Goal: Task Accomplishment & Management: Manage account settings

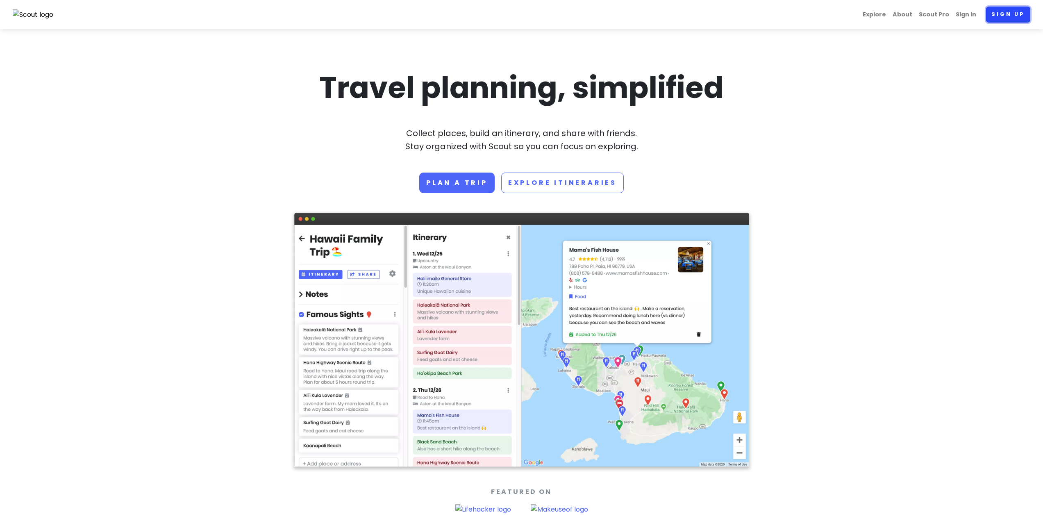
click at [1018, 7] on link "Sign up" at bounding box center [1008, 15] width 44 height 16
click at [962, 16] on link "Sign in" at bounding box center [965, 15] width 27 height 16
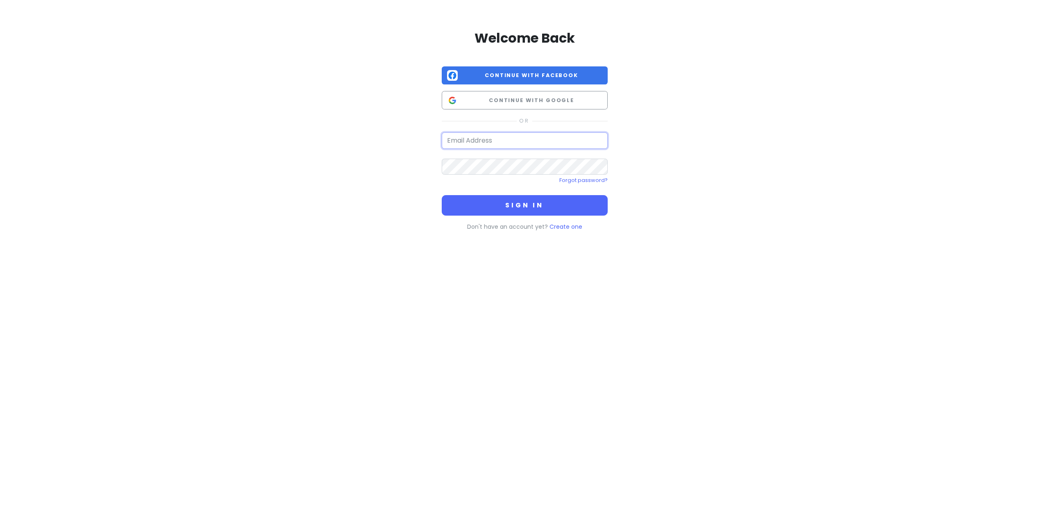
type input "[EMAIL_ADDRESS][DOMAIN_NAME]"
click at [490, 203] on button "Sign in" at bounding box center [525, 205] width 166 height 20
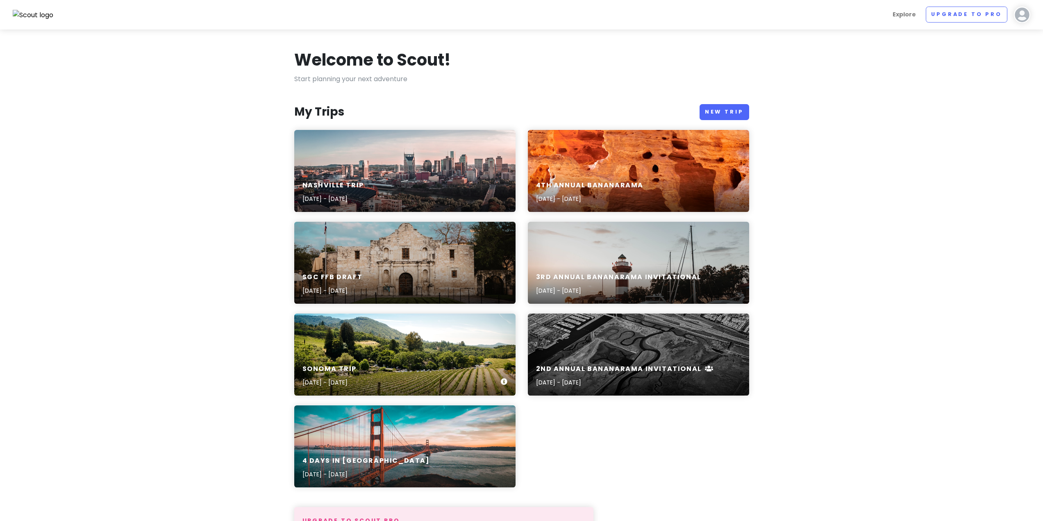
click at [403, 362] on div "Sonoma Trip [DATE] - [DATE]" at bounding box center [404, 375] width 221 height 39
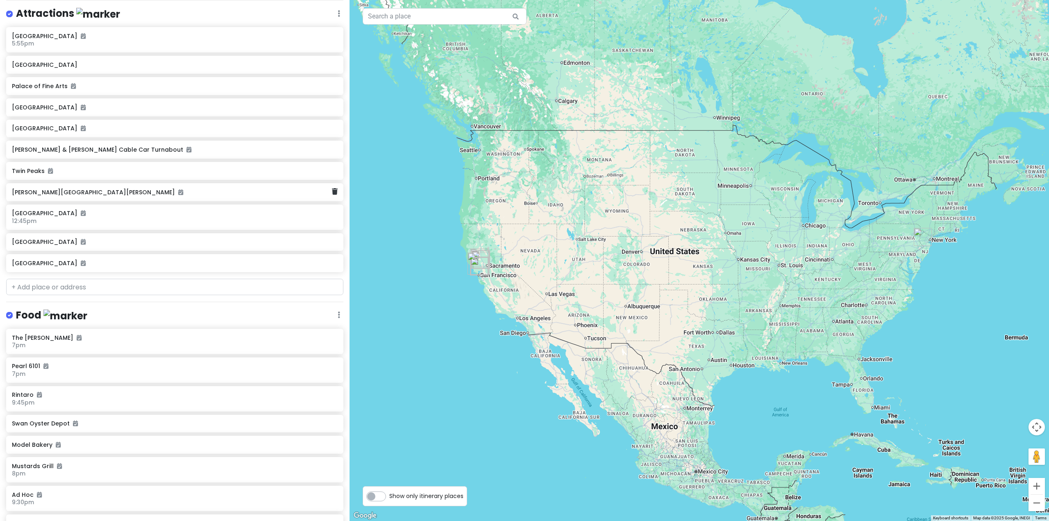
scroll to position [123, 0]
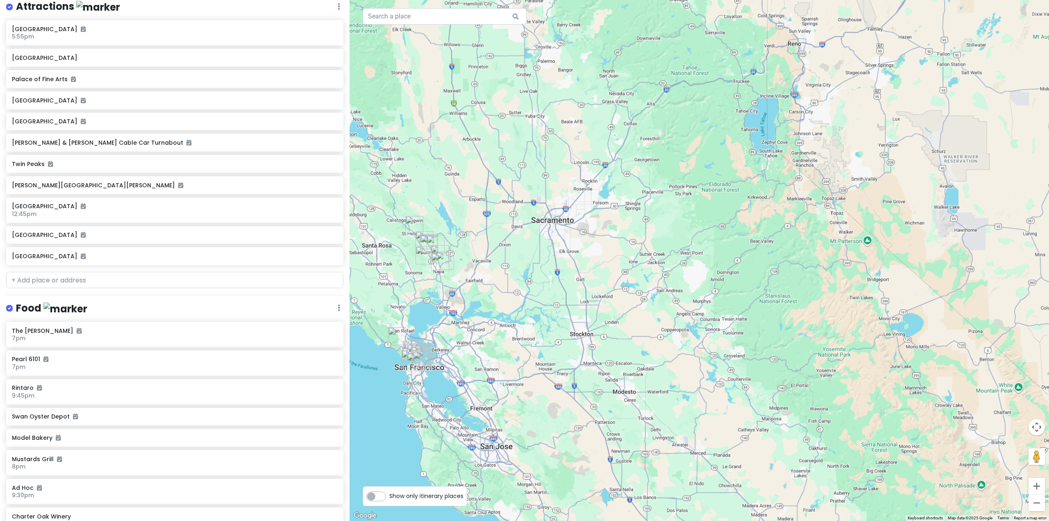
drag, startPoint x: 473, startPoint y: 269, endPoint x: 541, endPoint y: 261, distance: 68.4
click at [541, 261] on div at bounding box center [699, 260] width 699 height 521
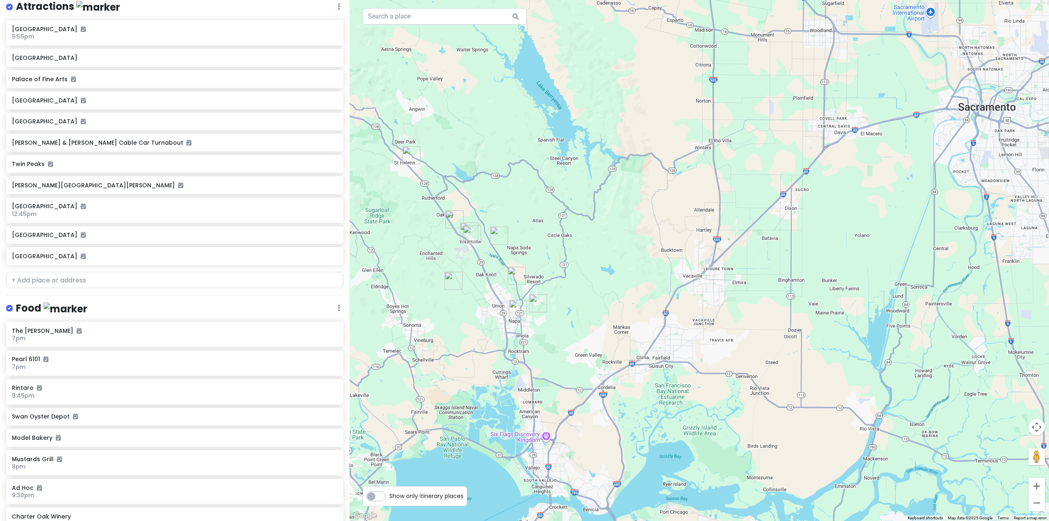
click at [535, 308] on img "Shadybrook Estate Winery" at bounding box center [538, 303] width 18 height 18
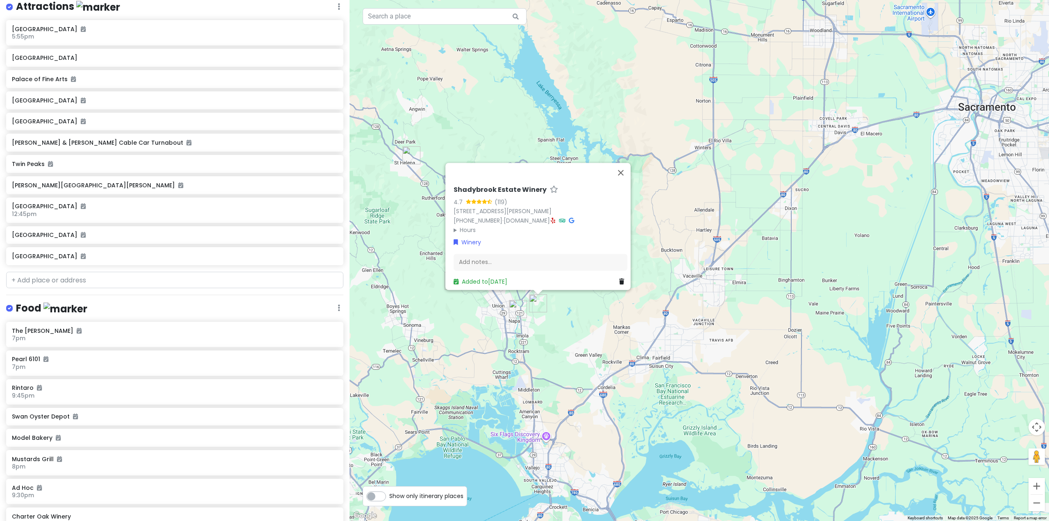
drag, startPoint x: 465, startPoint y: 351, endPoint x: 488, endPoint y: 311, distance: 45.8
click at [467, 350] on div "Shadybrook Estate Winery 4.7 (119) [STREET_ADDRESS][PERSON_NAME] [PHONE_NUMBER]…" at bounding box center [699, 260] width 699 height 521
click at [629, 169] on button "Close" at bounding box center [621, 172] width 20 height 20
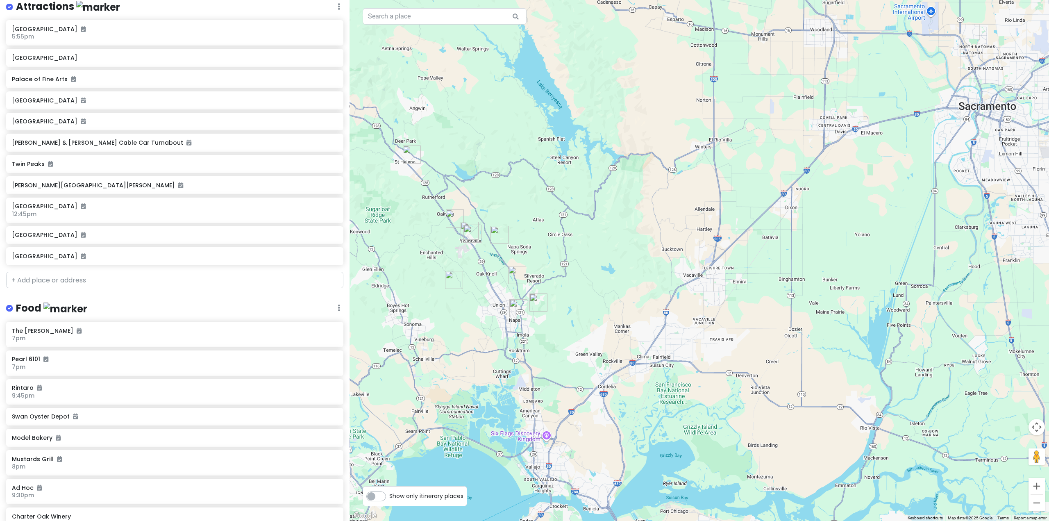
click at [451, 280] on img "Hess Persson Estates" at bounding box center [454, 280] width 18 height 18
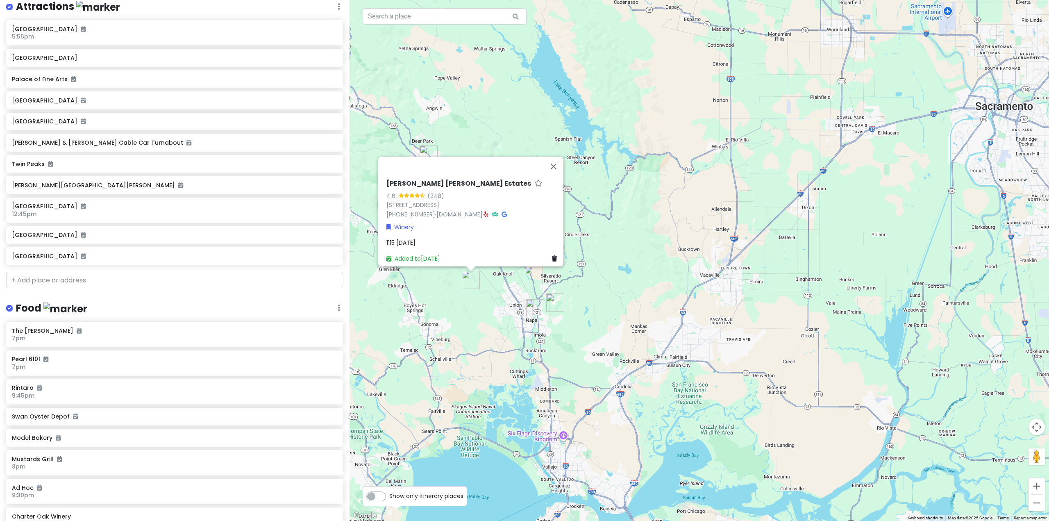
click at [522, 285] on div "[PERSON_NAME] [PERSON_NAME] Estates 4.6 (248) [STREET_ADDRESS] [PHONE_NUMBER] ·…" at bounding box center [699, 260] width 699 height 521
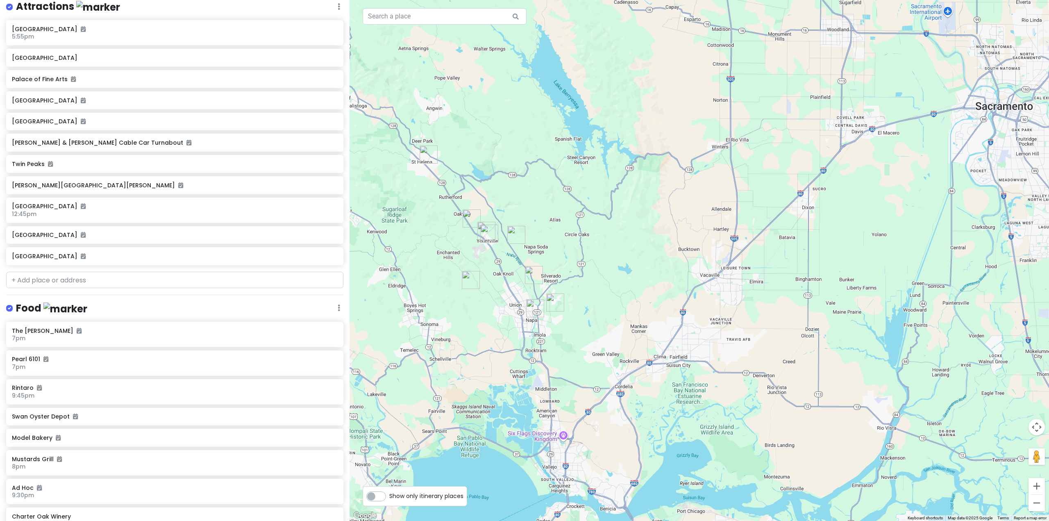
click at [517, 236] on img "Regusci Winery" at bounding box center [516, 235] width 18 height 18
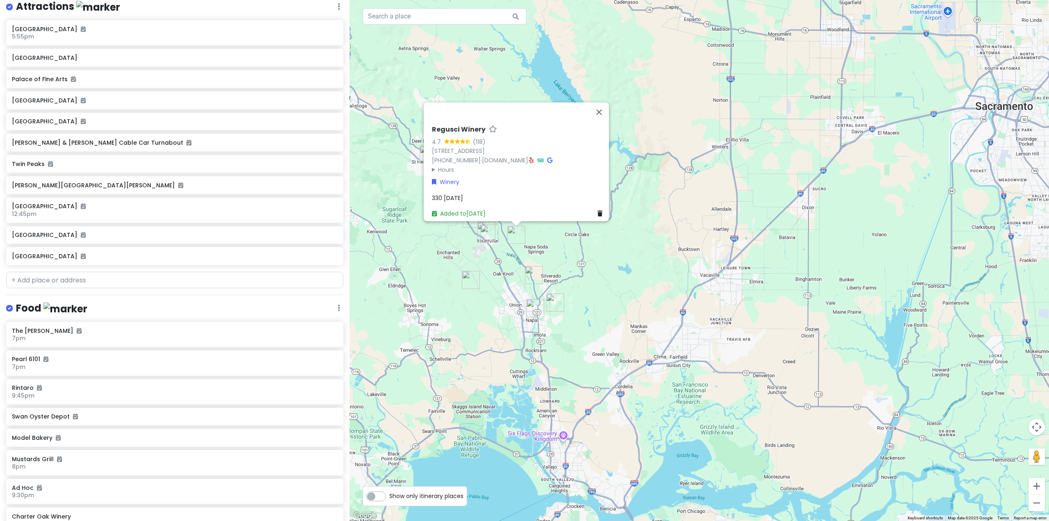
click at [535, 271] on img "Burgess" at bounding box center [534, 275] width 18 height 18
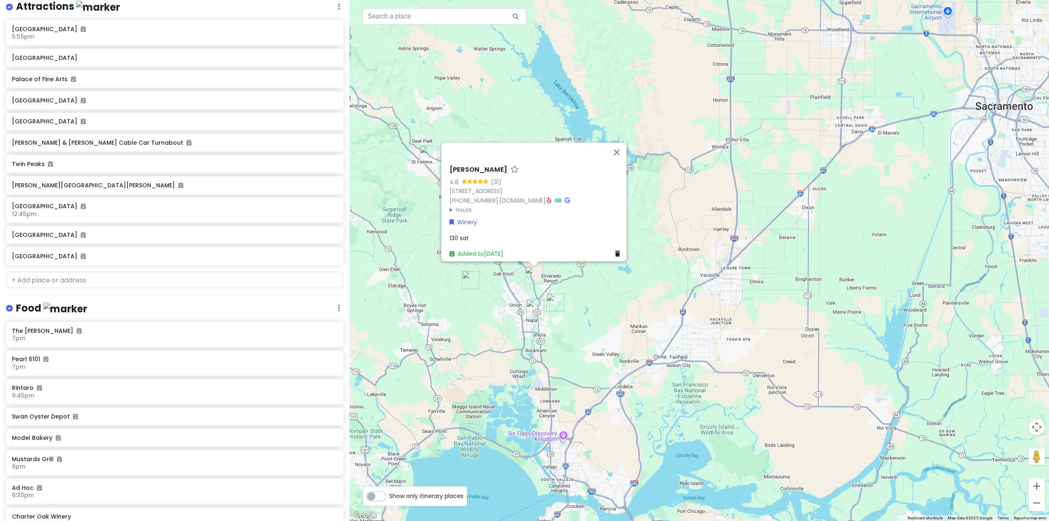
click at [468, 279] on img "Hess Persson Estates" at bounding box center [471, 280] width 18 height 18
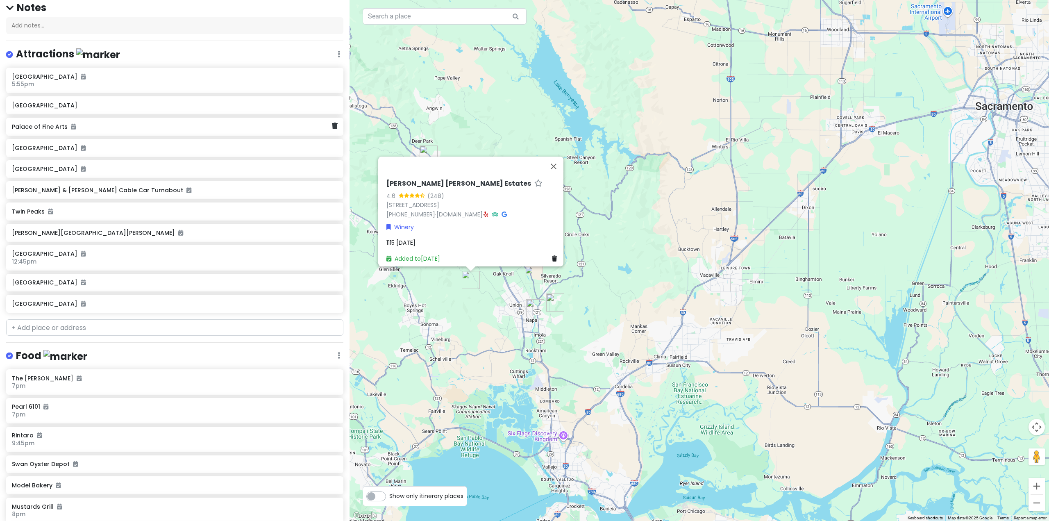
scroll to position [0, 0]
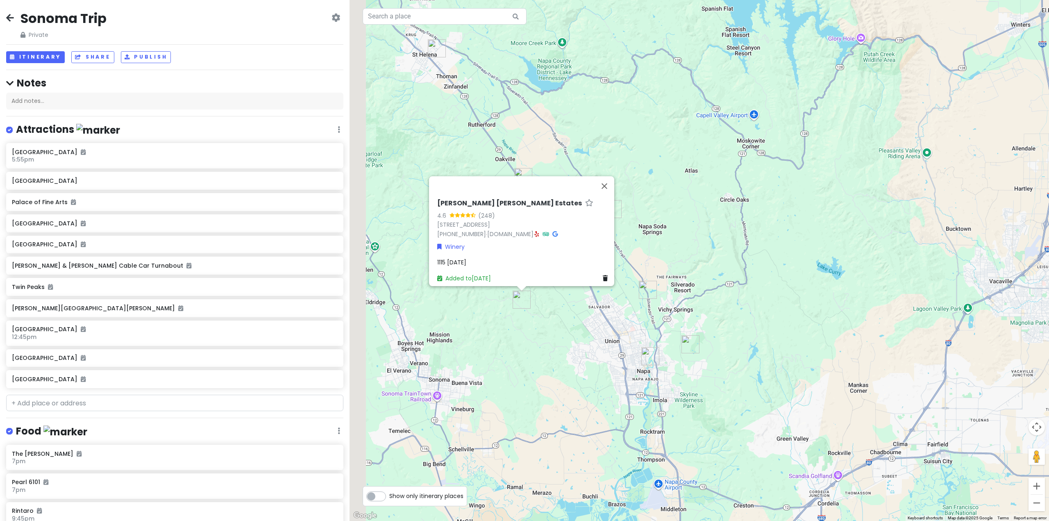
drag, startPoint x: 460, startPoint y: 324, endPoint x: 690, endPoint y: 291, distance: 232.2
click at [681, 298] on div "[PERSON_NAME] [PERSON_NAME] Estates 4.6 (248) [STREET_ADDRESS] [PHONE_NUMBER] ·…" at bounding box center [699, 260] width 699 height 521
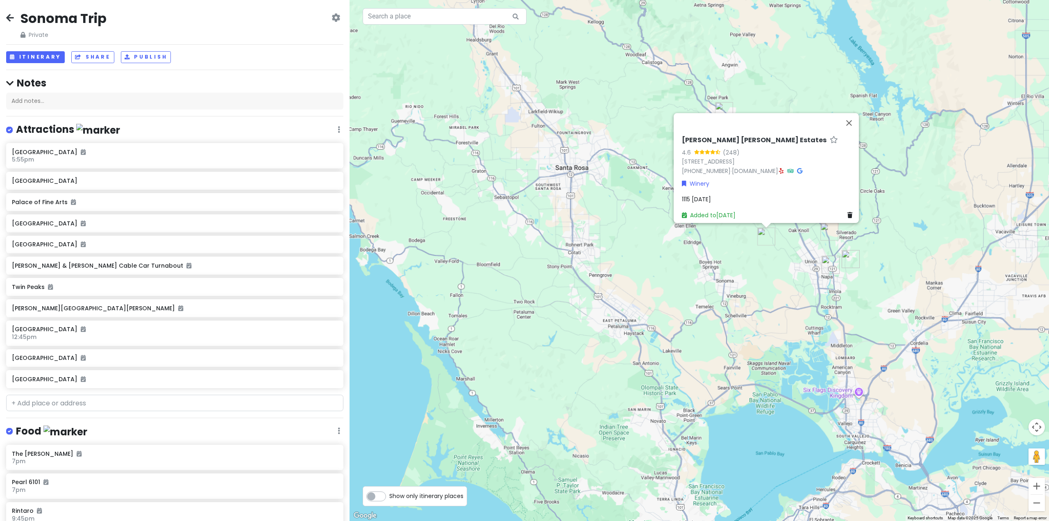
drag, startPoint x: 813, startPoint y: 350, endPoint x: 655, endPoint y: 294, distance: 167.2
click at [656, 295] on div "[PERSON_NAME] [PERSON_NAME] Estates 4.6 (248) [STREET_ADDRESS] [PHONE_NUMBER] ·…" at bounding box center [699, 260] width 699 height 521
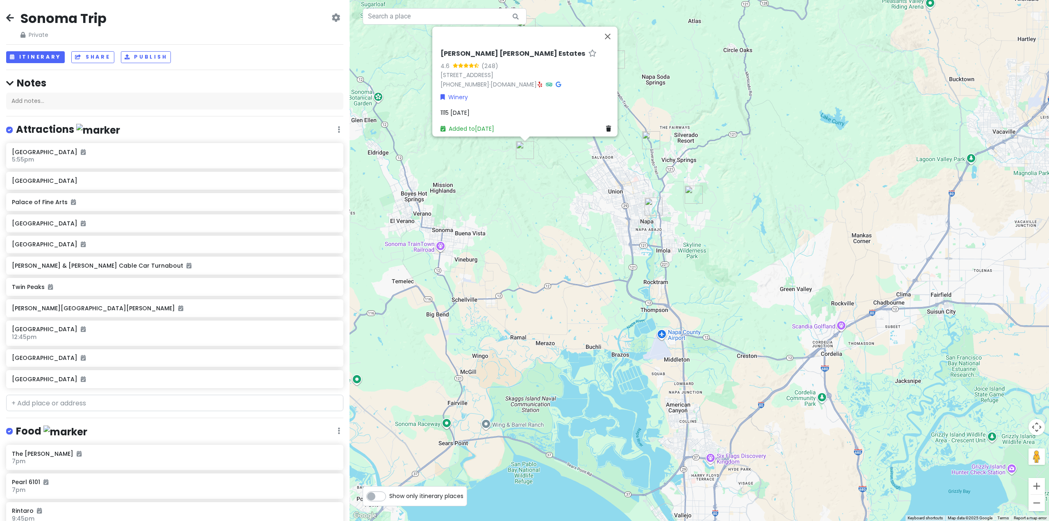
drag, startPoint x: 615, startPoint y: 205, endPoint x: 581, endPoint y: 263, distance: 67.0
click at [581, 263] on div "[PERSON_NAME] [PERSON_NAME] Estates 4.6 (248) [STREET_ADDRESS] [PHONE_NUMBER] ·…" at bounding box center [699, 260] width 699 height 521
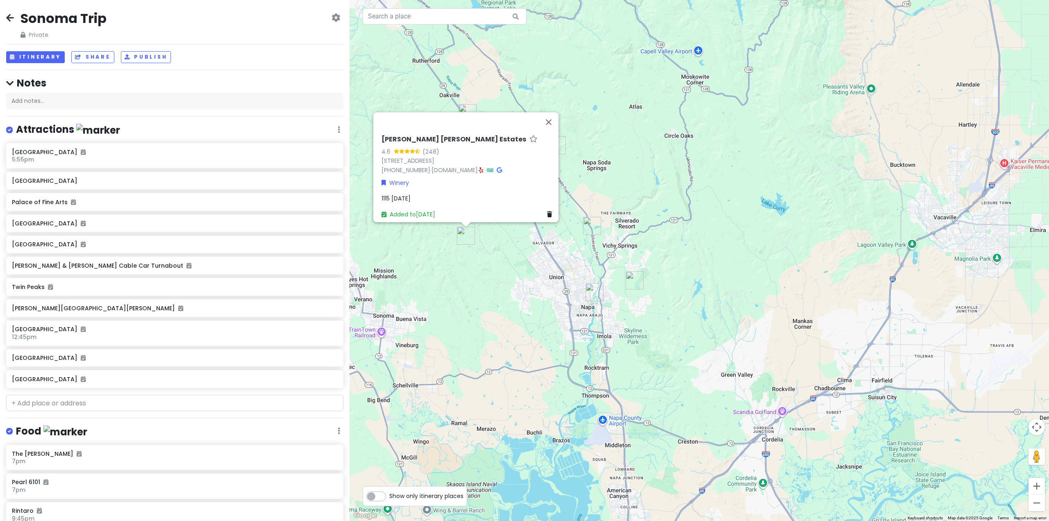
drag, startPoint x: 555, startPoint y: 264, endPoint x: 595, endPoint y: 279, distance: 42.3
click at [595, 279] on div "[PERSON_NAME] [PERSON_NAME] Estates 4.6 (248) [STREET_ADDRESS] [PHONE_NUMBER] ·…" at bounding box center [699, 260] width 699 height 521
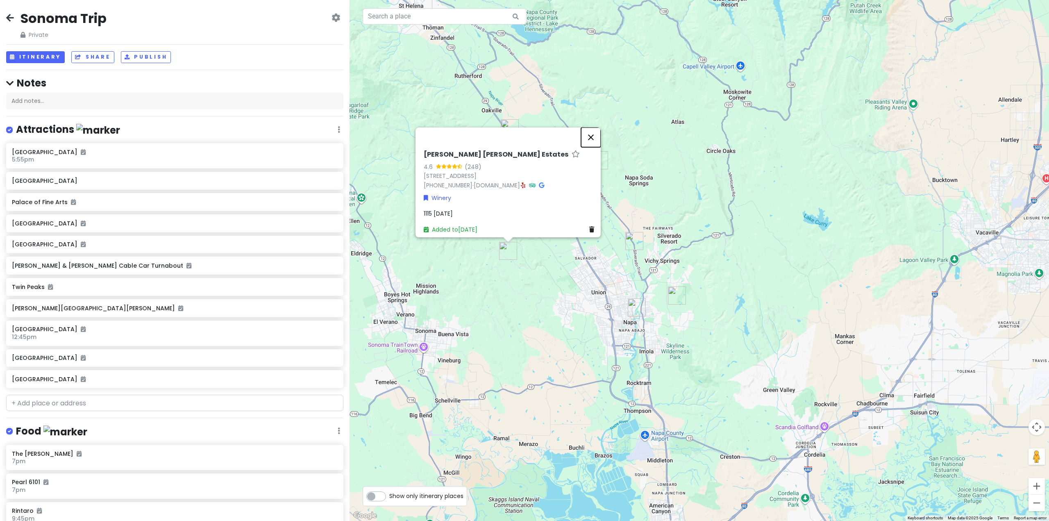
click at [593, 134] on button "Close" at bounding box center [591, 137] width 20 height 20
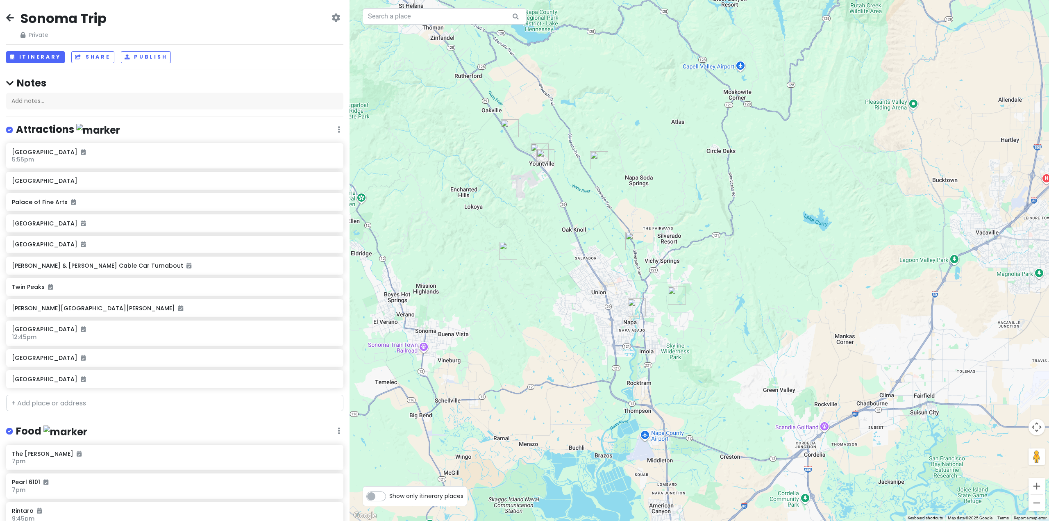
click at [541, 160] on img "Ad Hoc" at bounding box center [545, 158] width 18 height 18
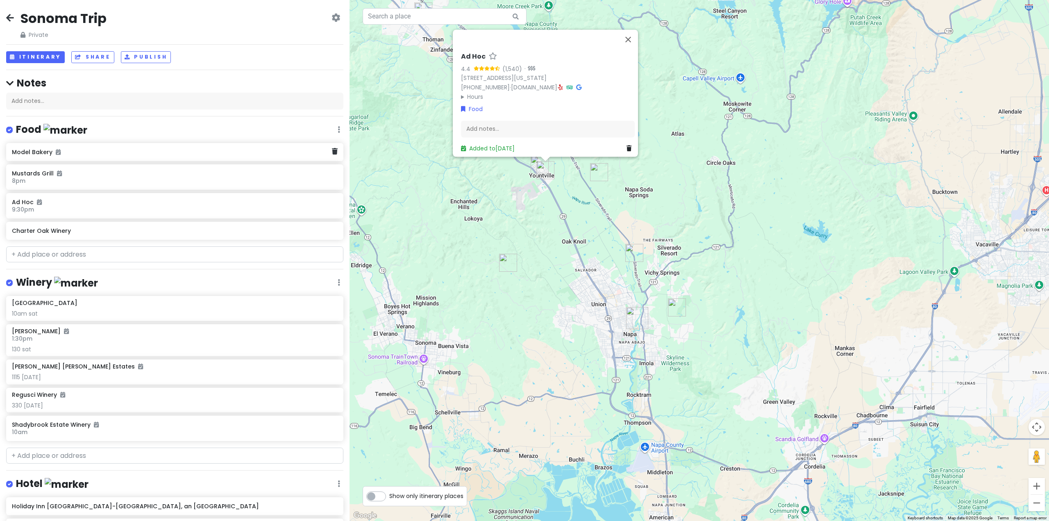
click at [37, 154] on h6 "Model Bakery" at bounding box center [172, 151] width 320 height 7
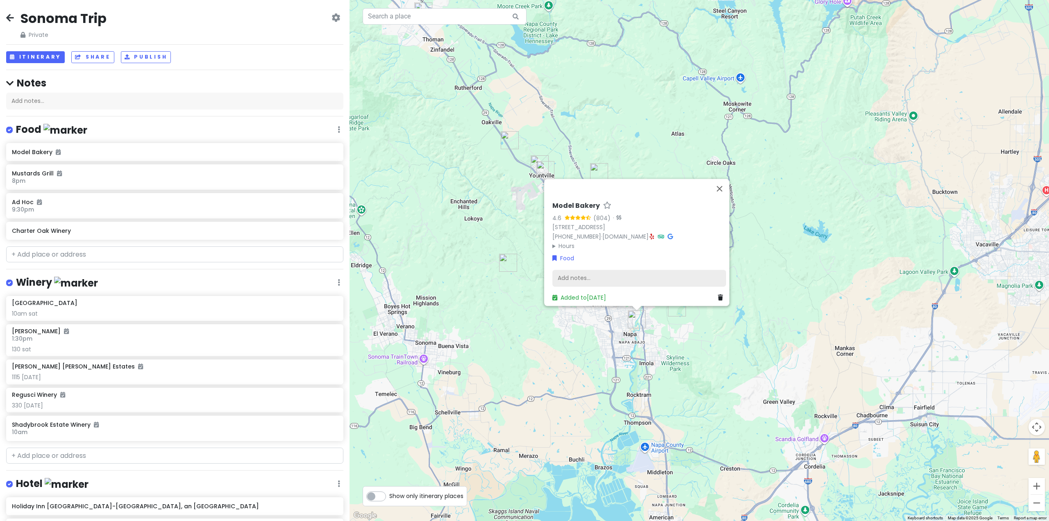
click at [606, 271] on div "Add notes..." at bounding box center [639, 278] width 174 height 17
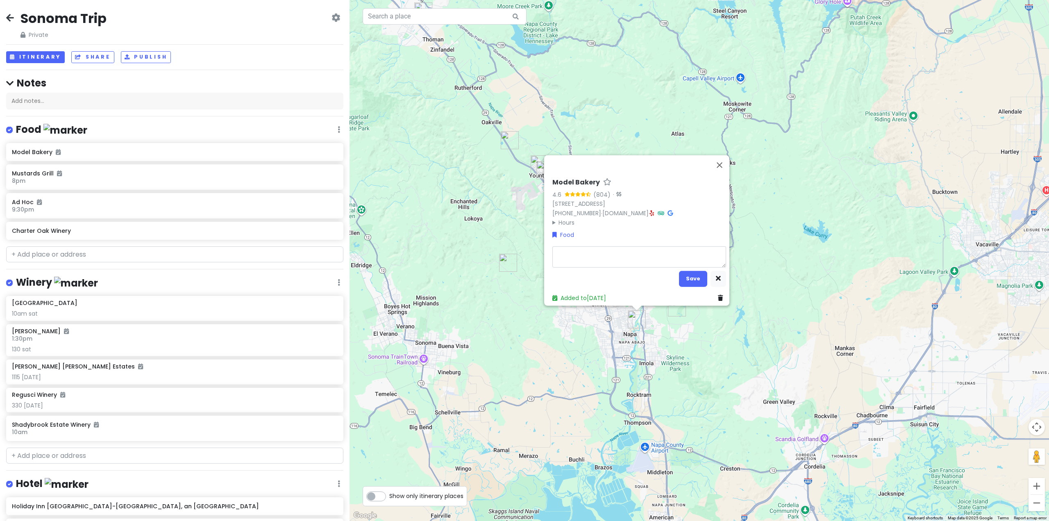
type textarea "x"
type textarea "M"
type textarea "x"
type textarea "Mus"
type textarea "x"
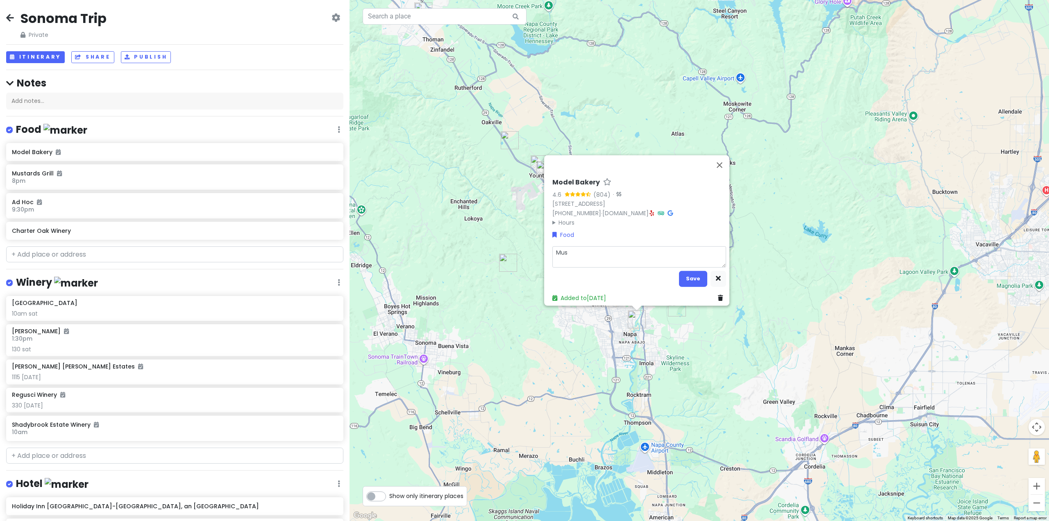
type textarea "Must"
type textarea "x"
type textarea "Must"
type textarea "x"
type textarea "Must h"
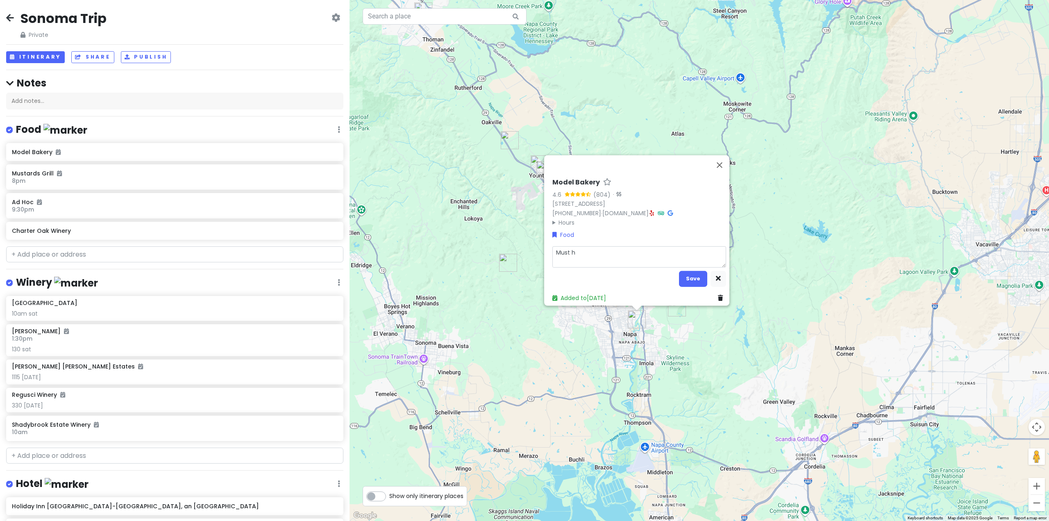
type textarea "x"
type textarea "Must ha"
type textarea "x"
type textarea "Must hav"
type textarea "x"
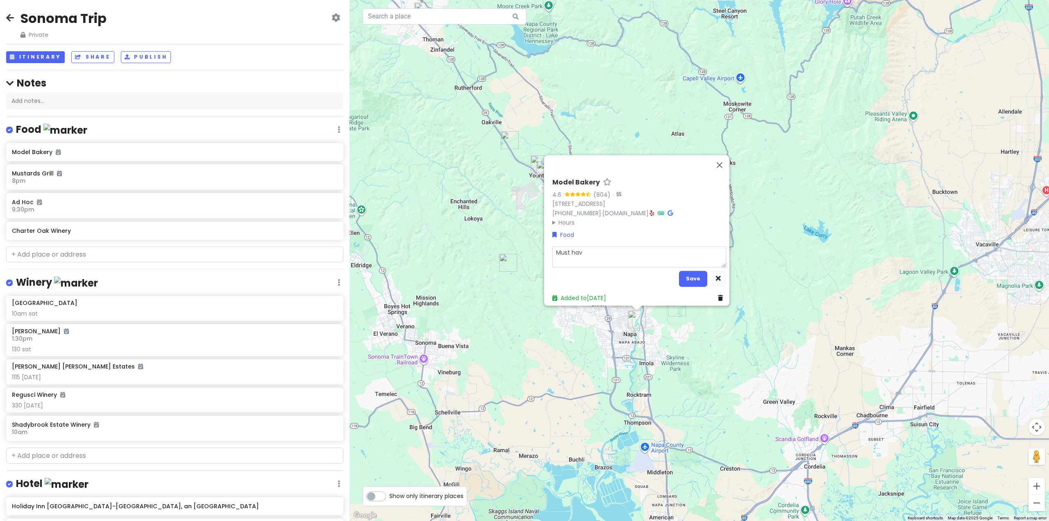
type textarea "Must have"
type textarea "x"
type textarea "Must have"
type textarea "x"
type textarea "Must have f"
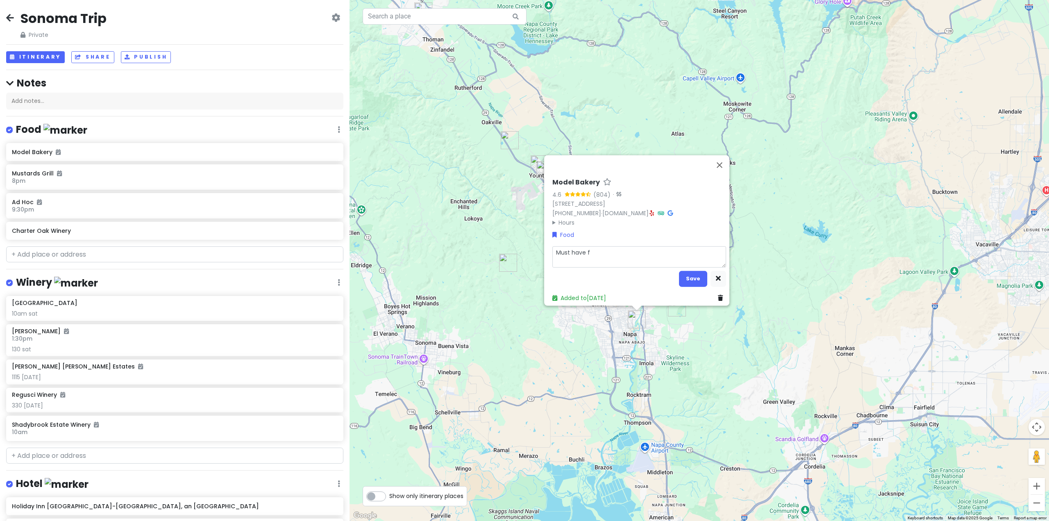
type textarea "x"
type textarea "Must have fo"
type textarea "x"
type textarea "Must have for"
type textarea "x"
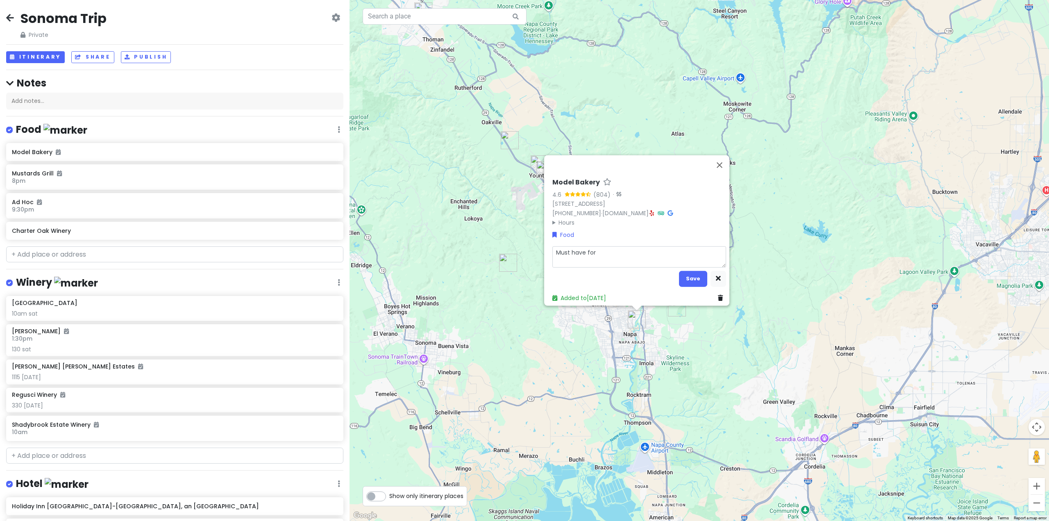
type textarea "Must have for"
type textarea "x"
type textarea "Must have for b"
type textarea "x"
type textarea "Must have for br"
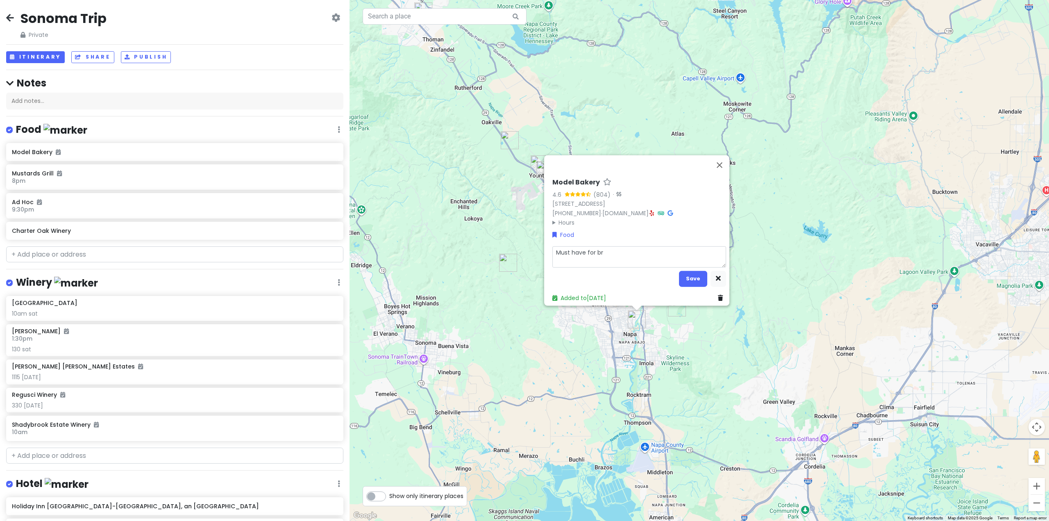
type textarea "x"
type textarea "Must have for bre"
type textarea "x"
type textarea "Must have for brea"
type textarea "x"
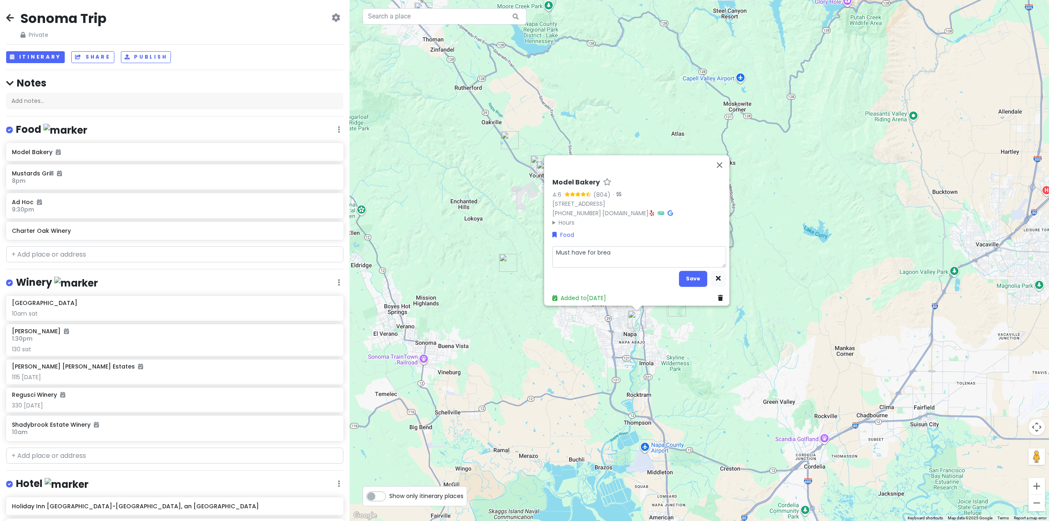
type textarea "Must have for break"
type textarea "x"
type textarea "Must have for breakf"
type textarea "x"
type textarea "Must have for breakfa"
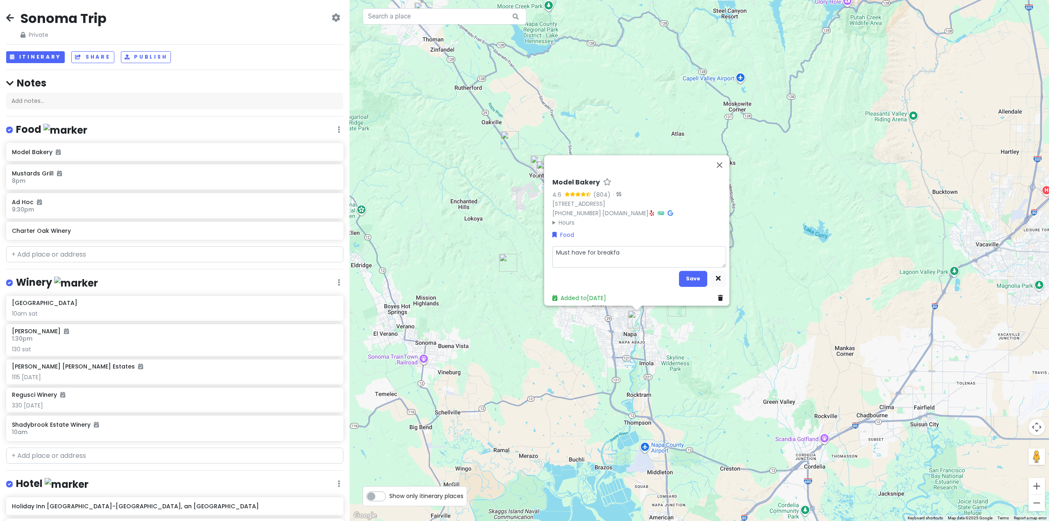
type textarea "x"
type textarea "Must have for breakfas"
type textarea "x"
type textarea "Must have for breakfast"
type textarea "x"
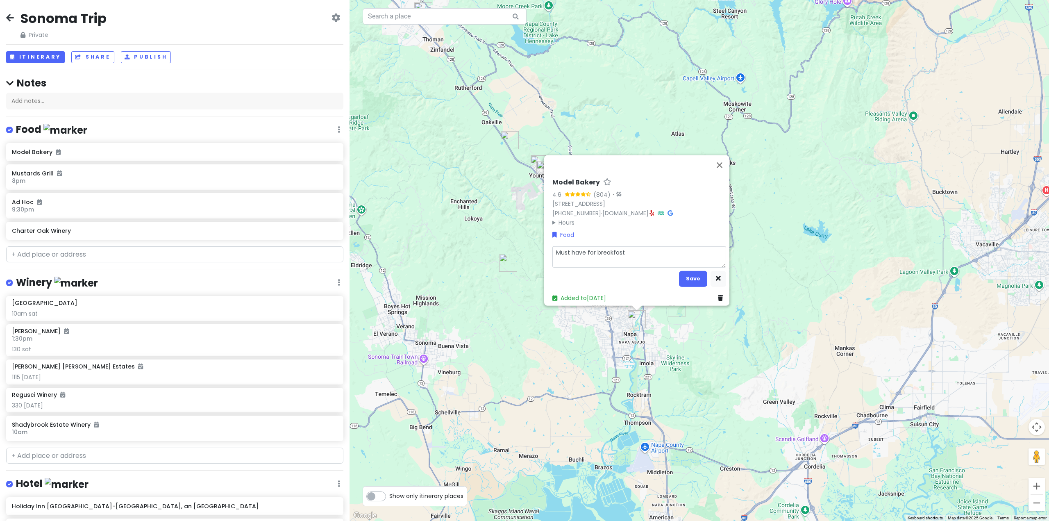
type textarea "Must have for breakfast."
type textarea "x"
type textarea "Must have for breakfast."
type textarea "x"
type textarea "Must have for breakfast. G"
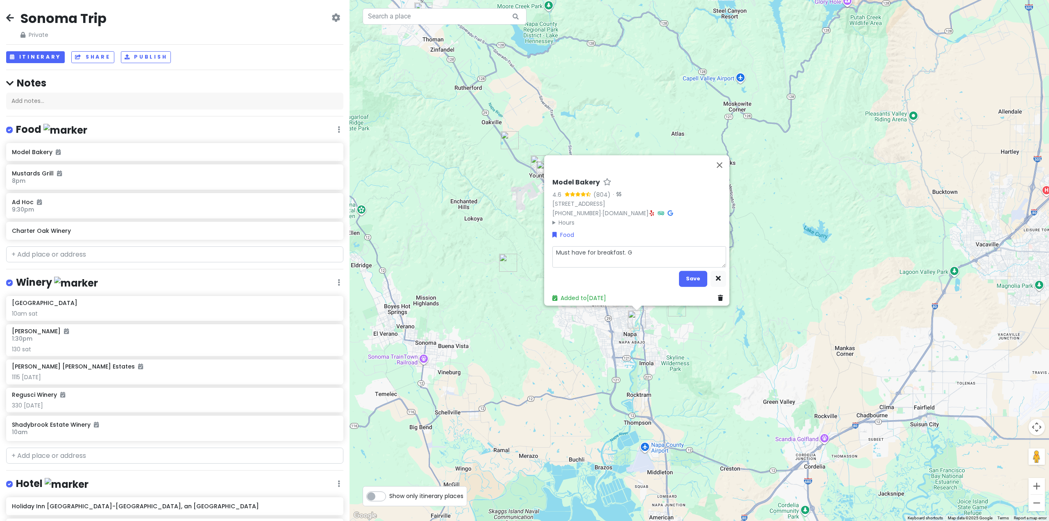
type textarea "x"
type textarea "Must have for breakfast. Gr"
type textarea "x"
type textarea "Must have for breakfast. Gre"
type textarea "x"
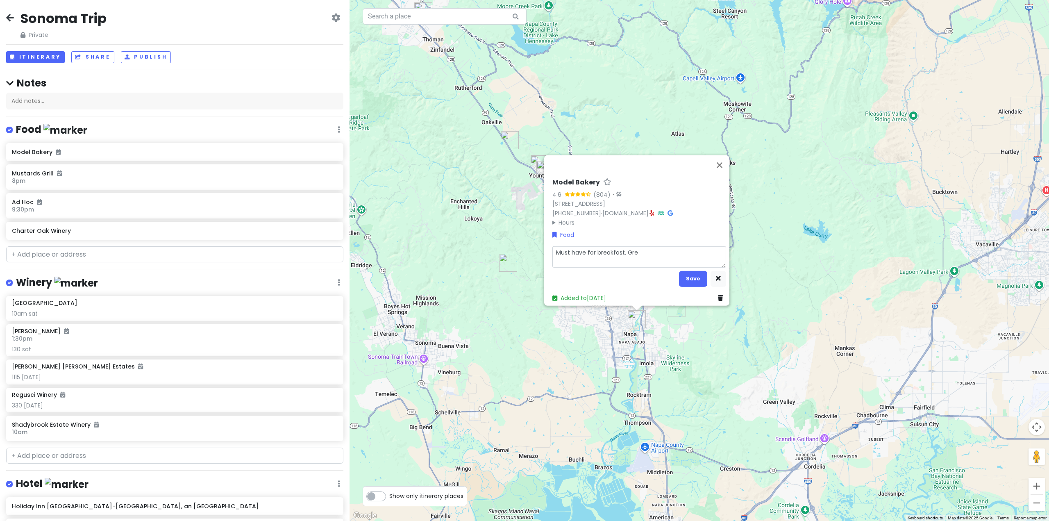
type textarea "Must have for breakfast. Grea"
type textarea "x"
type textarea "Must have for breakfast. Great"
type textarea "x"
type textarea "Must have for breakfast. Great"
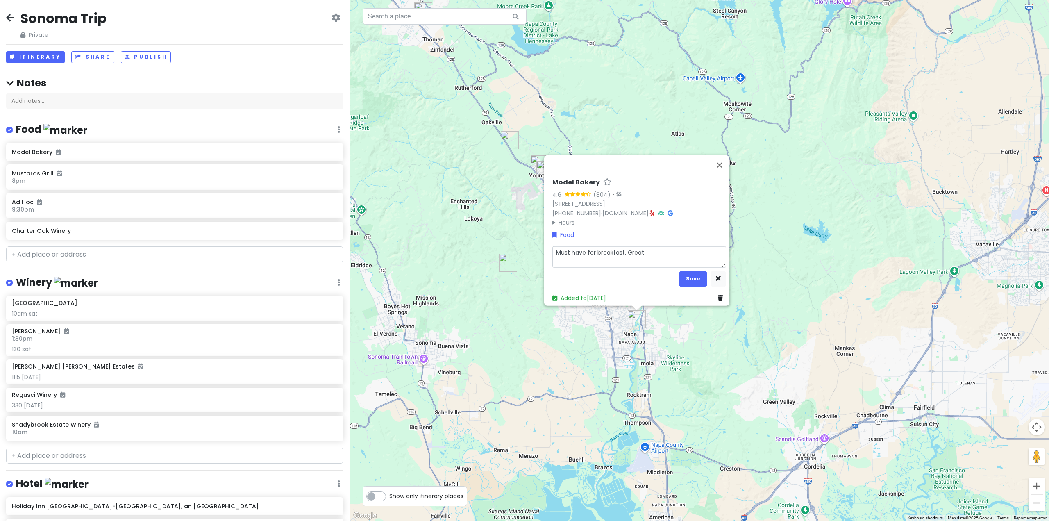
type textarea "x"
type textarea "Must have for breakfast. Great"
type textarea "x"
type textarea "Must have for breakfast. Grea"
type textarea "x"
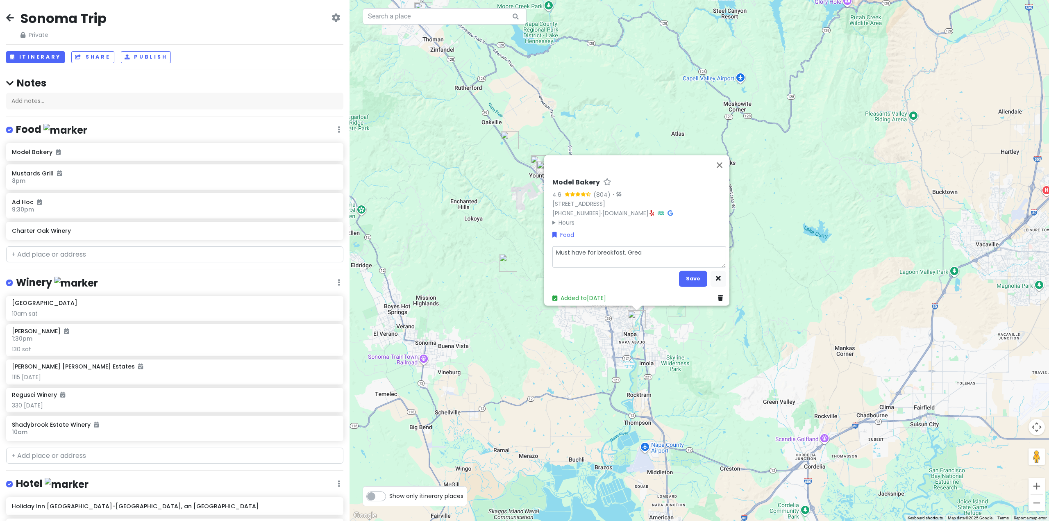
type textarea "Must have for breakfast. Gre"
type textarea "x"
type textarea "Must have for breakfast. Gr"
type textarea "x"
type textarea "Must have for breakfast. G"
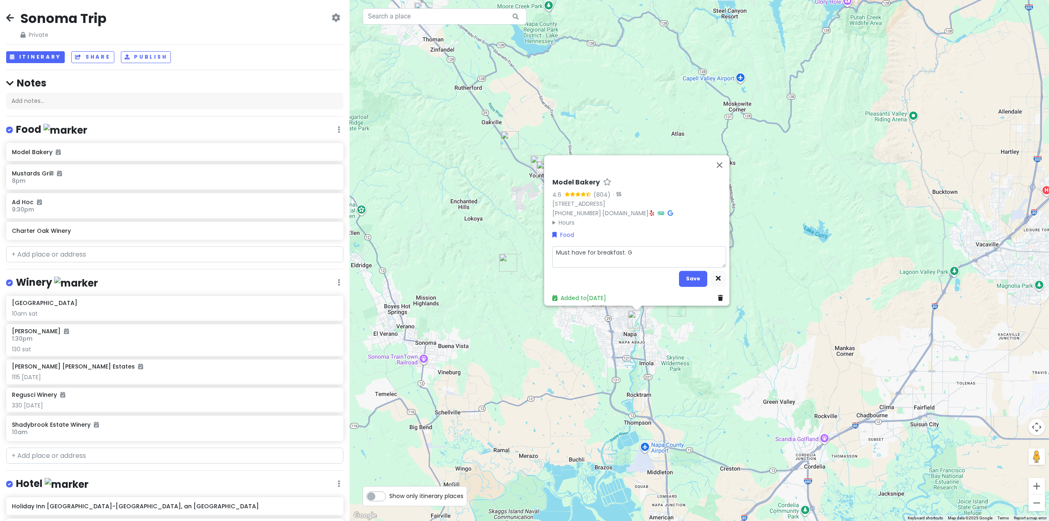
type textarea "x"
type textarea "Must have for breakfast."
type textarea "x"
type textarea "Must have for breakfast. B"
type textarea "x"
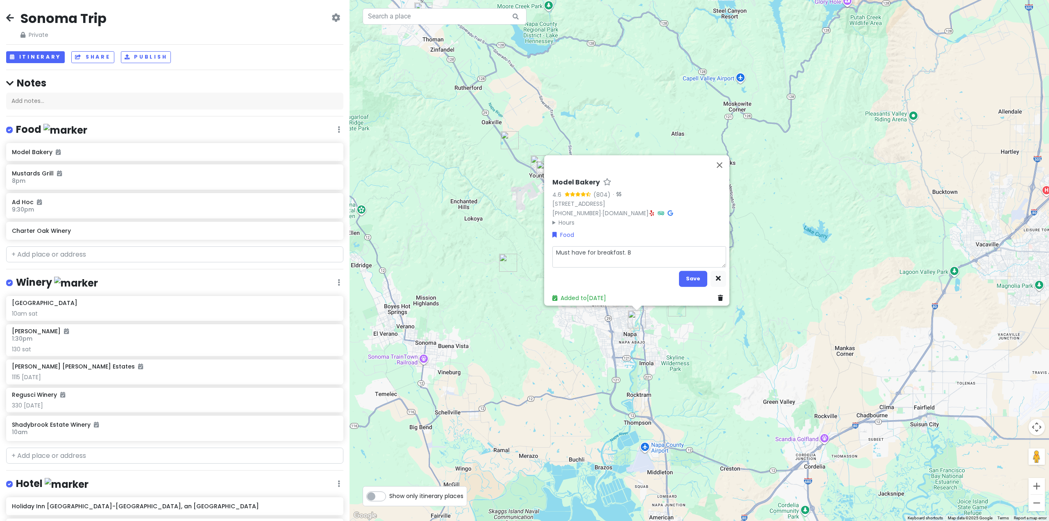
type textarea "Must have for breakfast. Br"
type textarea "x"
type textarea "Must have for breakfast. Bre"
type textarea "x"
type textarea "Must have for breakfast. [GEOGRAPHIC_DATA]"
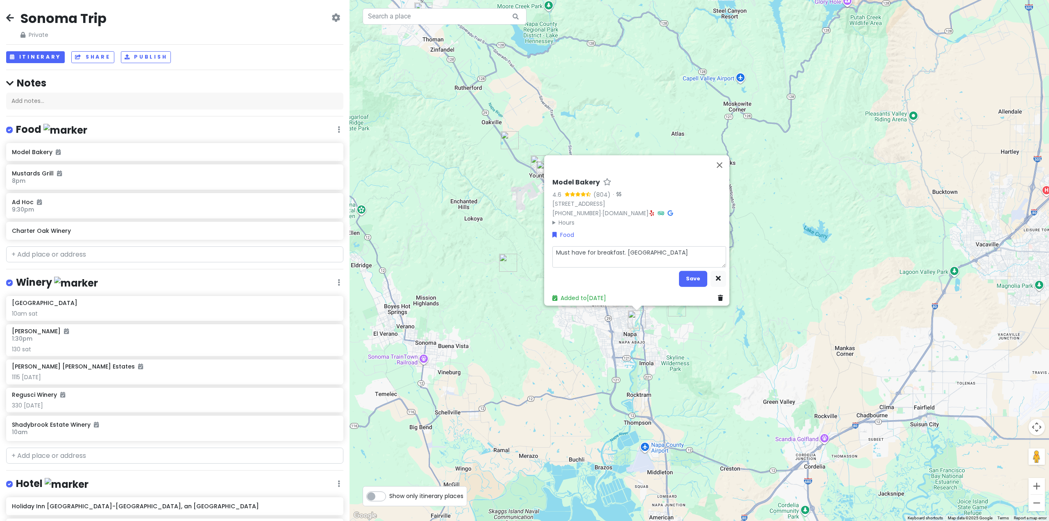
type textarea "x"
type textarea "Must have for breakfast. Breafk"
type textarea "x"
type textarea "Must have for breakfast. Breaf"
type textarea "x"
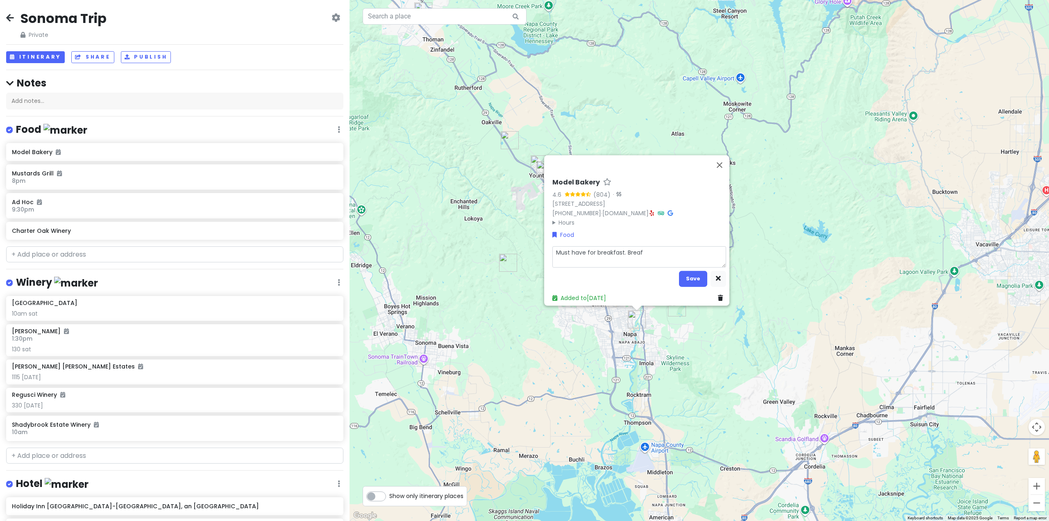
type textarea "Must have for breakfast. [GEOGRAPHIC_DATA]"
type textarea "x"
type textarea "Must have for breakfast. Break"
type textarea "x"
type textarea "Must have for breakfast. Breakfa"
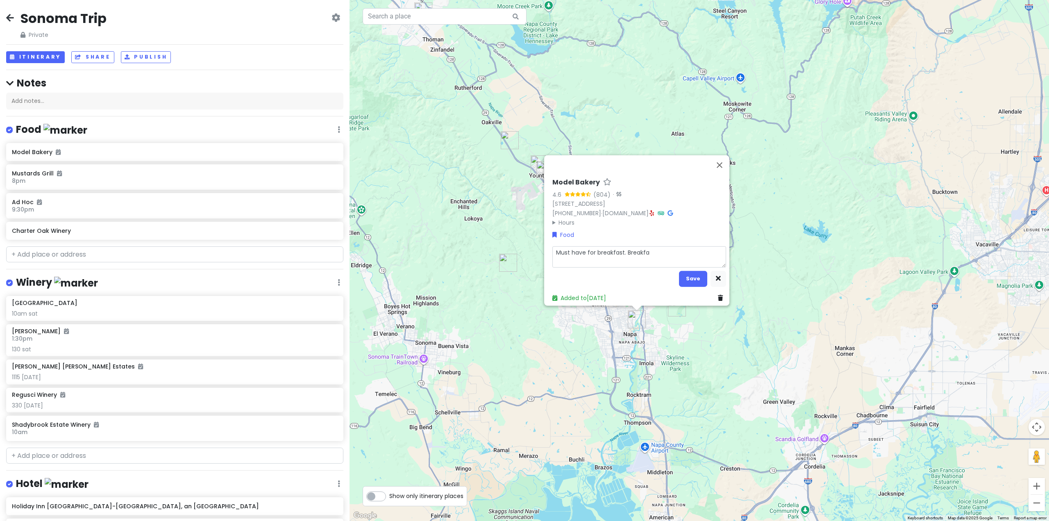
type textarea "x"
type textarea "Must have for breakfast. Breakfas"
type textarea "x"
type textarea "Must have for breakfast. Breakfast"
type textarea "x"
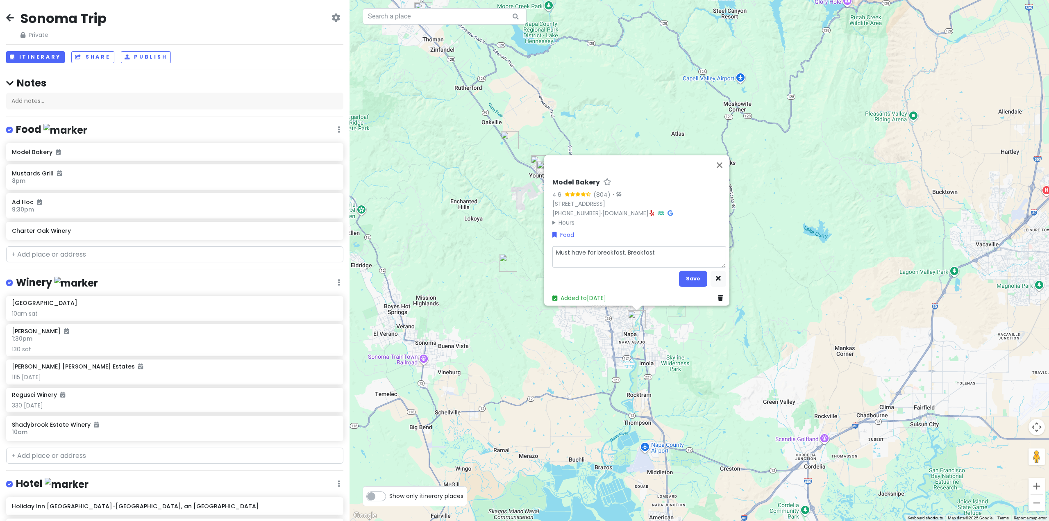
type textarea "Must have for breakfast. Breakfast"
type textarea "x"
type textarea "Must have for breakfast. Breakfast s"
type textarea "x"
type textarea "Must have for breakfast. Breakfast sa"
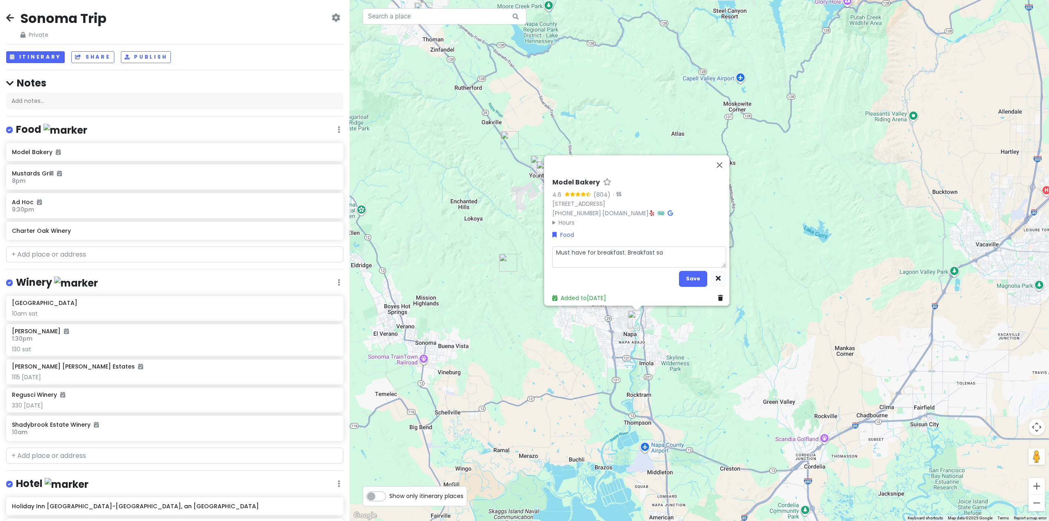
type textarea "x"
type textarea "Must have for breakfast. Breakfast san"
type textarea "x"
type textarea "Must have for breakfast. Breakfast sand"
type textarea "x"
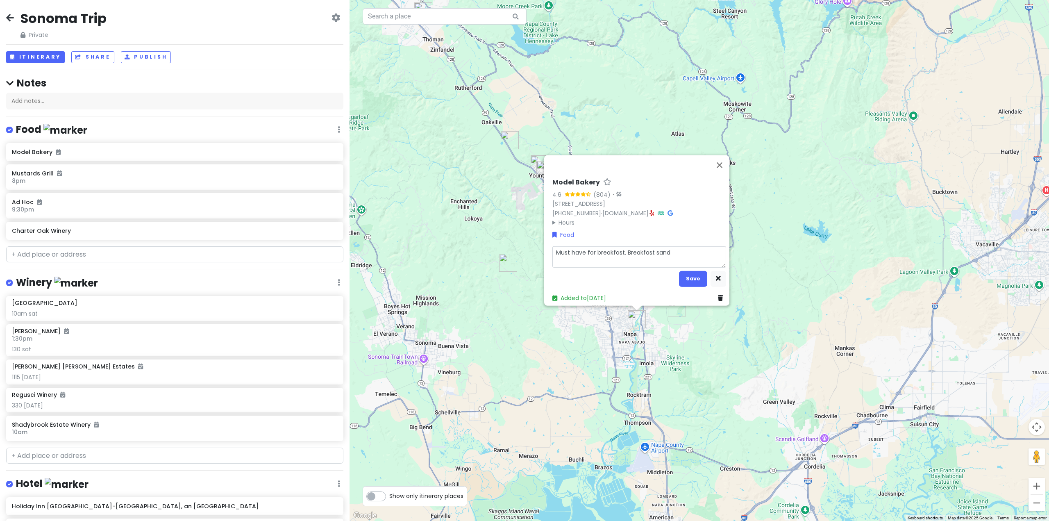
type textarea "Must have for breakfast. Breakfast sandw"
type textarea "x"
type textarea "Must have for breakfast. Breakfast sandwh"
type textarea "x"
type textarea "Must have for breakfast. Breakfast sandwhi"
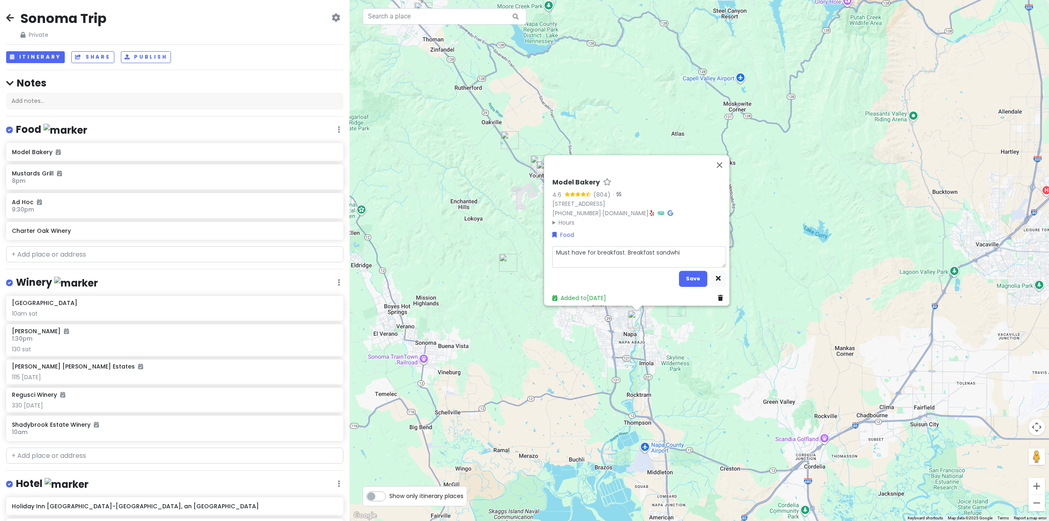
type textarea "x"
type textarea "Must have for breakfast. Breakfast sandwhic"
type textarea "x"
type textarea "Must have for breakfast. Breakfast sandwhich"
type textarea "x"
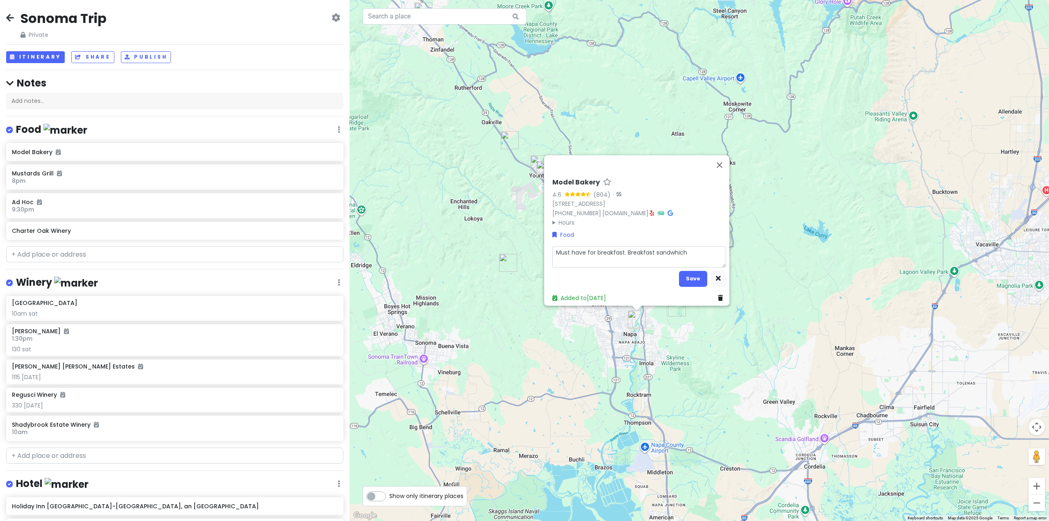
type textarea "Must have for breakfast. Breakfast sandwhiche"
type textarea "x"
type textarea "Must have for breakfast. Breakfast sandwhiches"
type textarea "x"
type textarea "Must have for breakfast. Breakfast sandwhiches"
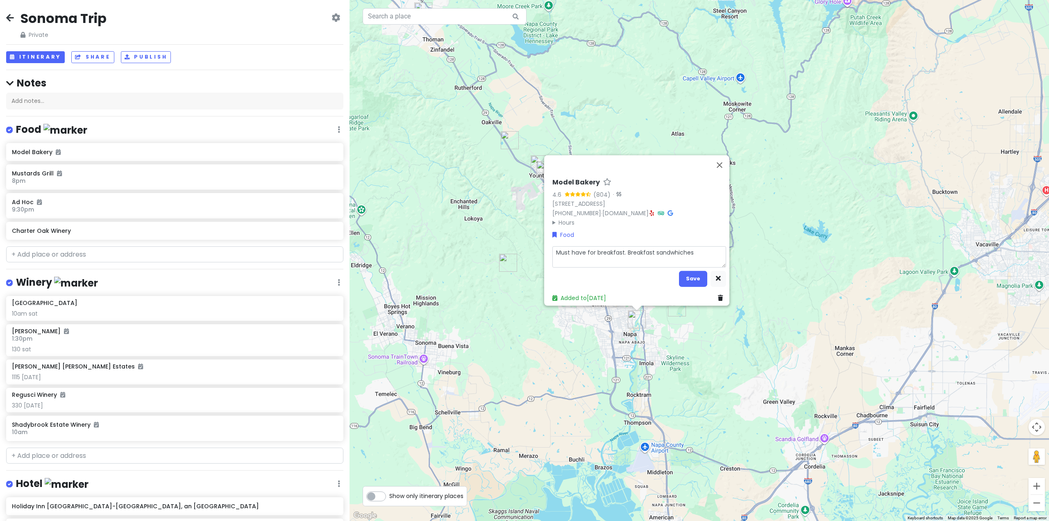
type textarea "x"
type textarea "Must have for breakfast. Breakfast sandwhiches w"
type textarea "x"
type textarea "Must have for breakfast. Breakfast sandwhiches we"
type textarea "x"
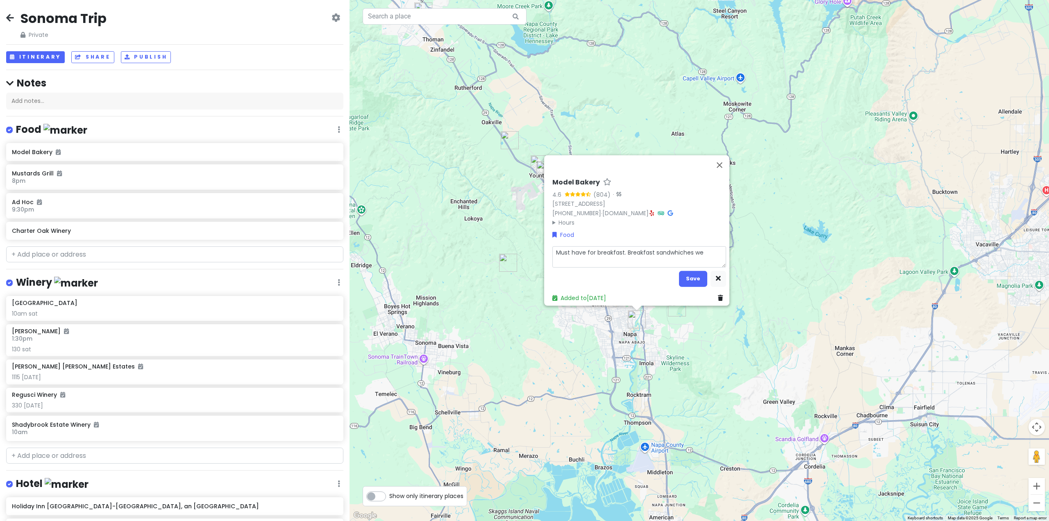
type textarea "Must have for breakfast. Breakfast sandwhiches wer"
type textarea "x"
type textarea "Must have for breakfast. Breakfast sandwhiches were"
type textarea "x"
type textarea "Must have for breakfast. Breakfast sandwhiches were"
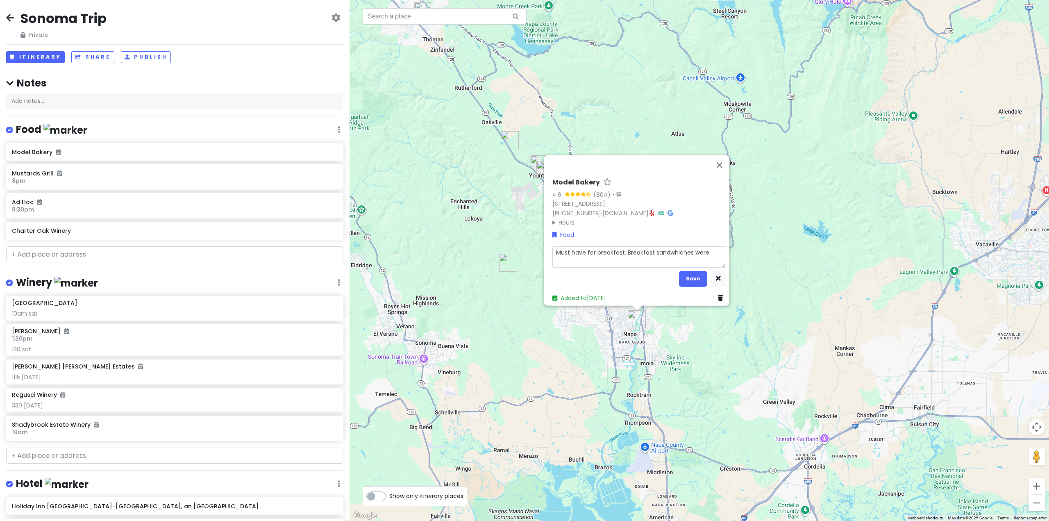
type textarea "x"
type textarea "Must have for breakfast. Breakfast sandwhiches were"
type textarea "x"
type textarea "Must have for breakfast. Breakfast sandwhiches wer"
type textarea "x"
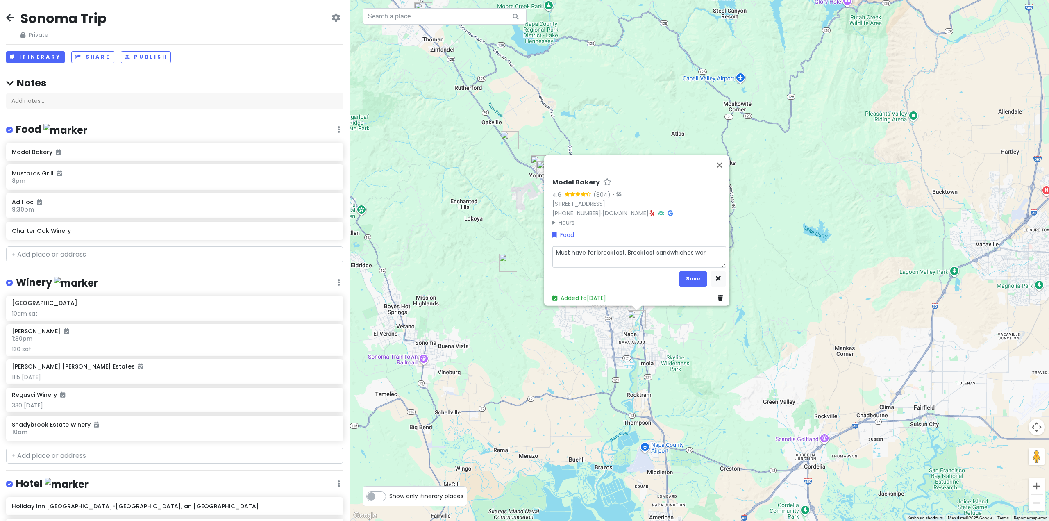
type textarea "Must have for breakfast. Breakfast sandwhiches we"
type textarea "x"
type textarea "Must have for breakfast. Breakfast sandwhiches w"
type textarea "x"
type textarea "Must have for breakfast. Breakfast sandwhiches"
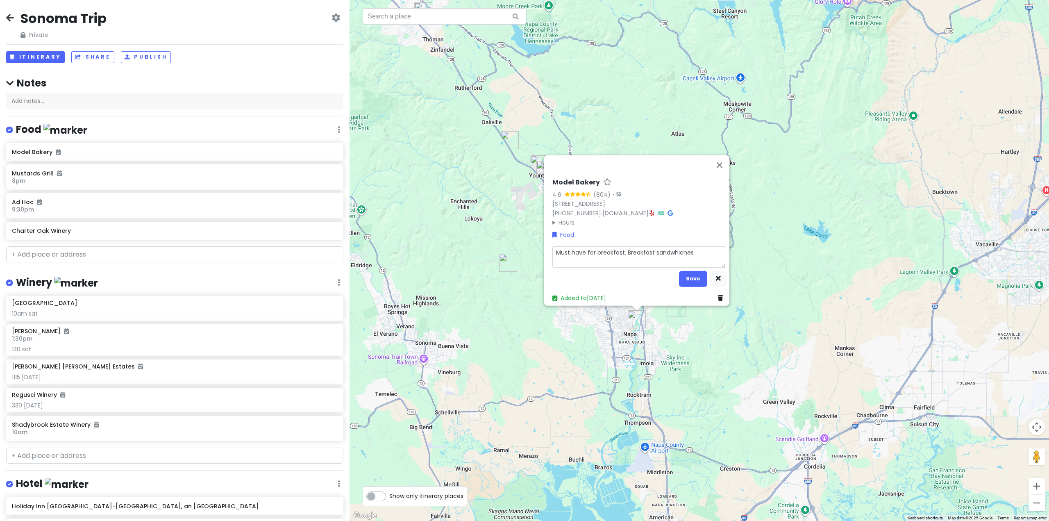
type textarea "x"
type textarea "Must have for breakfast. Breakfast sandwhiches"
type textarea "x"
type textarea "Must have for breakfast. Breakfast sandwhiche"
type textarea "x"
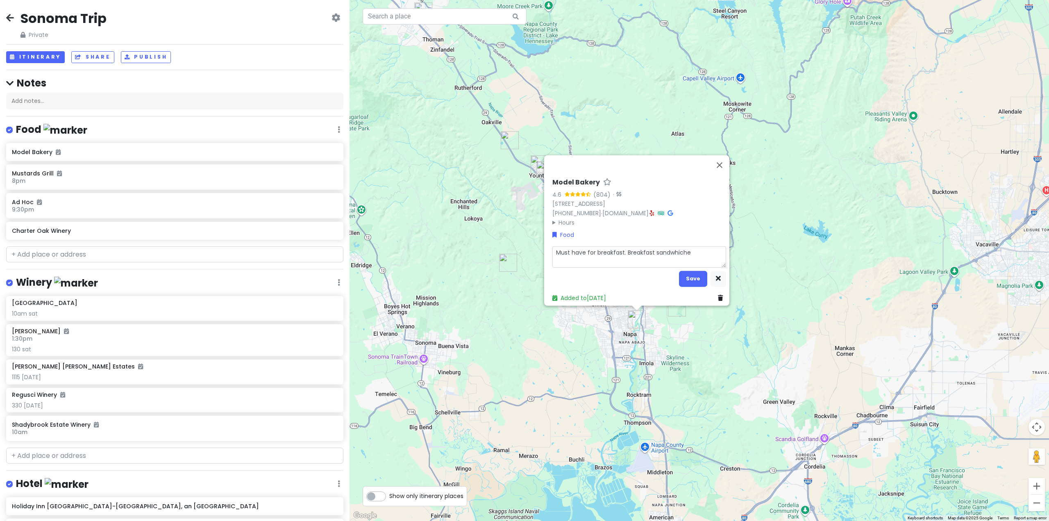
type textarea "Must have for breakfast. Breakfast sandwhich"
type textarea "x"
type textarea "Must have for breakfast. Breakfast sandwhic"
type textarea "x"
type textarea "Must have for breakfast. Breakfast sandwhi"
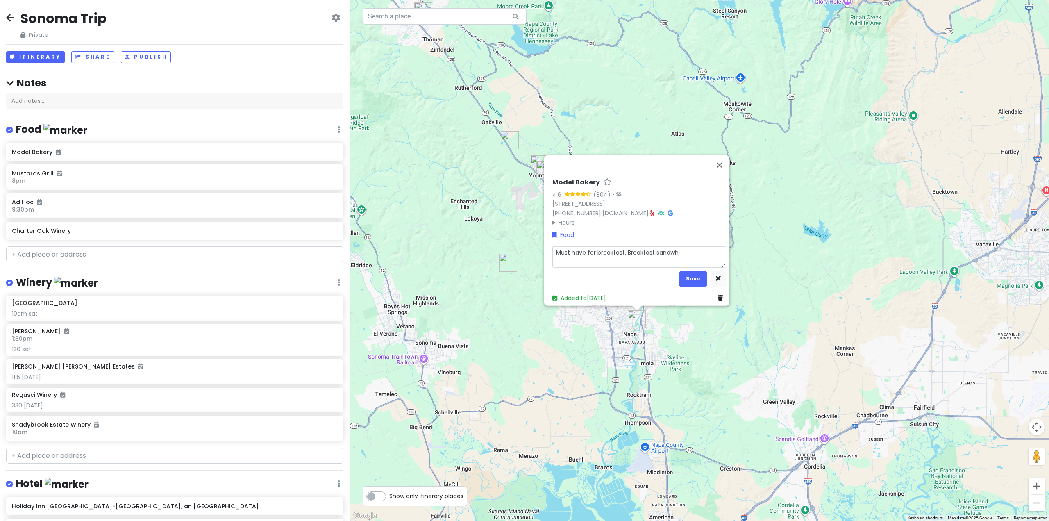
type textarea "x"
type textarea "Must have for breakfast. Breakfast sandwh"
type textarea "x"
type textarea "Must have for breakfast. Breakfast sandw"
type textarea "x"
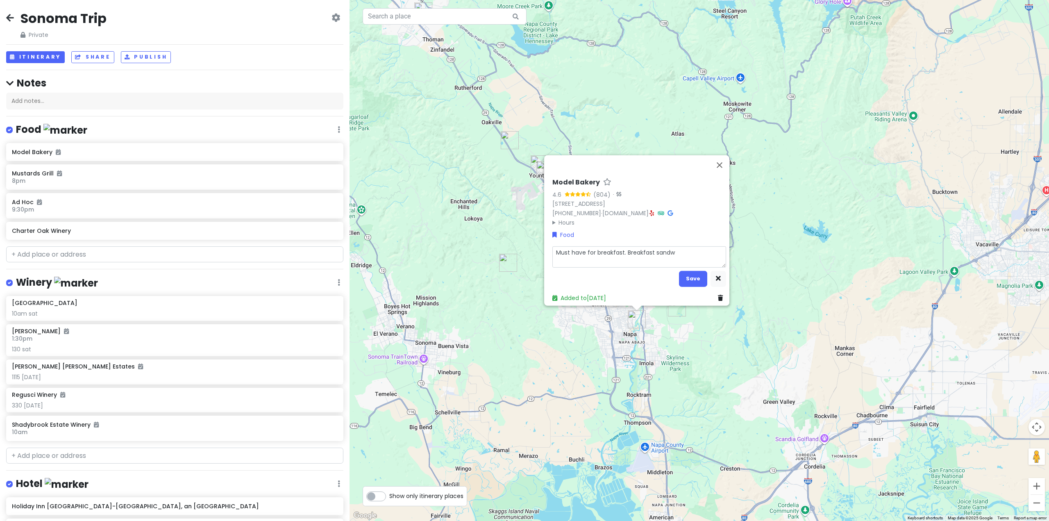
type textarea "Must have for breakfast. Breakfast sandwi"
type textarea "x"
type textarea "Must have for breakfast. Breakfast sandwic"
type textarea "x"
type textarea "Must have for breakfast. Breakfast sandwiche"
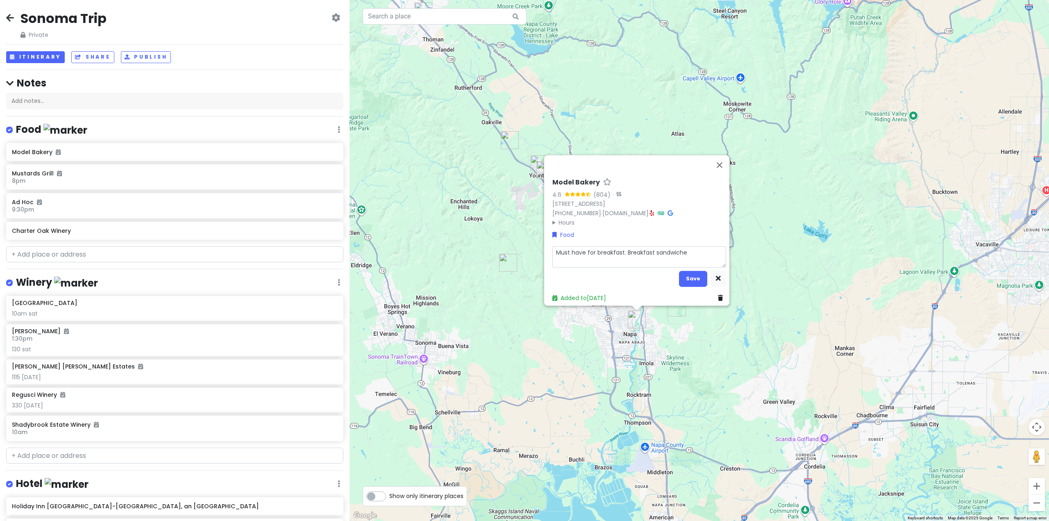
type textarea "x"
type textarea "Must have for breakfast. Breakfast sandwiches"
type textarea "x"
type textarea "Must have for breakfast. Breakfast sandwiches"
type textarea "x"
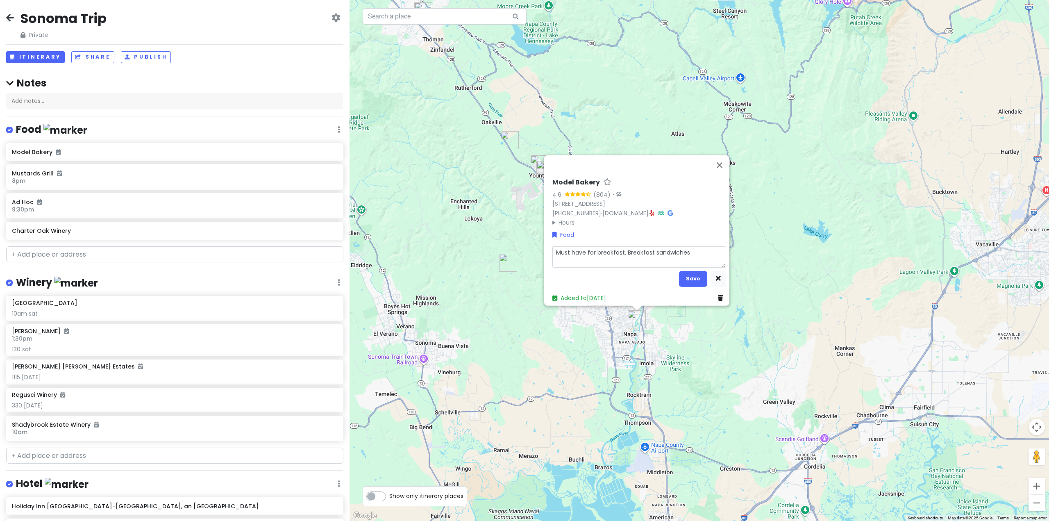
type textarea "Must have for breakfast. Breakfast sandwiches w"
type textarea "x"
type textarea "Must have for breakfast. Breakfast sandwiches we"
type textarea "x"
type textarea "Must have for breakfast. Breakfast sandwiches wer"
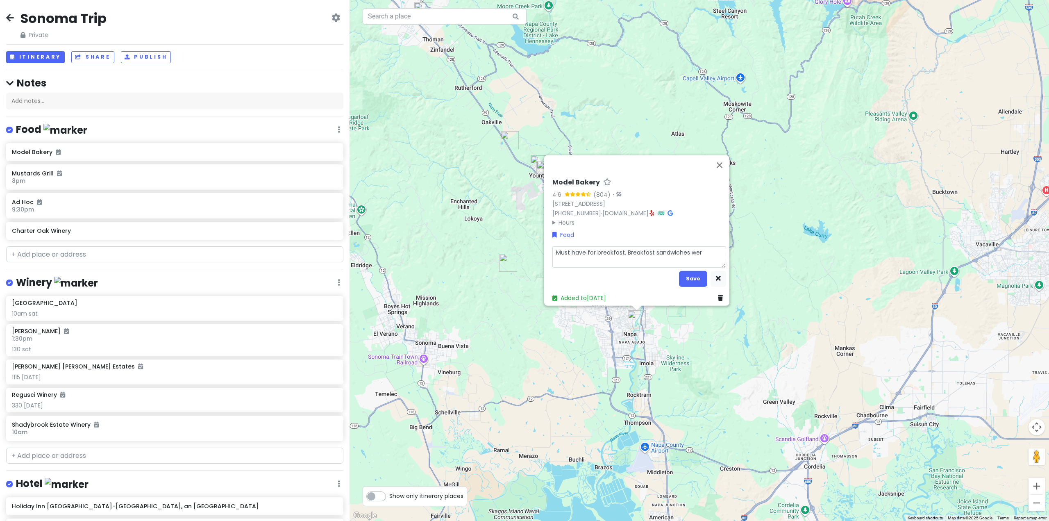
type textarea "x"
type textarea "Must have for breakfast. Breakfast sandwiches were"
type textarea "x"
type textarea "Must have for breakfast. Breakfast sandwiches were"
type textarea "x"
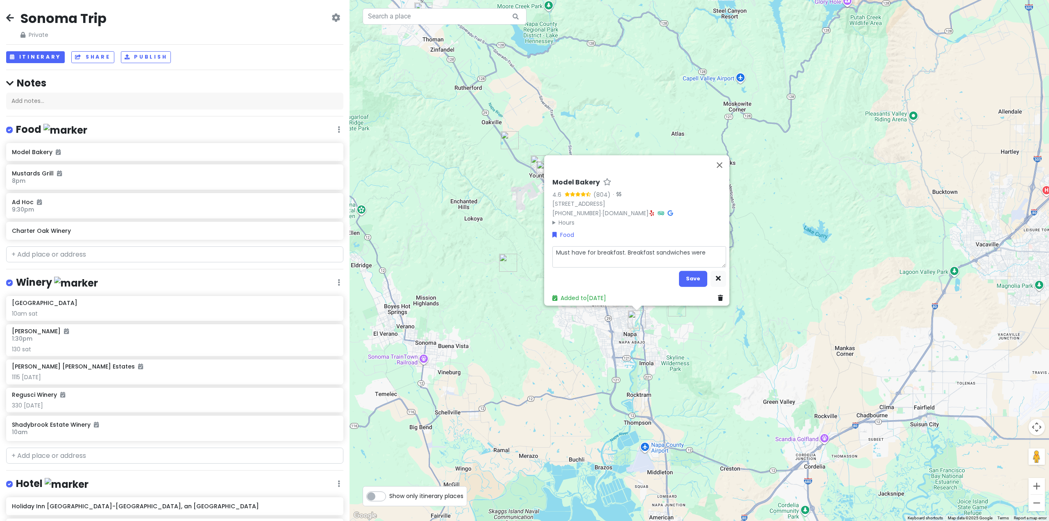
type textarea "Must have for breakfast. Breakfast sandwiches were a"
type textarea "x"
type textarea "Must have for breakfast. Breakfast sandwiches were am"
type textarea "x"
type textarea "Must have for breakfast. Breakfast sandwiches were ama"
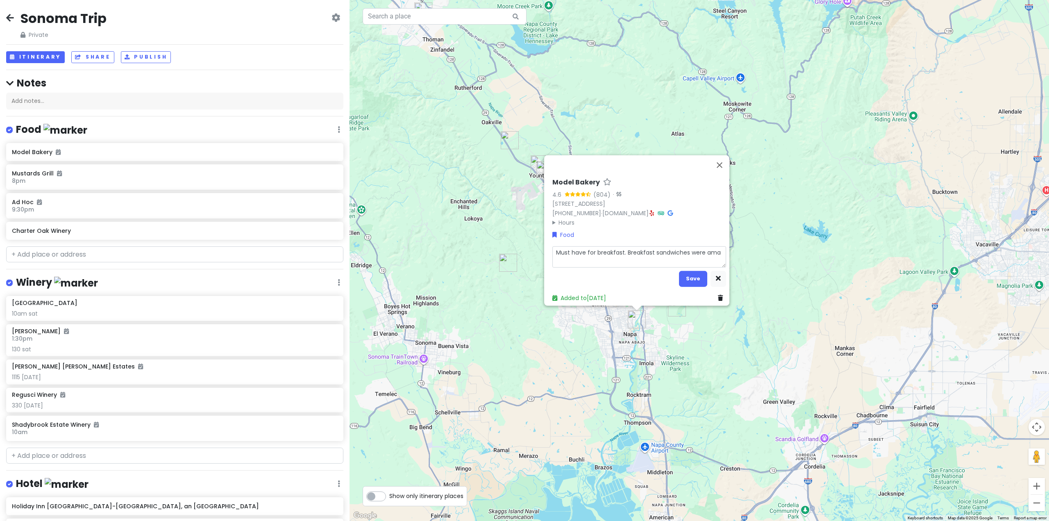
type textarea "x"
type textarea "Must have for breakfast. Breakfast sandwiches were amaz"
type textarea "x"
type textarea "Must have for breakfast. Breakfast sandwiches were amazi"
type textarea "x"
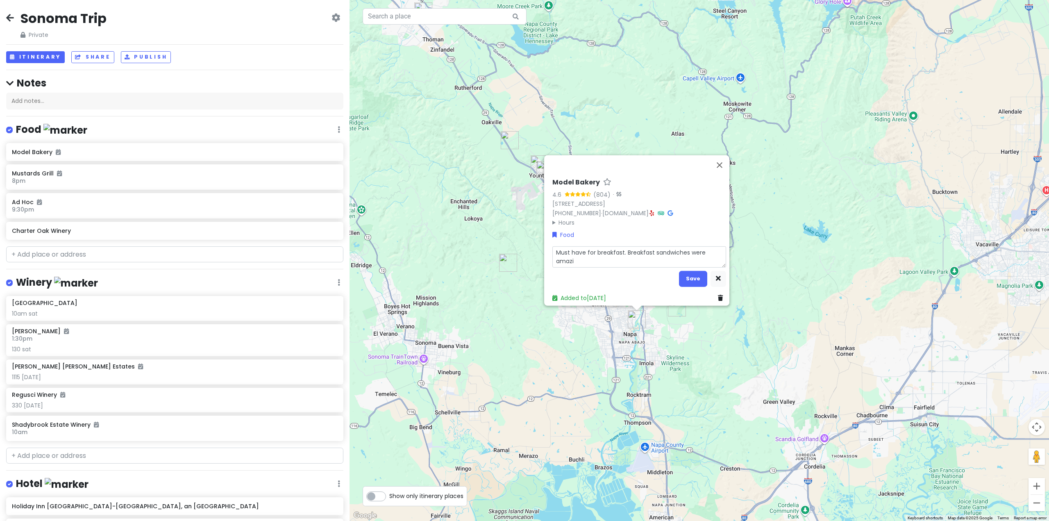
type textarea "Must have for breakfast. Breakfast sandwiches were amazin"
type textarea "x"
type textarea "Must have for breakfast. Breakfast sandwiches were amazing"
click at [691, 279] on button "Save" at bounding box center [693, 278] width 28 height 16
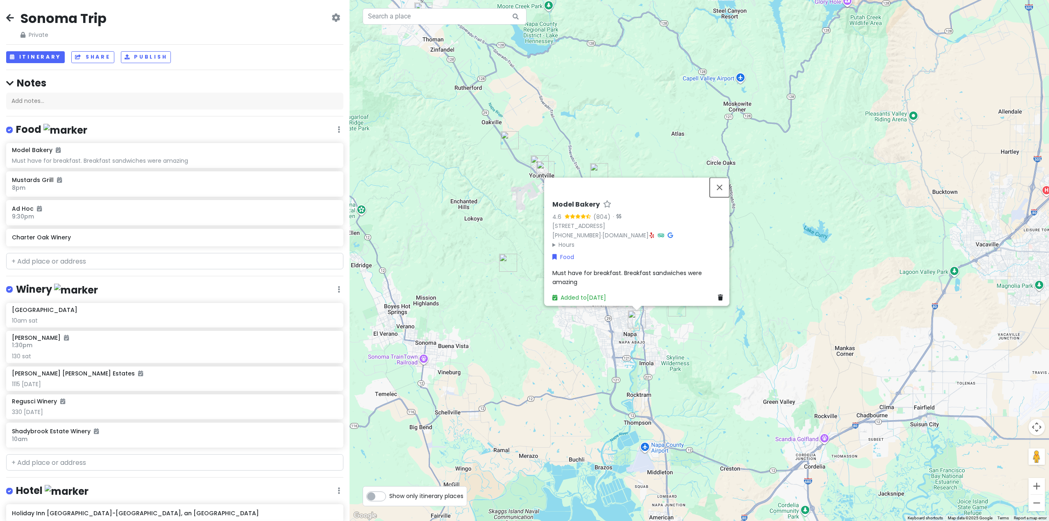
click at [726, 182] on button "Close" at bounding box center [720, 187] width 20 height 20
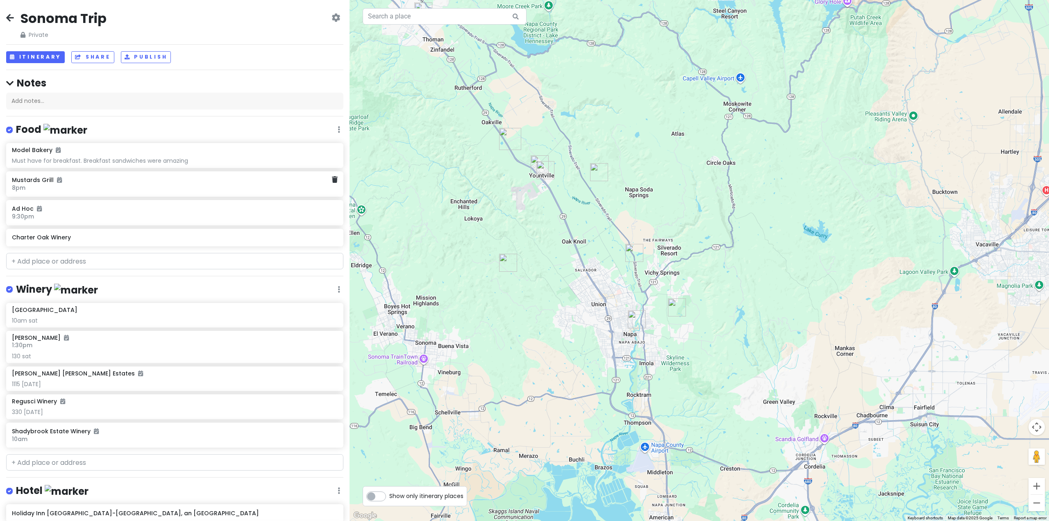
click at [107, 189] on h6 "8pm" at bounding box center [172, 187] width 320 height 7
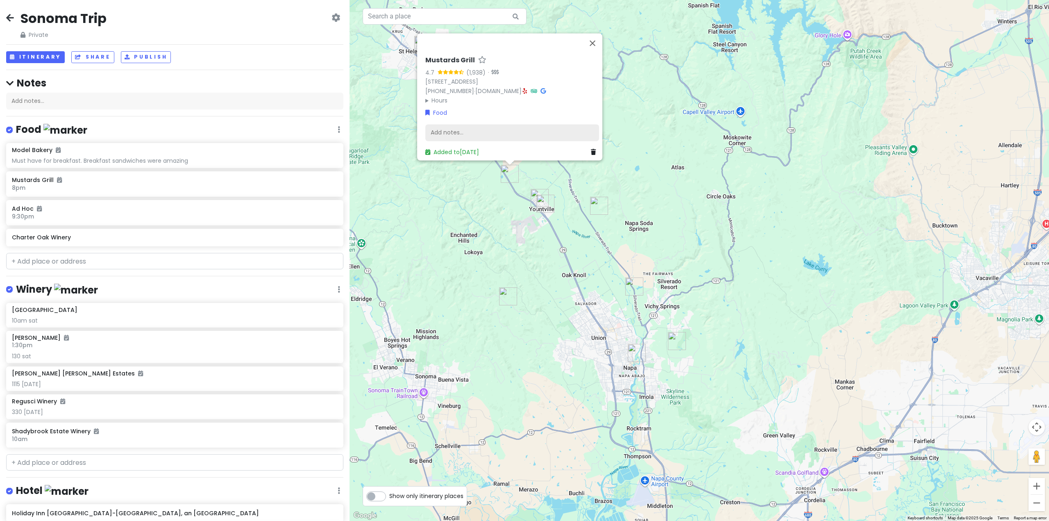
click at [495, 129] on div "Add notes..." at bounding box center [512, 132] width 174 height 17
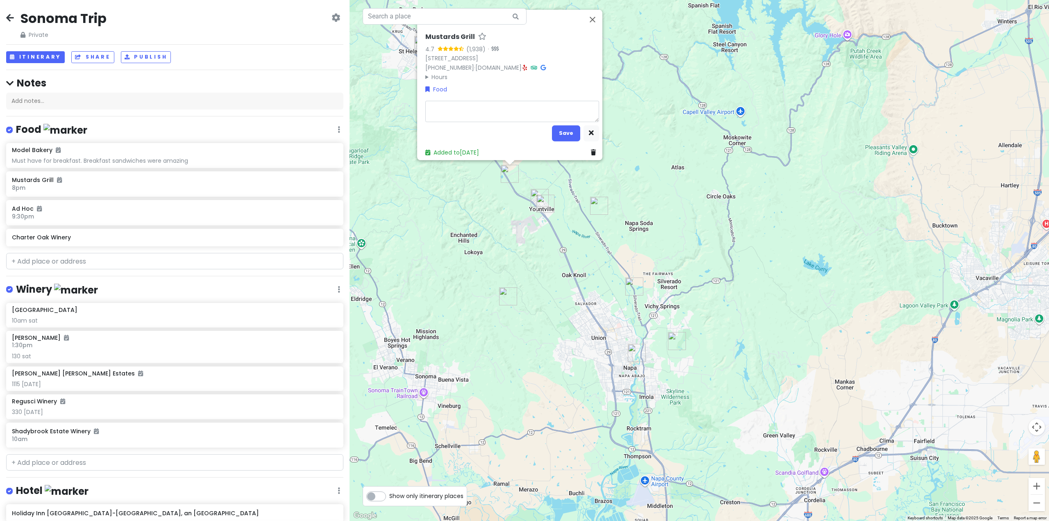
type textarea "x"
type textarea "R"
type textarea "x"
type textarea "Re"
type textarea "x"
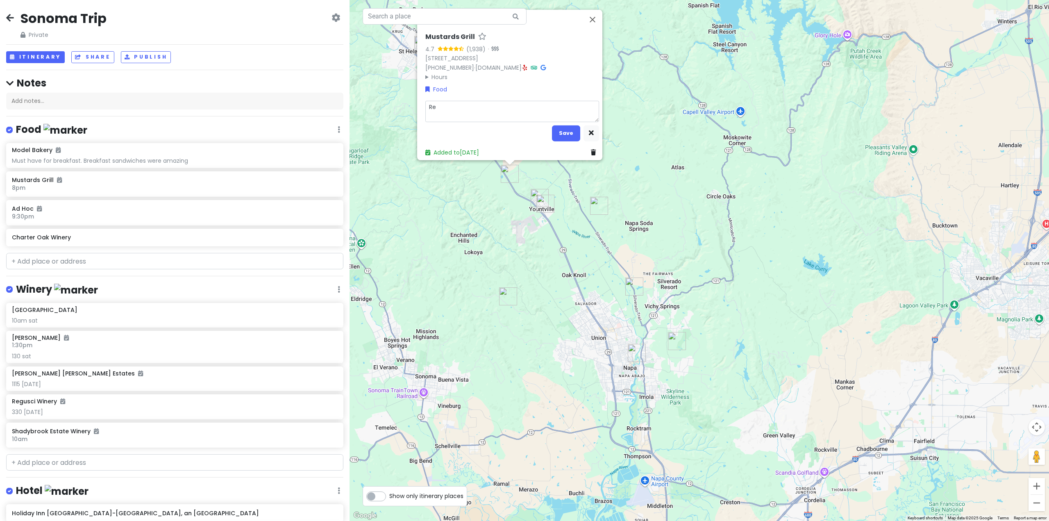
type textarea "Rea"
type textarea "x"
type textarea "Real"
type textarea "x"
type textarea "Reall"
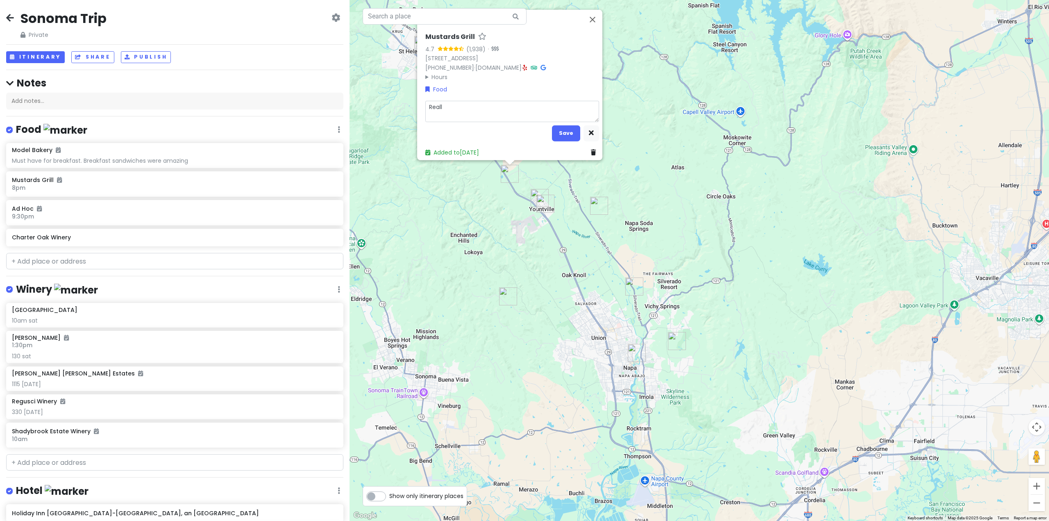
type textarea "x"
click at [567, 130] on button "Save" at bounding box center [566, 133] width 28 height 16
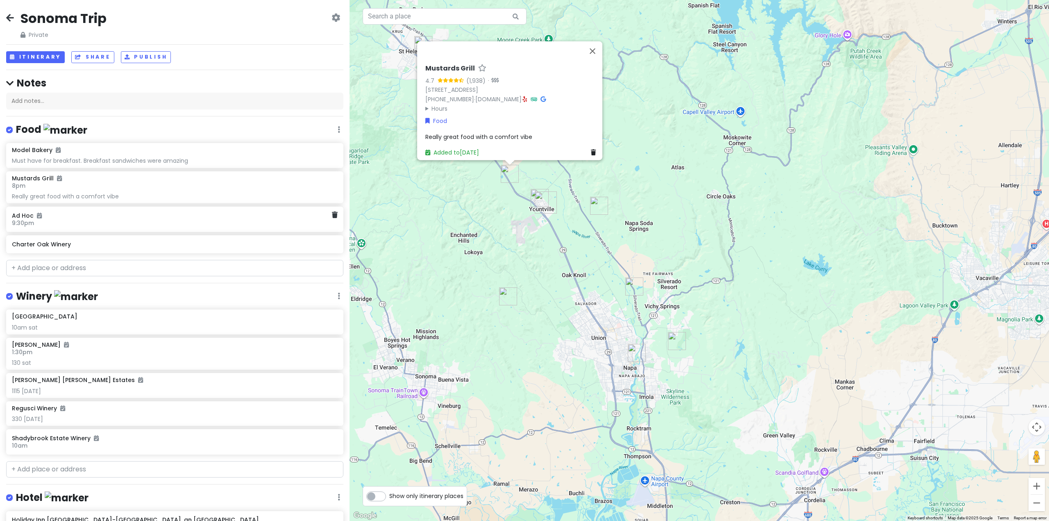
click at [70, 227] on div "Ad Hoc 9:30pm" at bounding box center [172, 219] width 320 height 19
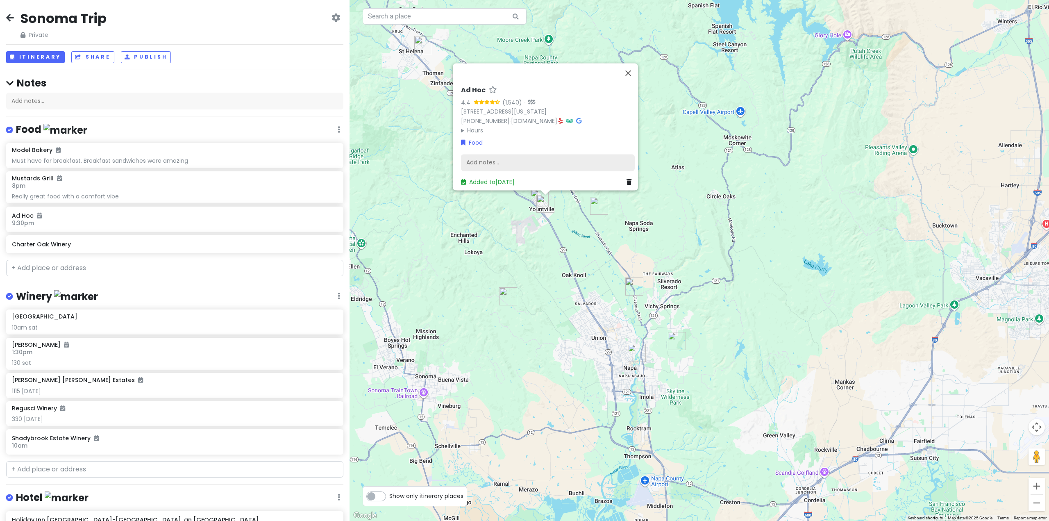
click at [492, 160] on div "Add notes..." at bounding box center [548, 162] width 174 height 17
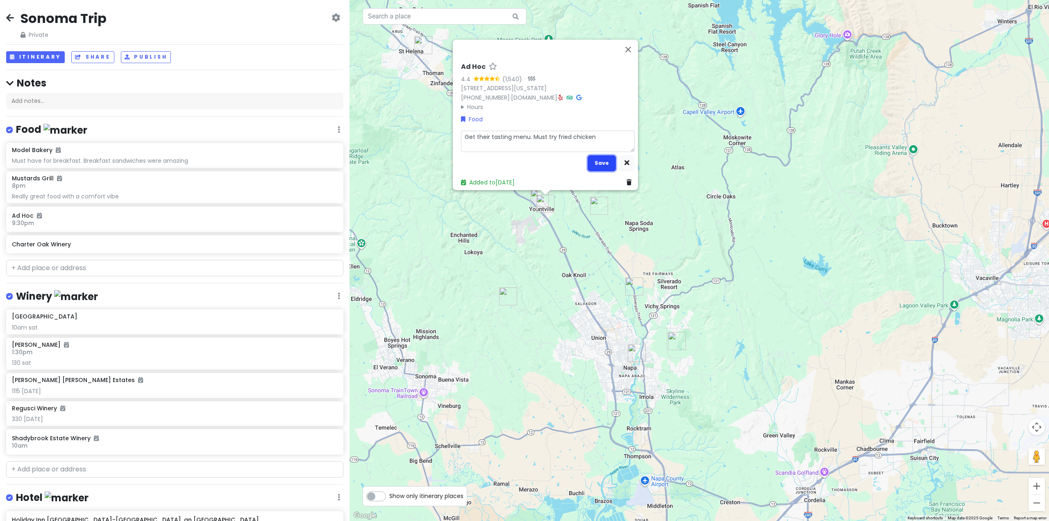
click at [597, 159] on button "Save" at bounding box center [602, 163] width 28 height 16
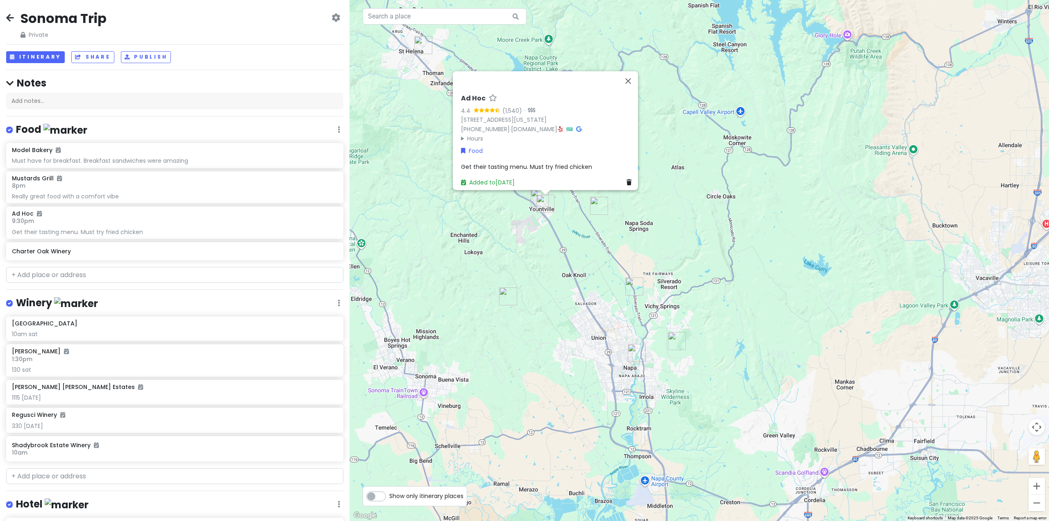
click at [245, 88] on h4 "Notes" at bounding box center [174, 83] width 337 height 13
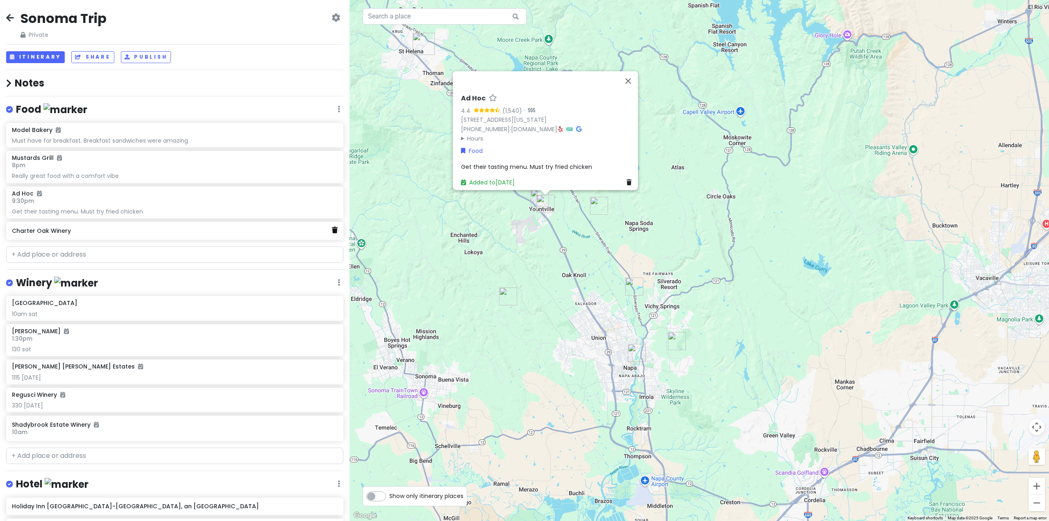
click at [332, 229] on icon at bounding box center [335, 230] width 6 height 7
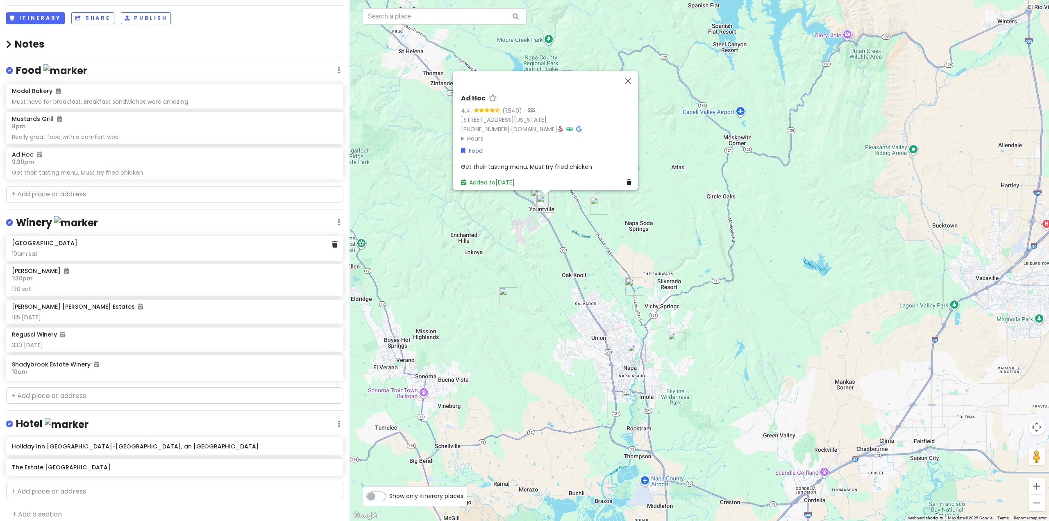
scroll to position [41, 0]
click at [332, 241] on icon at bounding box center [335, 242] width 6 height 7
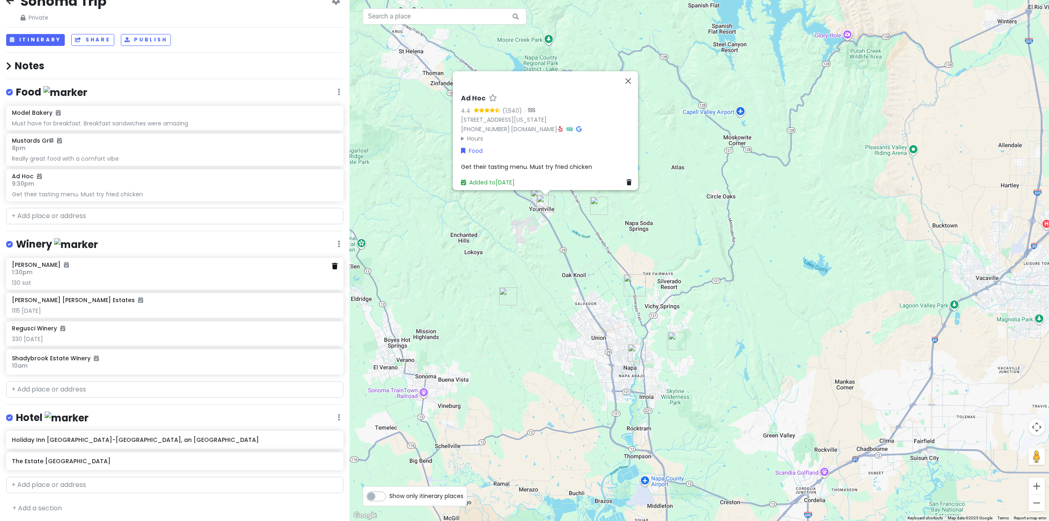
click at [332, 266] on icon at bounding box center [335, 266] width 6 height 7
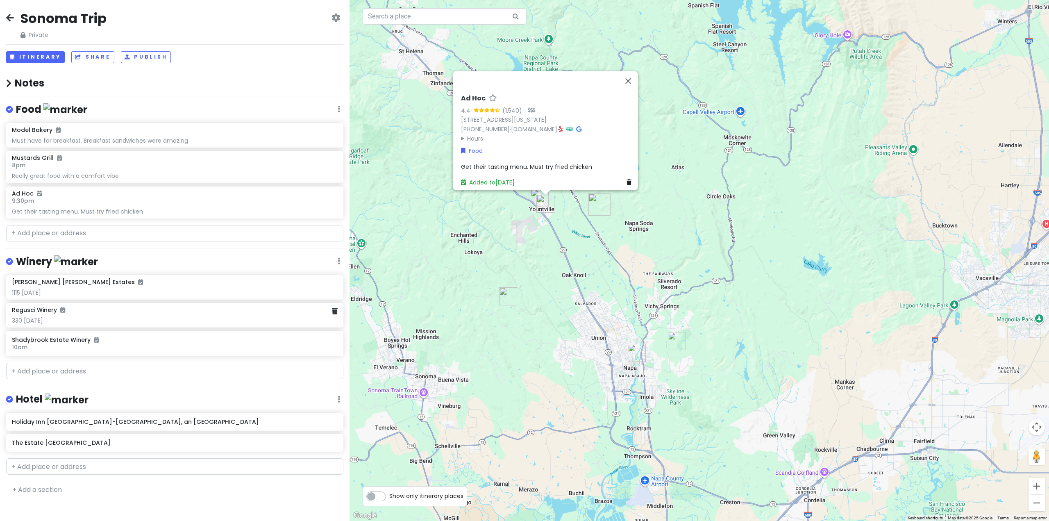
click at [338, 312] on div "Regusci Winery 330 [DATE]" at bounding box center [174, 315] width 337 height 25
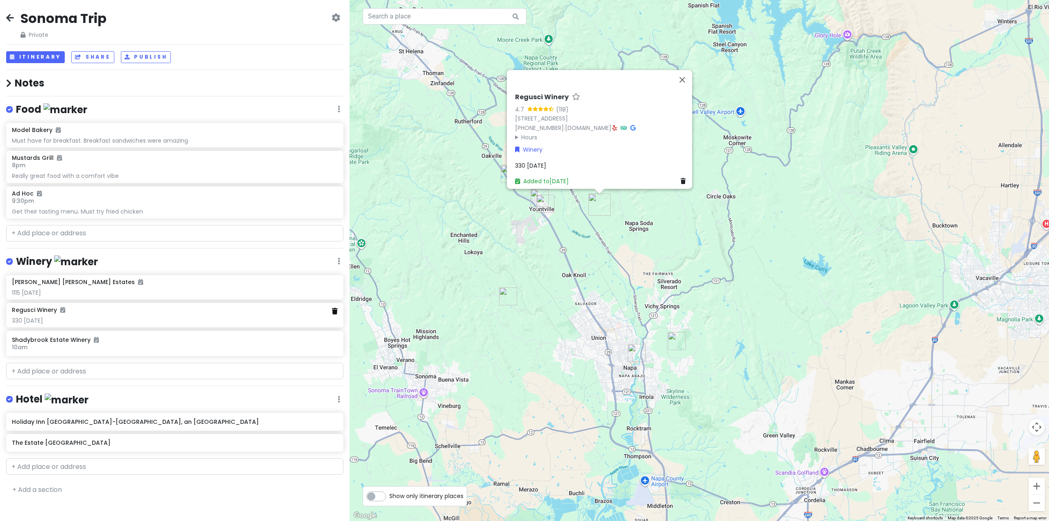
click at [334, 312] on icon at bounding box center [335, 311] width 6 height 7
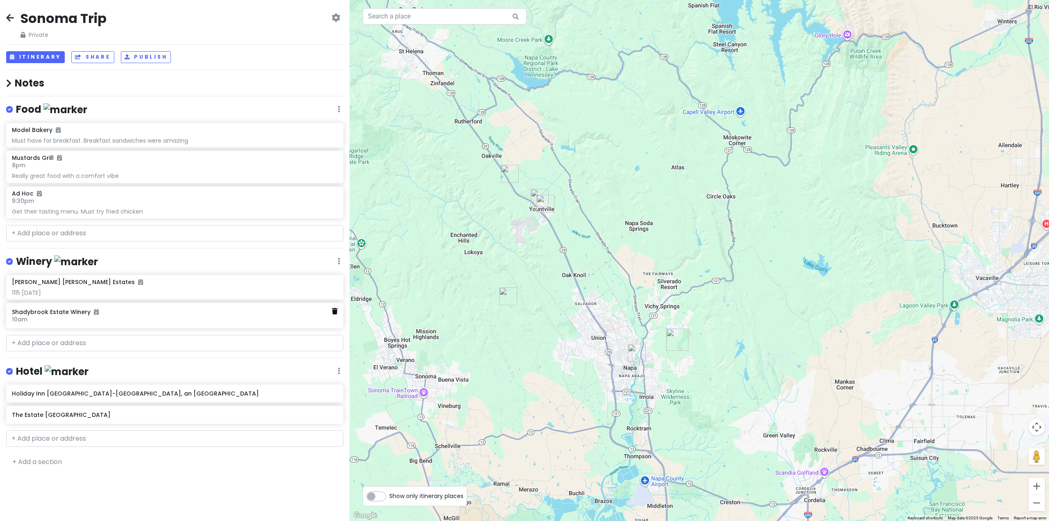
click at [336, 314] on link at bounding box center [335, 311] width 6 height 11
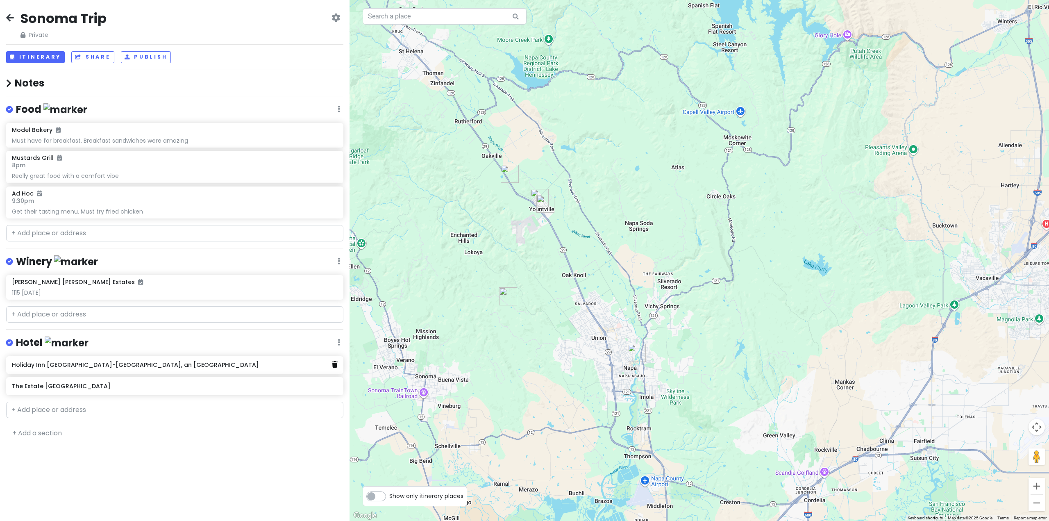
click at [336, 364] on icon at bounding box center [335, 364] width 6 height 7
click at [83, 388] on input "text" at bounding box center [174, 388] width 337 height 16
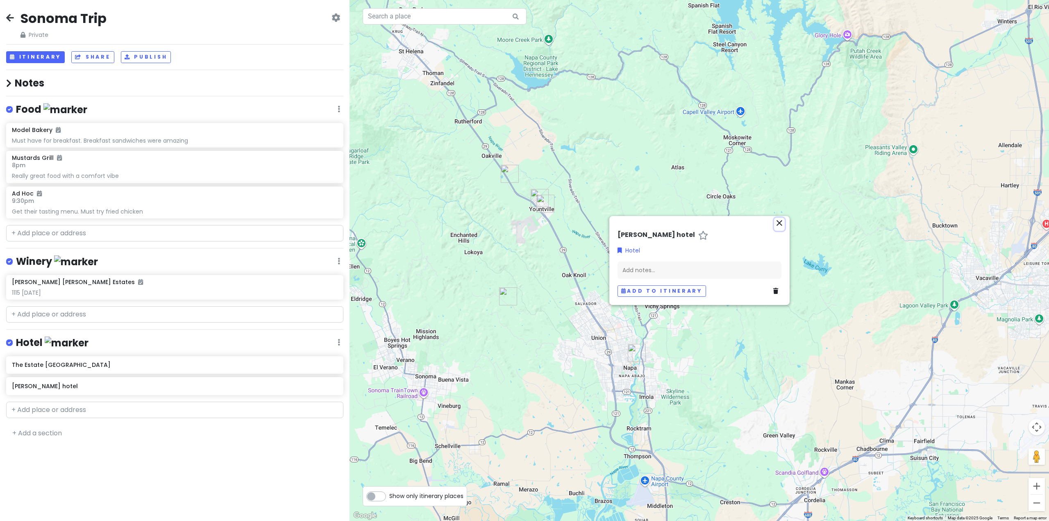
click at [780, 223] on icon "close" at bounding box center [779, 223] width 10 height 10
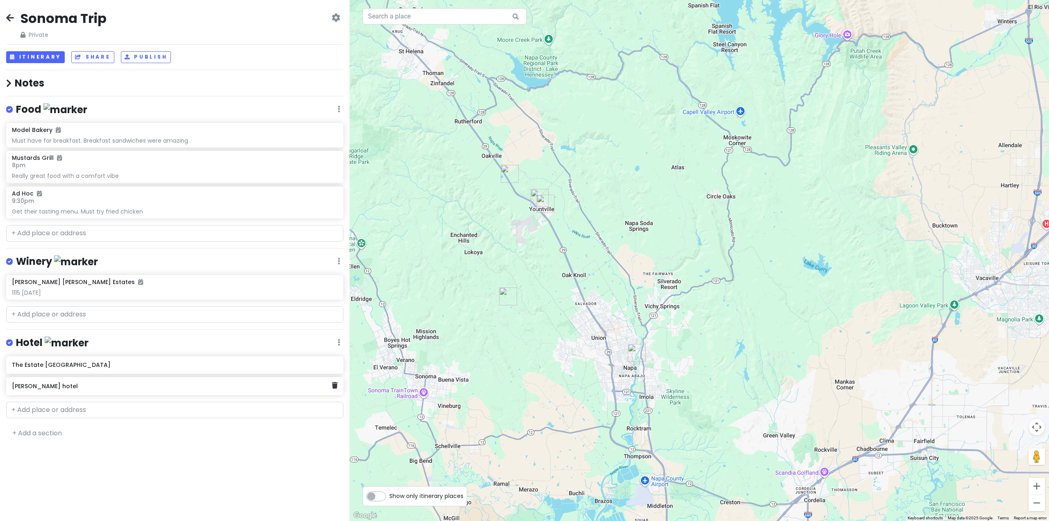
click at [34, 390] on div "The Estate [GEOGRAPHIC_DATA][PERSON_NAME]" at bounding box center [175, 377] width 350 height 43
click at [335, 384] on icon at bounding box center [335, 385] width 6 height 7
click at [68, 384] on input "text" at bounding box center [174, 388] width 337 height 16
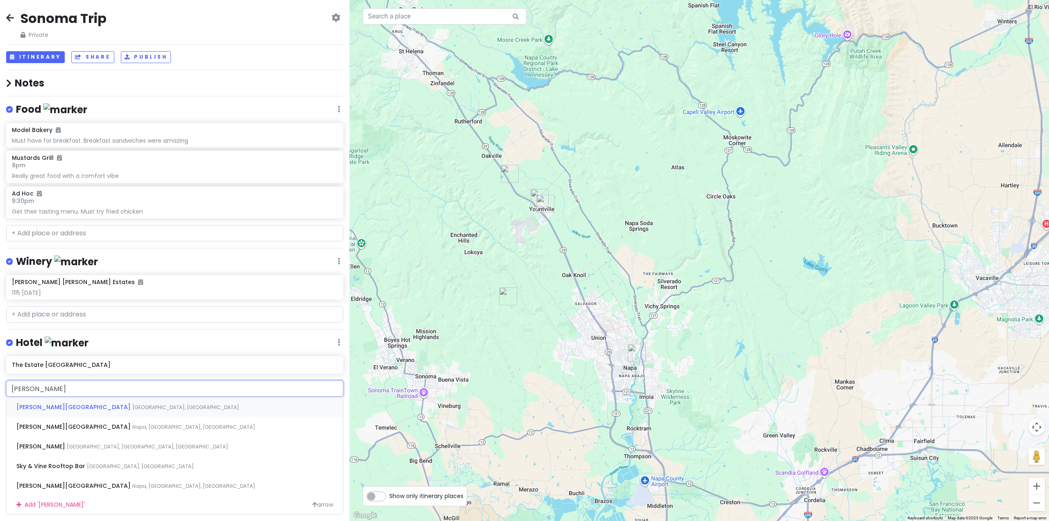
click at [60, 404] on span "[PERSON_NAME][GEOGRAPHIC_DATA]" at bounding box center [74, 407] width 116 height 8
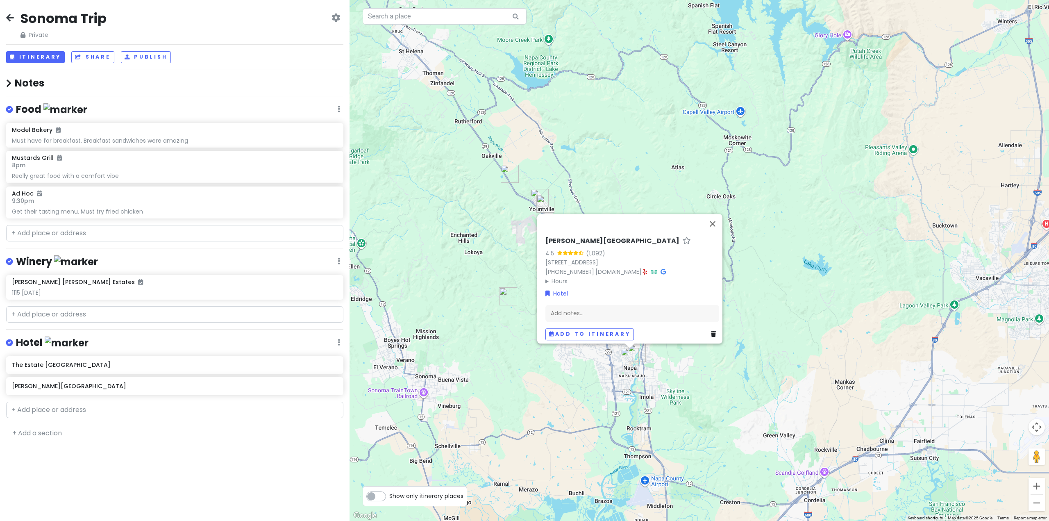
click at [110, 454] on div "Sonoma Trip Private Change Dates Make a Copy Delete Trip Go Pro ⚡️ Give Feedbac…" at bounding box center [175, 260] width 350 height 521
click at [717, 215] on button "Close" at bounding box center [713, 224] width 20 height 20
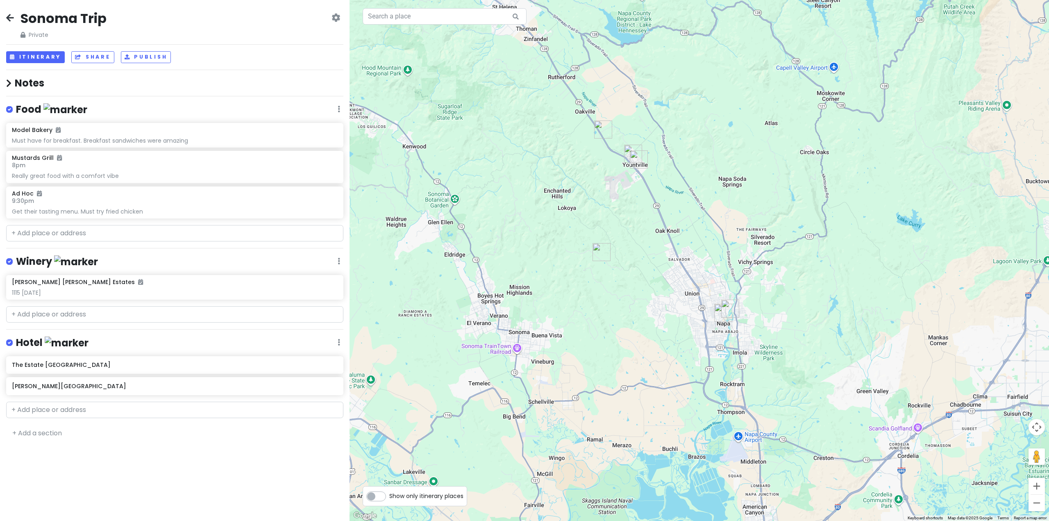
drag, startPoint x: 600, startPoint y: 289, endPoint x: 641, endPoint y: 268, distance: 46.2
click at [641, 268] on div at bounding box center [699, 260] width 699 height 521
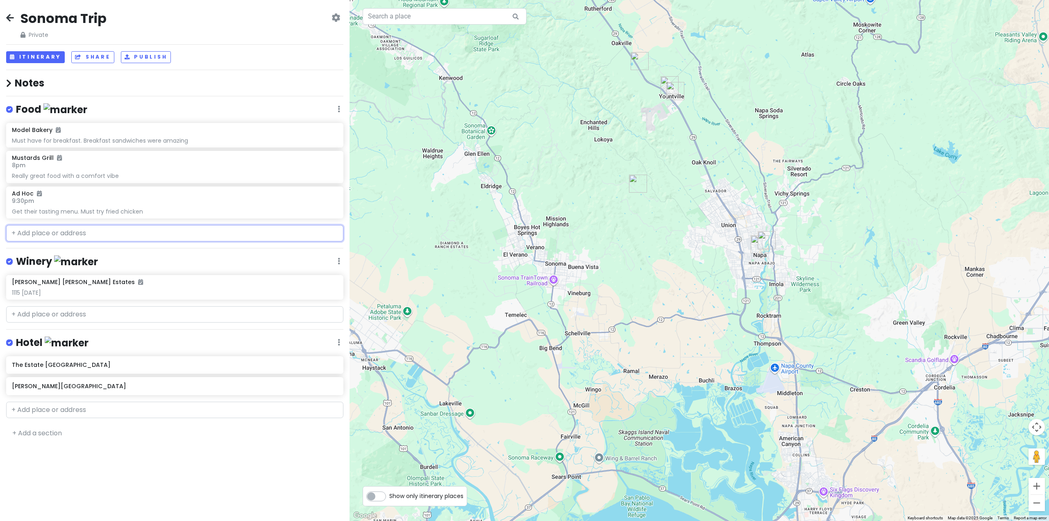
click at [109, 233] on input "text" at bounding box center [174, 233] width 337 height 16
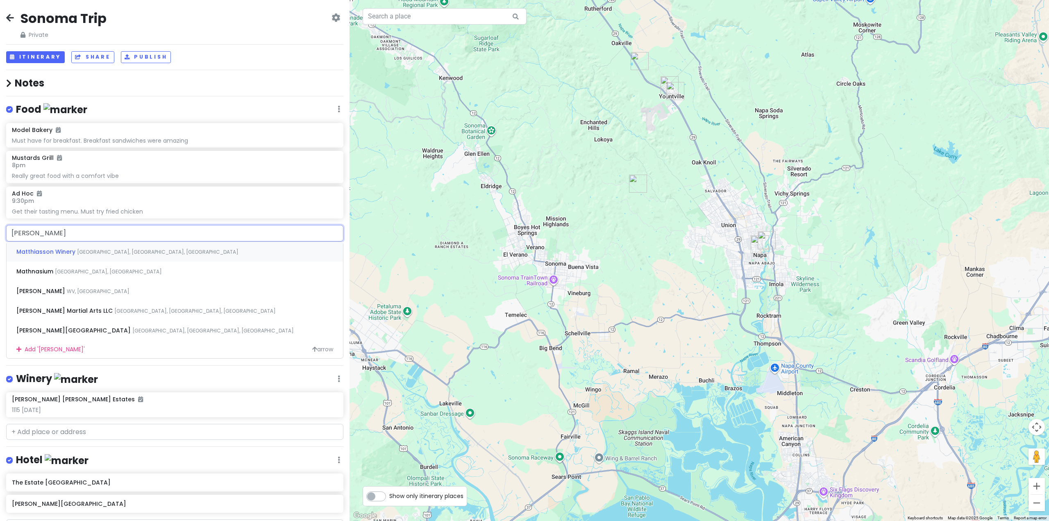
click at [113, 250] on span "[GEOGRAPHIC_DATA], [GEOGRAPHIC_DATA], [GEOGRAPHIC_DATA]" at bounding box center [157, 251] width 161 height 7
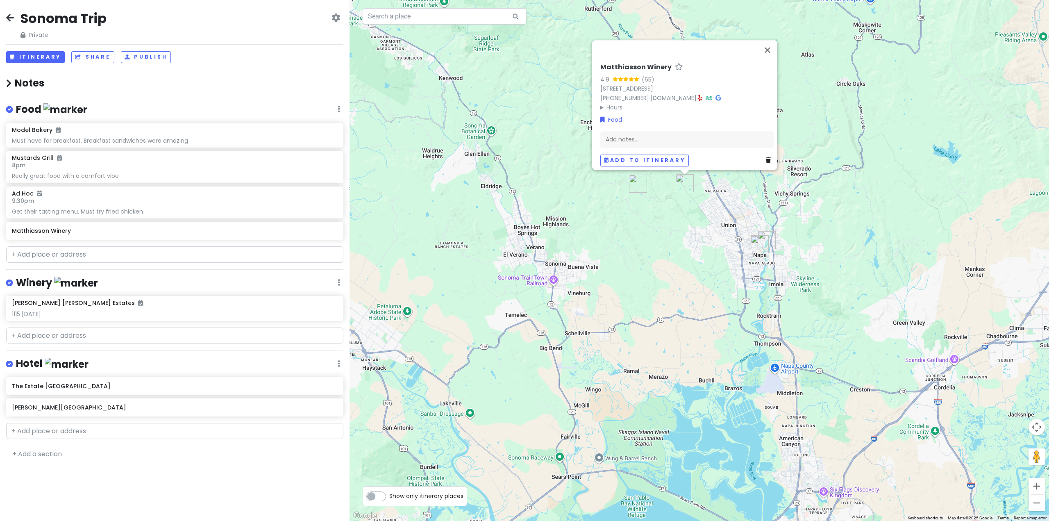
click at [93, 234] on h6 "Matthiasson Winery" at bounding box center [175, 230] width 326 height 7
click at [38, 233] on h6 "Matthiasson Winery" at bounding box center [172, 230] width 320 height 7
click at [621, 134] on div "Add notes..." at bounding box center [687, 139] width 174 height 17
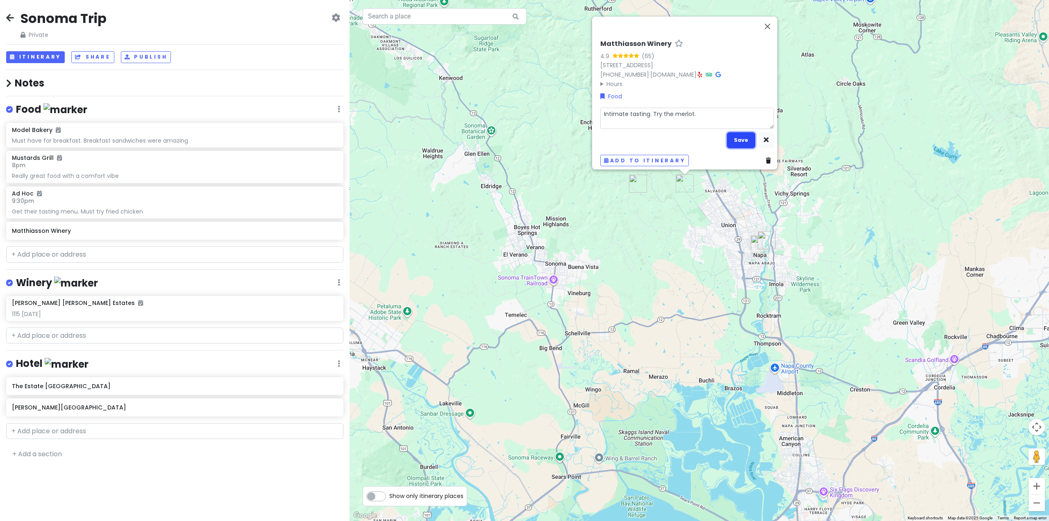
click at [729, 138] on button "Save" at bounding box center [741, 140] width 28 height 16
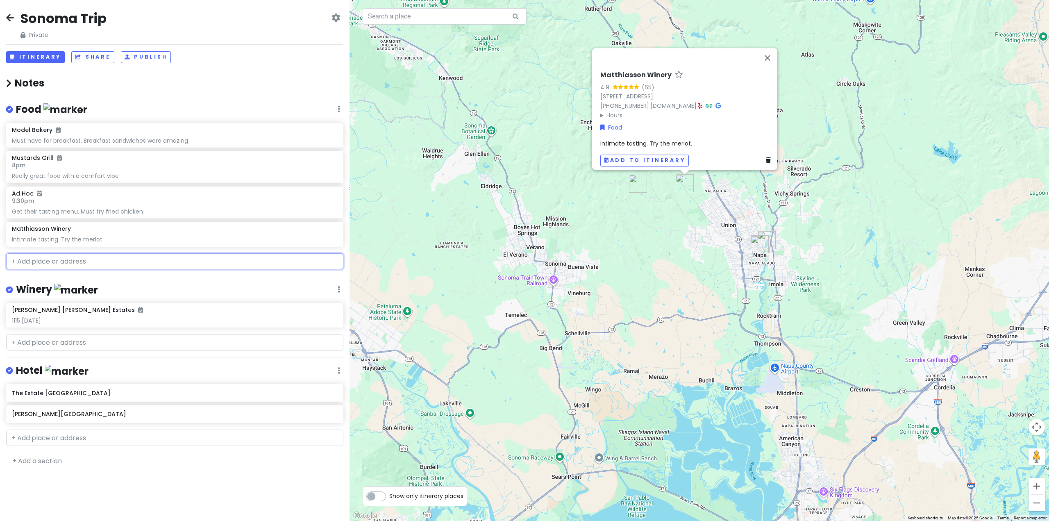
click at [70, 262] on input "text" at bounding box center [174, 261] width 337 height 16
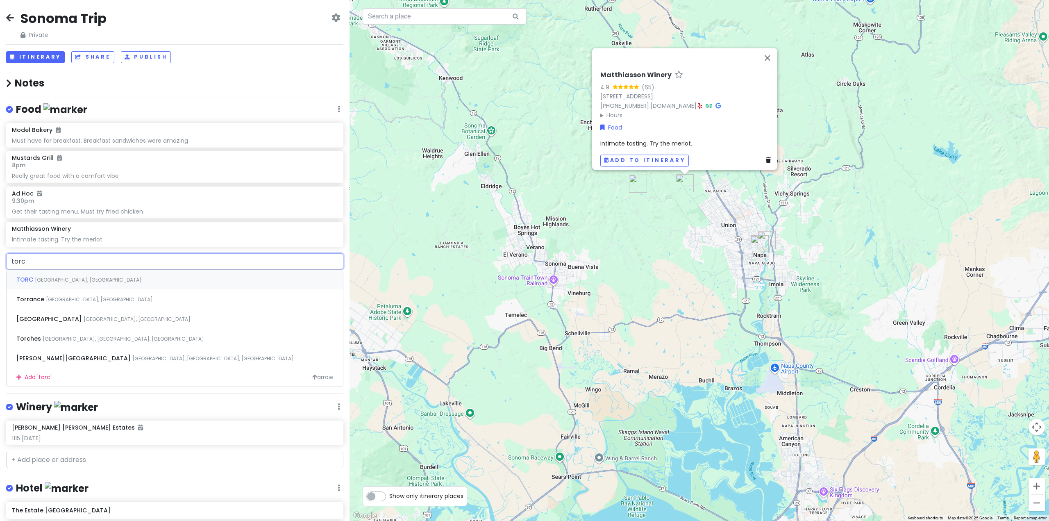
click at [70, 278] on span "[GEOGRAPHIC_DATA], [GEOGRAPHIC_DATA]" at bounding box center [88, 279] width 107 height 7
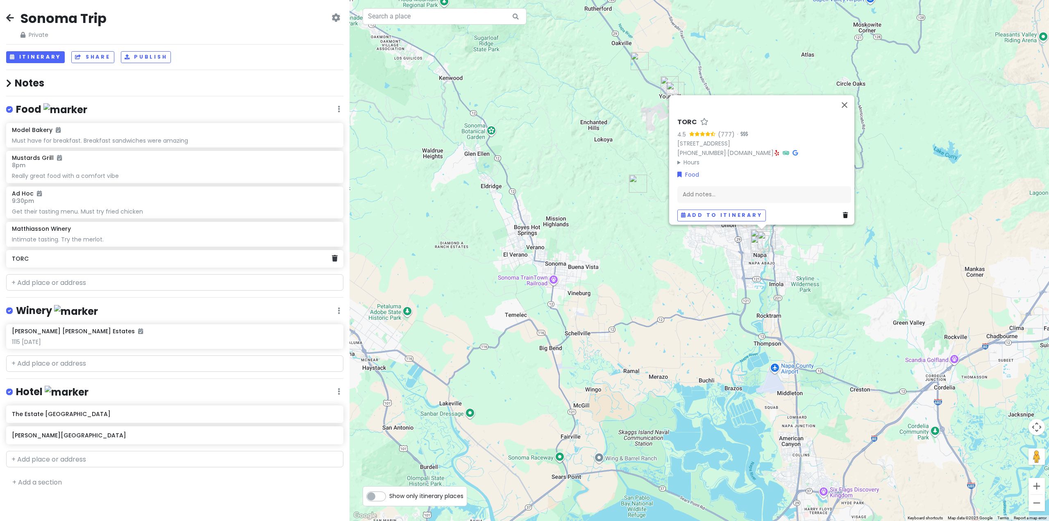
click at [279, 261] on h6 "TORC" at bounding box center [172, 258] width 320 height 7
click at [726, 189] on div "Add notes..." at bounding box center [764, 197] width 174 height 17
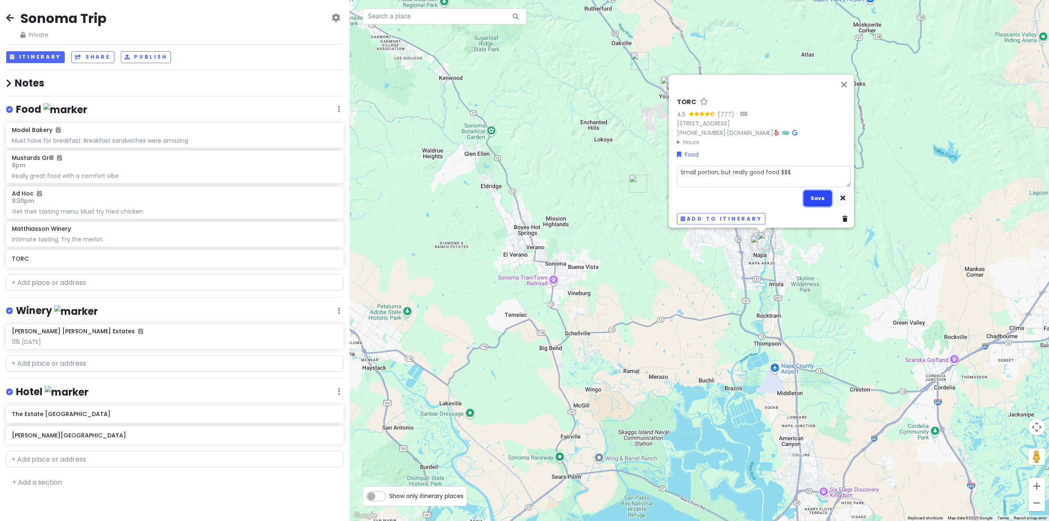
click at [810, 190] on button "Save" at bounding box center [818, 198] width 28 height 16
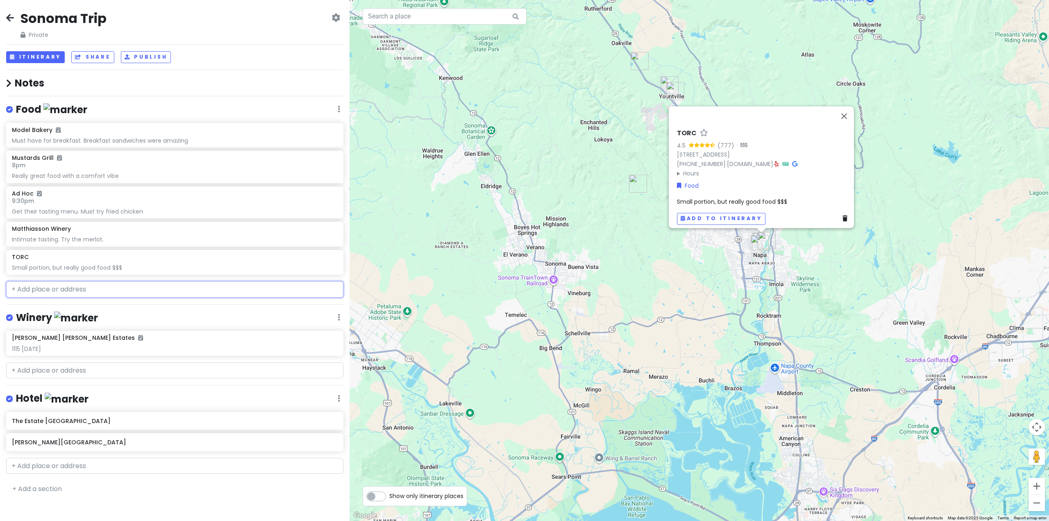
click at [82, 292] on input "text" at bounding box center [174, 289] width 337 height 16
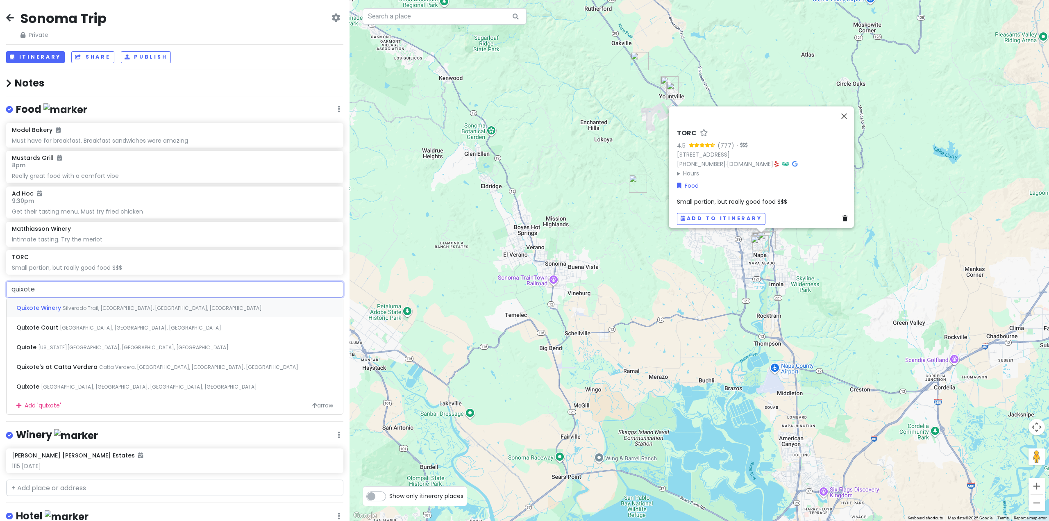
click at [94, 307] on span "Silverado Trail, [GEOGRAPHIC_DATA], [GEOGRAPHIC_DATA], [GEOGRAPHIC_DATA]" at bounding box center [162, 307] width 199 height 7
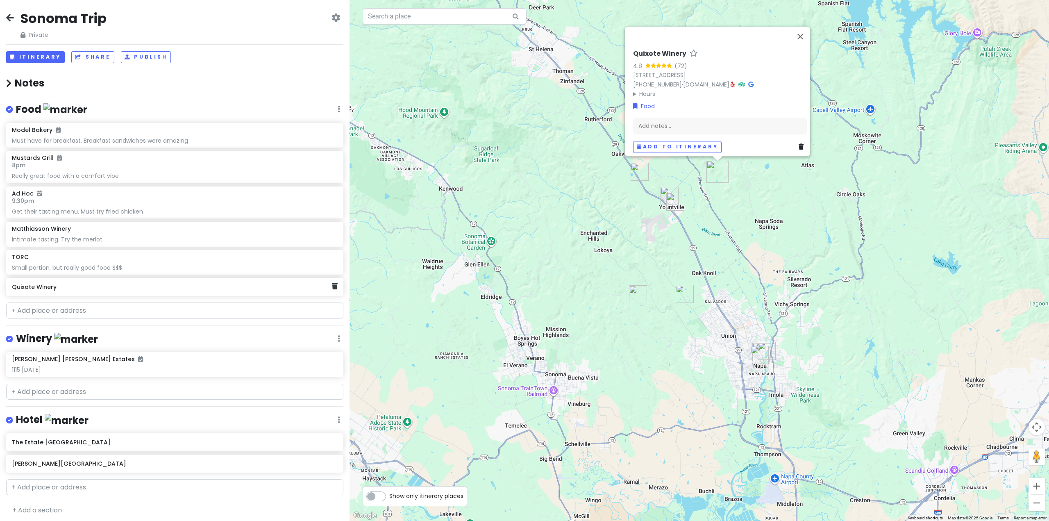
click at [112, 286] on h6 "Quixote Winery" at bounding box center [172, 286] width 320 height 7
click at [678, 120] on div "Add notes..." at bounding box center [720, 128] width 174 height 17
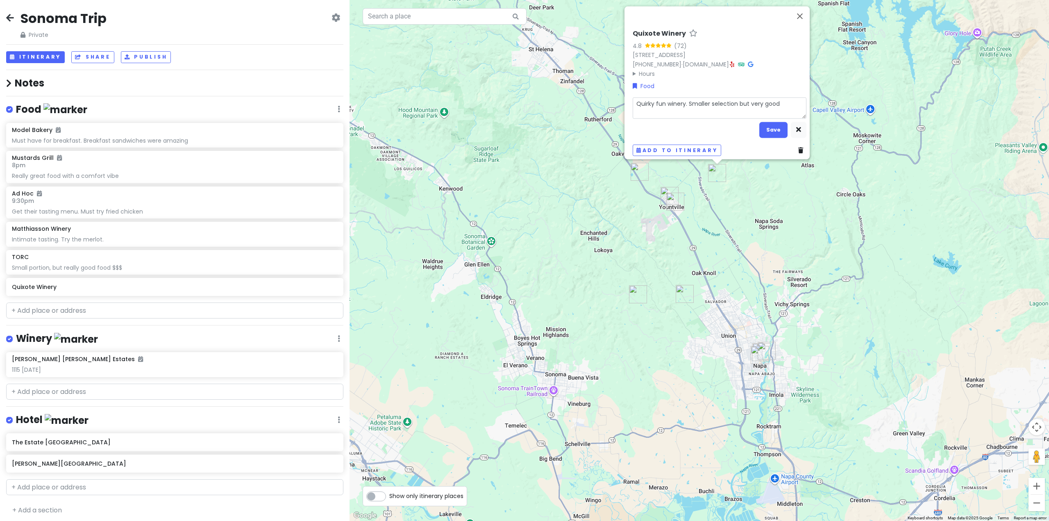
click at [685, 100] on textarea "Quirky fun winery. Smaller selection but very good" at bounding box center [720, 107] width 174 height 21
click at [770, 124] on button "Save" at bounding box center [773, 130] width 28 height 16
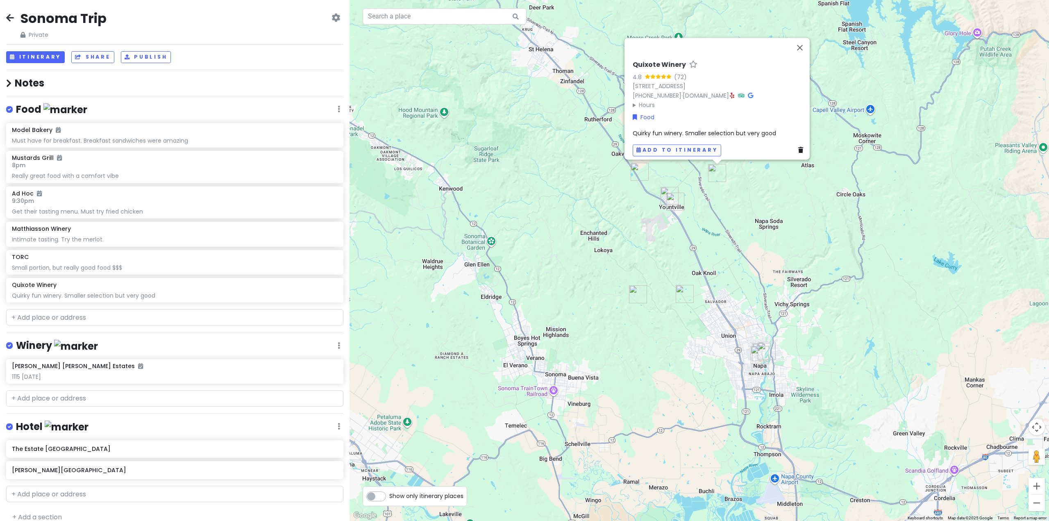
click at [65, 325] on div "Sonoma Trip Private Change Dates Make a Copy Delete Trip Go Pro ⚡️ Give Feedbac…" at bounding box center [175, 260] width 350 height 521
click at [65, 319] on input "text" at bounding box center [174, 317] width 337 height 16
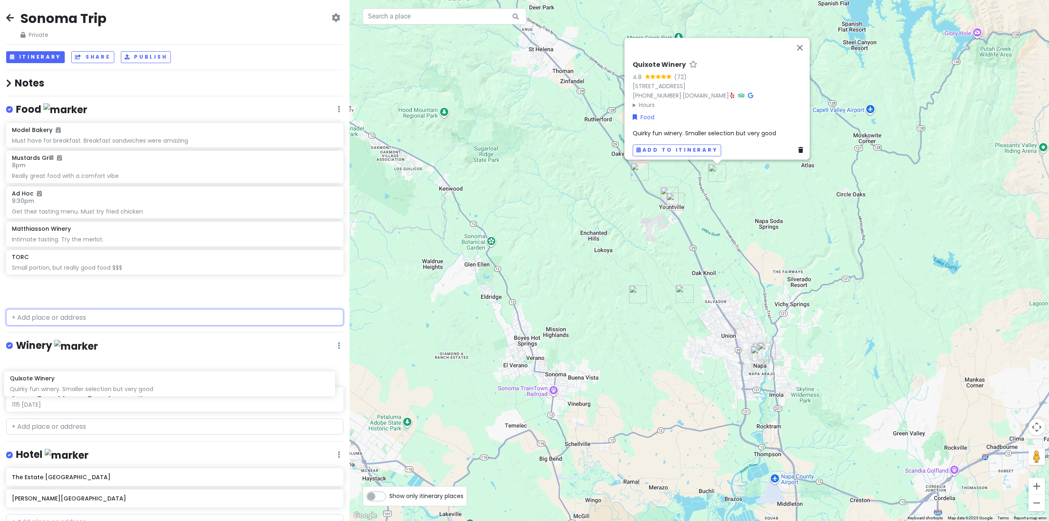
drag, startPoint x: 60, startPoint y: 295, endPoint x: 63, endPoint y: 382, distance: 86.5
click at [63, 382] on div "Sonoma Trip Private Change Dates Make a Copy Delete Trip Go Pro ⚡️ Give Feedbac…" at bounding box center [175, 260] width 350 height 521
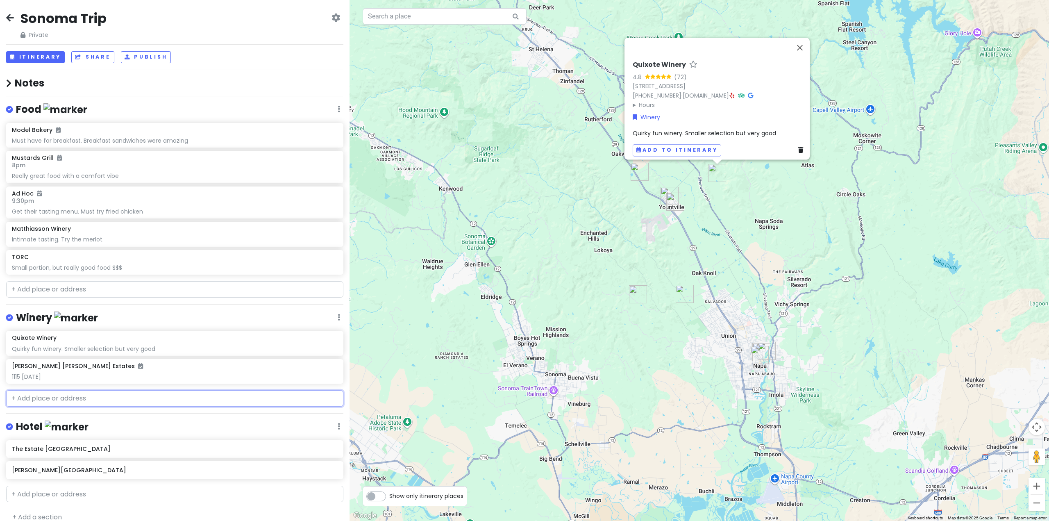
click at [74, 402] on input "text" at bounding box center [174, 398] width 337 height 16
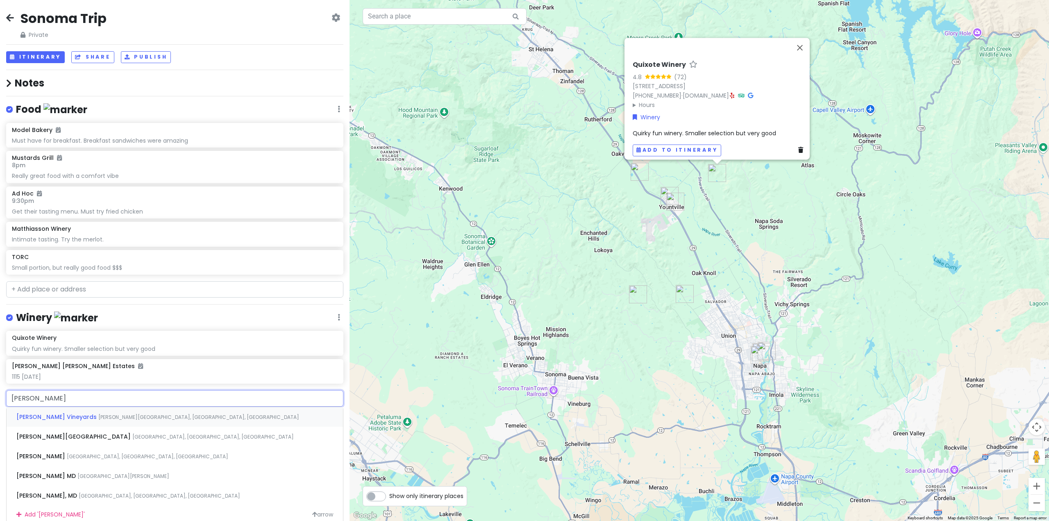
click at [83, 415] on span "[PERSON_NAME] Vineyards" at bounding box center [57, 417] width 82 height 8
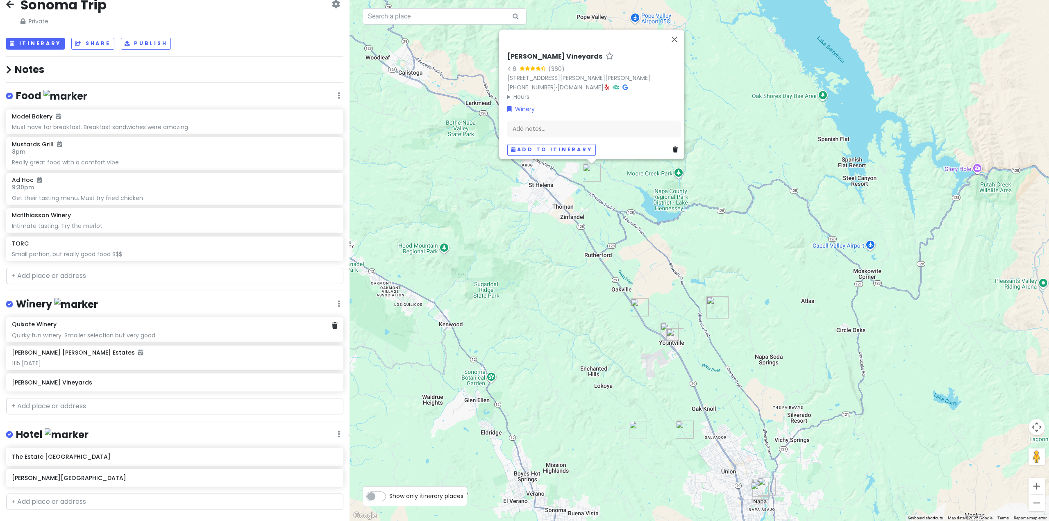
scroll to position [30, 0]
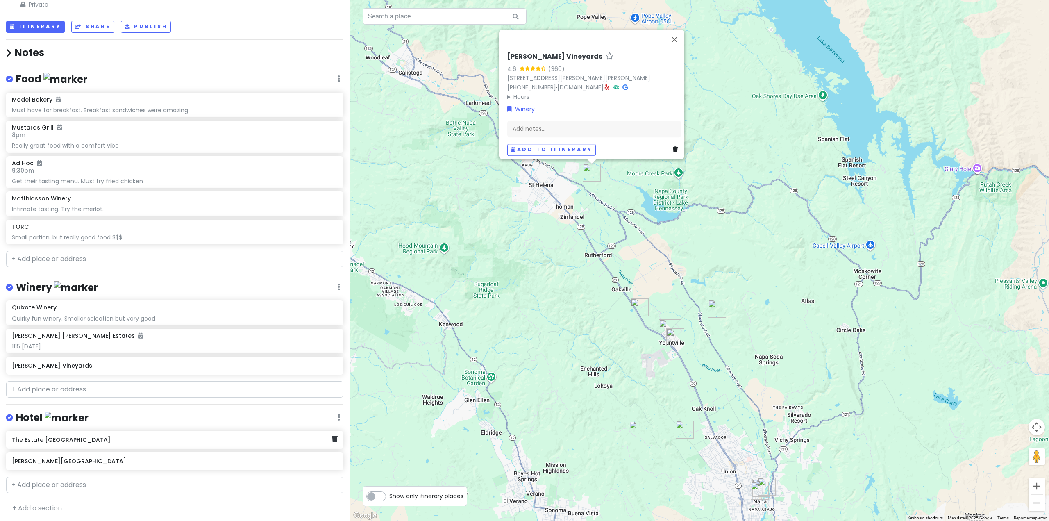
click at [102, 438] on h6 "The Estate [GEOGRAPHIC_DATA]" at bounding box center [172, 439] width 320 height 7
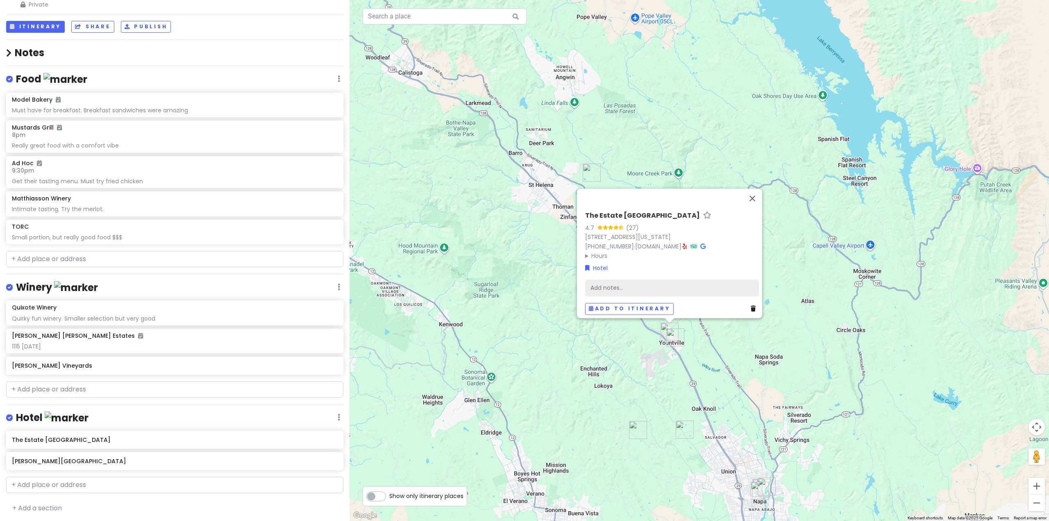
click at [630, 286] on div "Add notes..." at bounding box center [672, 287] width 174 height 17
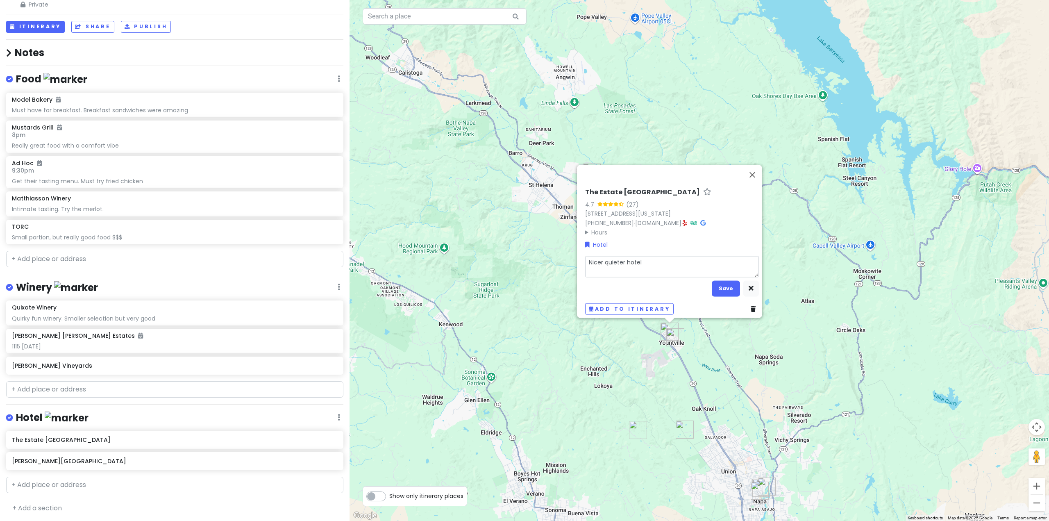
drag, startPoint x: 647, startPoint y: 259, endPoint x: 552, endPoint y: 260, distance: 95.1
click at [552, 260] on div "The Estate Yountville 4.7 (27) [STREET_ADDRESS][US_STATE] [PHONE_NUMBER] · [DOM…" at bounding box center [699, 260] width 699 height 521
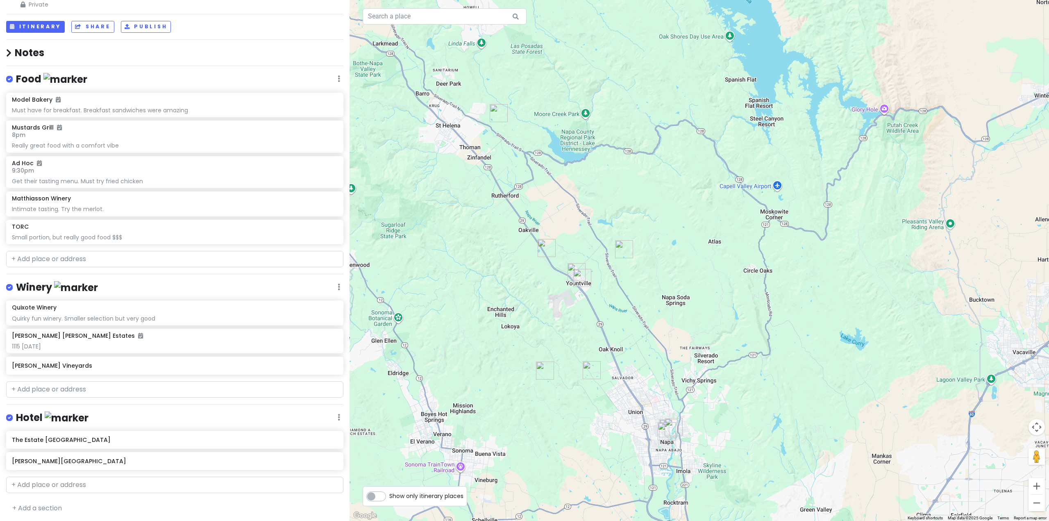
drag, startPoint x: 655, startPoint y: 385, endPoint x: 565, endPoint y: 328, distance: 106.3
click at [565, 328] on div at bounding box center [699, 260] width 699 height 521
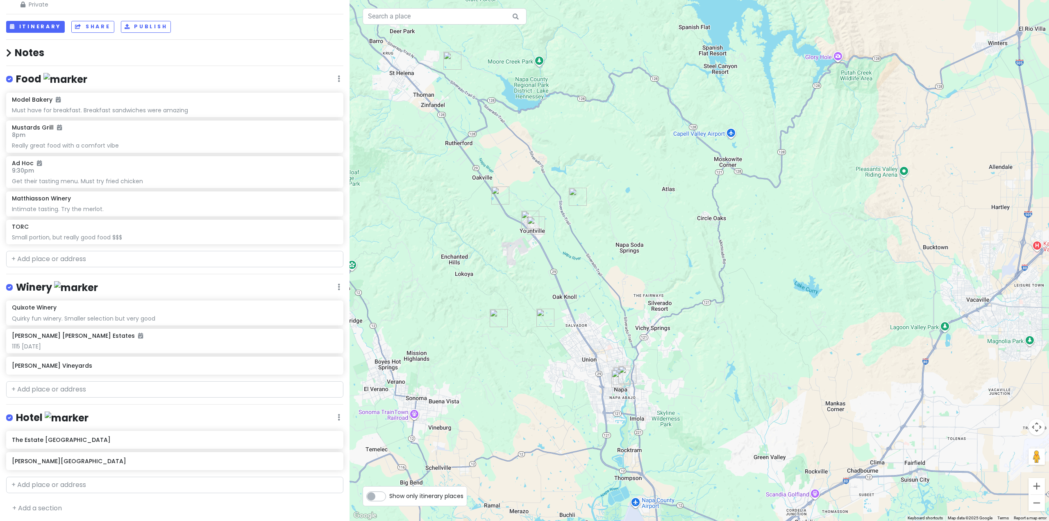
drag, startPoint x: 548, startPoint y: 314, endPoint x: 521, endPoint y: 256, distance: 64.7
click at [521, 257] on div at bounding box center [699, 260] width 699 height 521
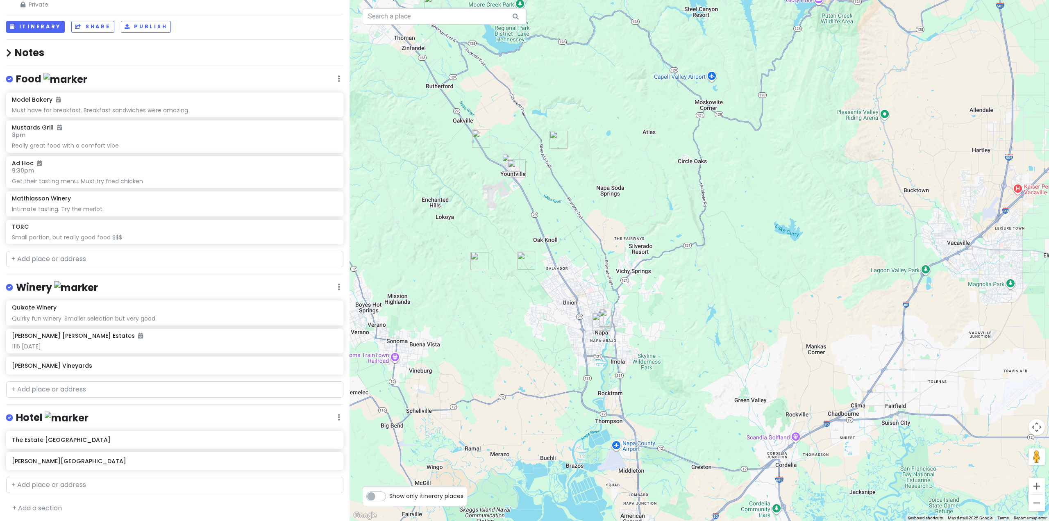
drag, startPoint x: 515, startPoint y: 337, endPoint x: 542, endPoint y: 343, distance: 28.6
click at [542, 343] on div at bounding box center [699, 260] width 699 height 521
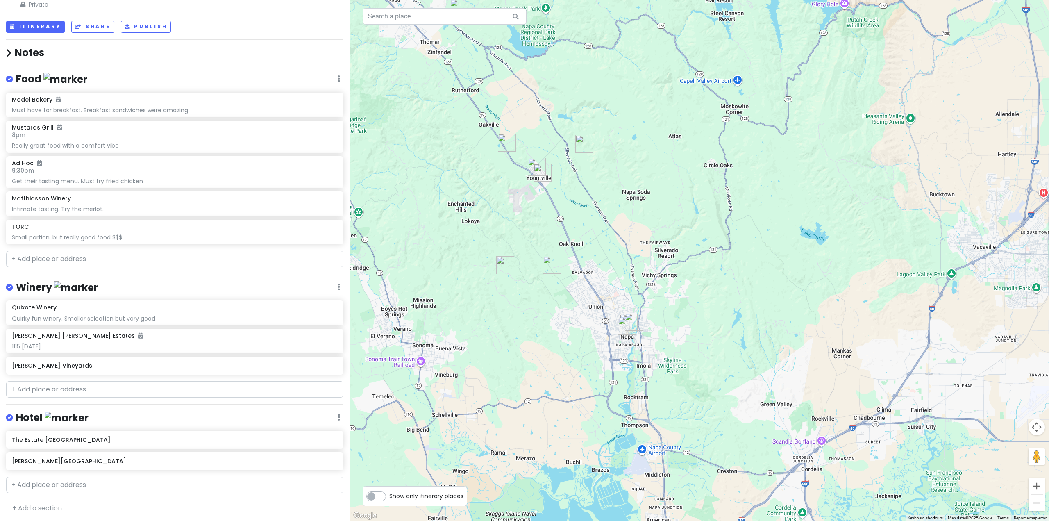
click at [331, 284] on div "Winery Edit Reorder Delete List" at bounding box center [174, 289] width 337 height 17
click at [338, 284] on icon at bounding box center [339, 287] width 2 height 7
click at [196, 281] on div "Winery Edit Reorder Delete List" at bounding box center [174, 289] width 337 height 17
click at [86, 364] on h6 "[PERSON_NAME] Vineyards" at bounding box center [172, 365] width 320 height 7
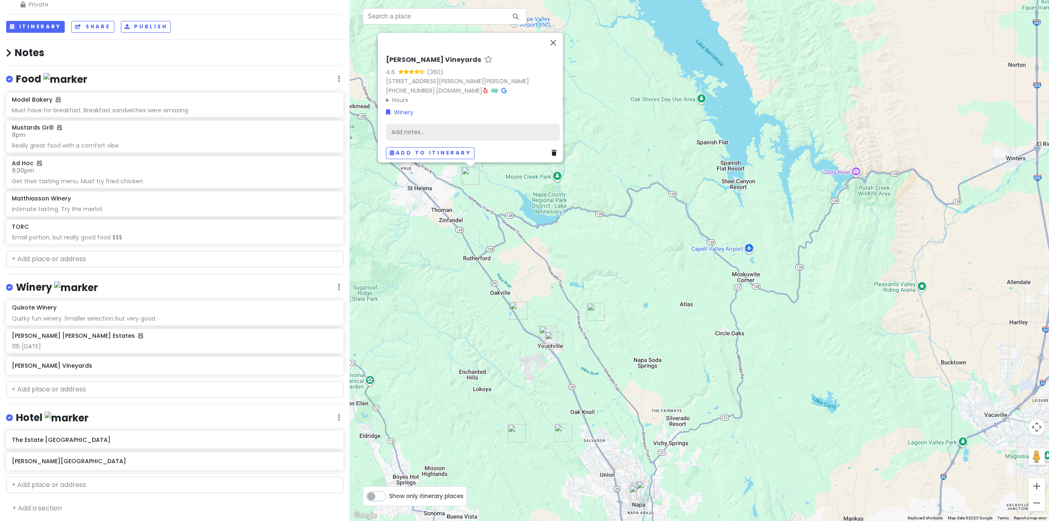
click at [408, 123] on div "Add notes..." at bounding box center [473, 131] width 174 height 17
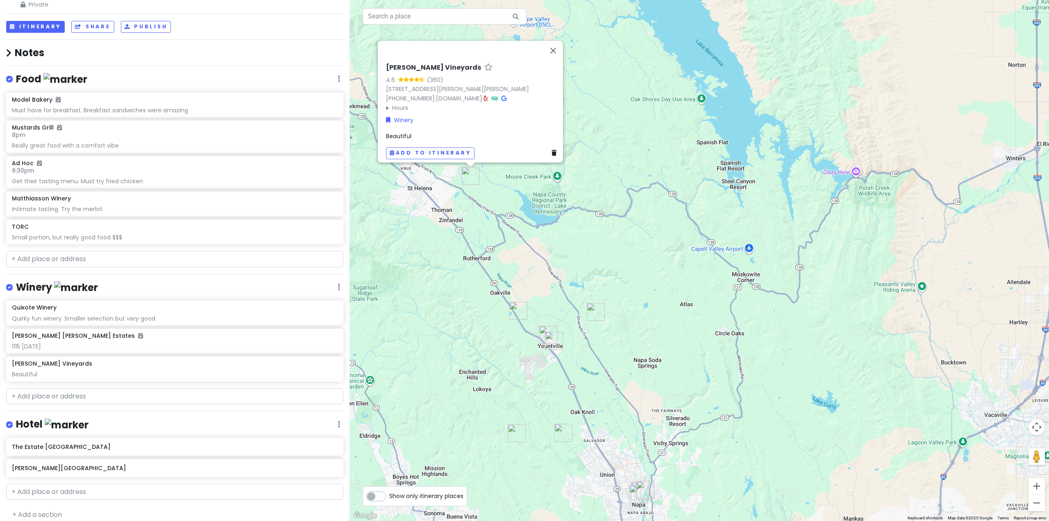
click at [416, 135] on div "Beautiful" at bounding box center [473, 136] width 174 height 9
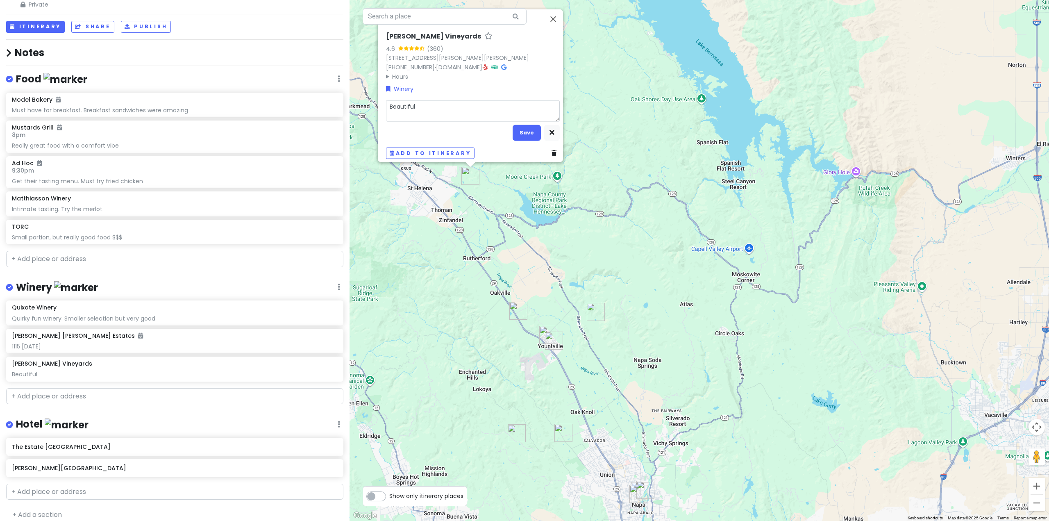
click at [438, 109] on textarea "Beautiful" at bounding box center [473, 110] width 174 height 21
click at [518, 129] on button "Save" at bounding box center [527, 133] width 28 height 16
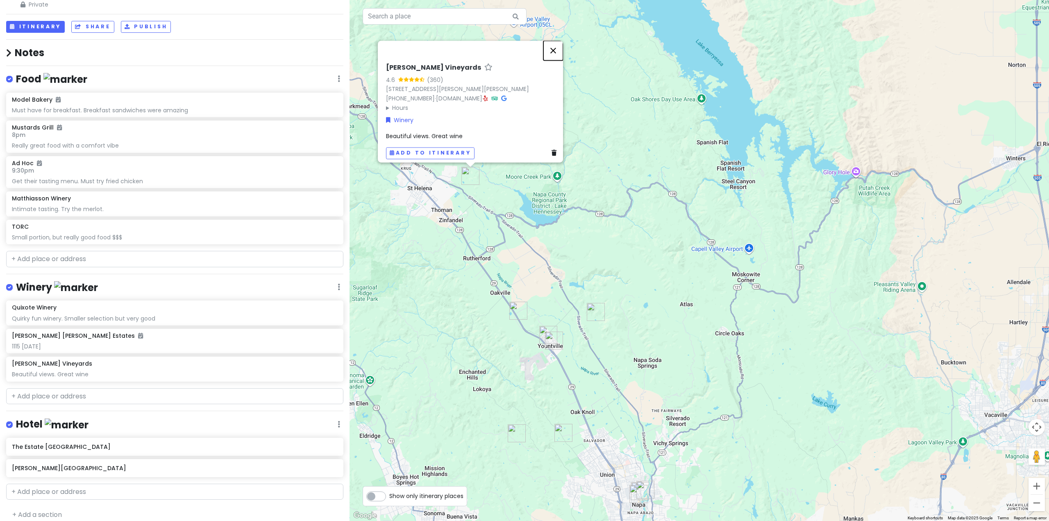
click at [559, 41] on button "Close" at bounding box center [553, 51] width 20 height 20
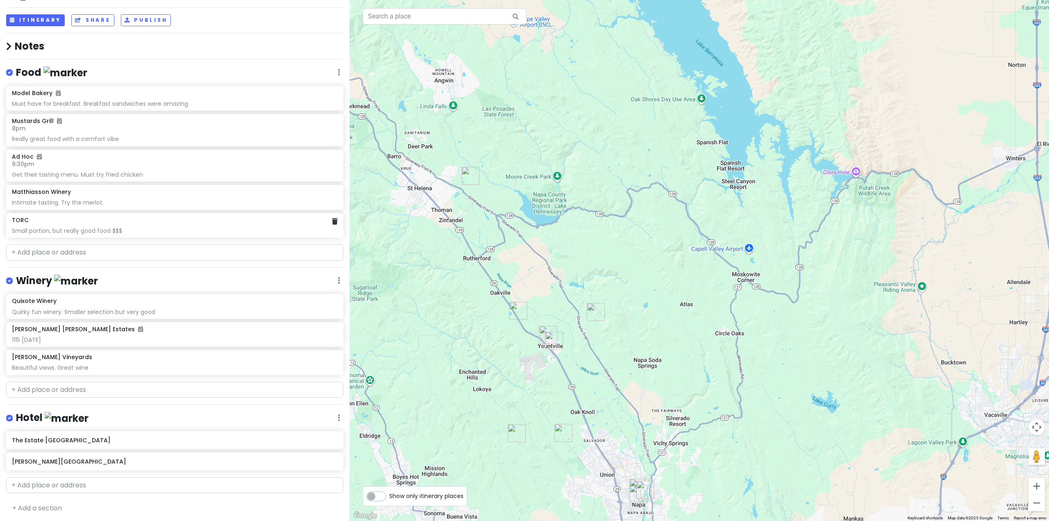
scroll to position [37, 0]
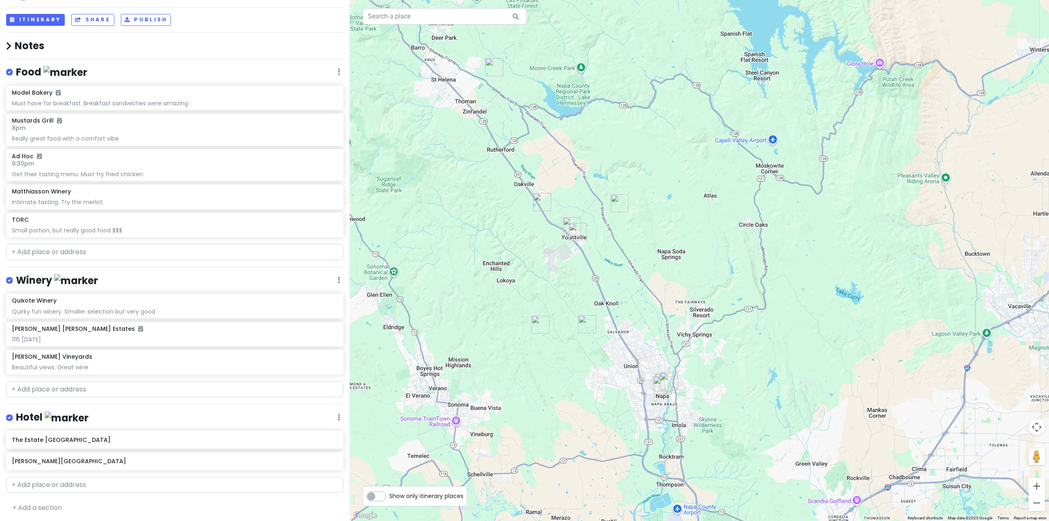
drag, startPoint x: 649, startPoint y: 277, endPoint x: 636, endPoint y: 222, distance: 56.1
click at [636, 222] on div at bounding box center [699, 260] width 699 height 521
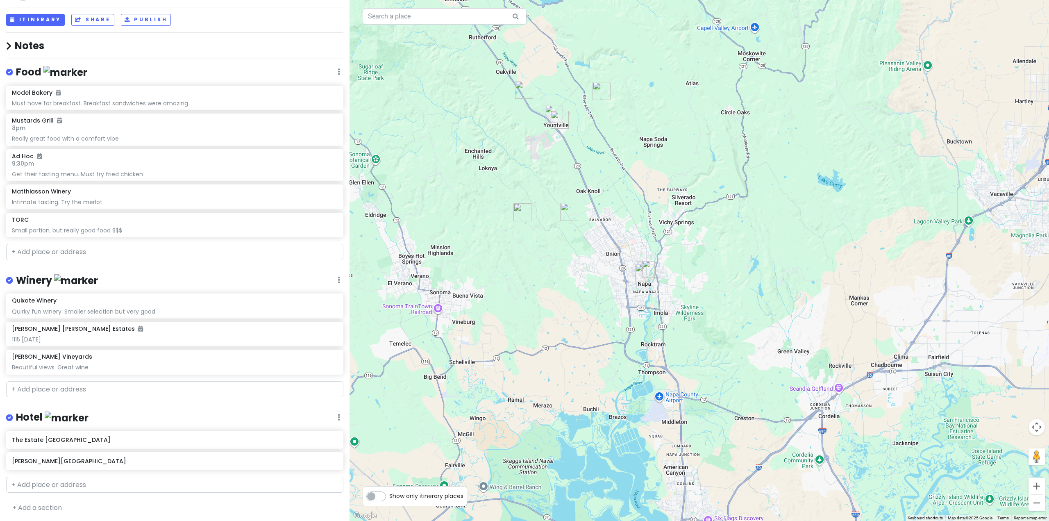
drag, startPoint x: 555, startPoint y: 329, endPoint x: 586, endPoint y: 385, distance: 64.0
click at [586, 385] on div at bounding box center [699, 260] width 699 height 521
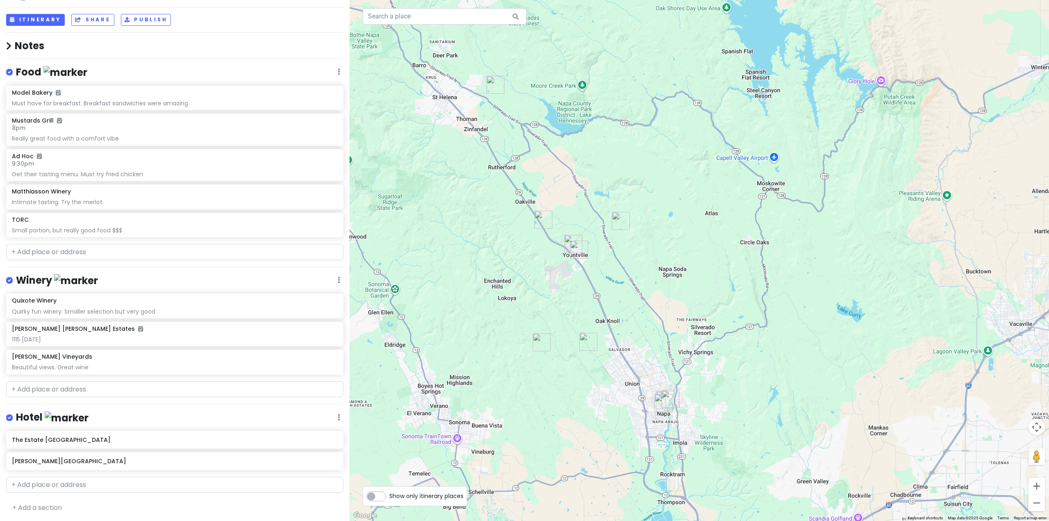
drag, startPoint x: 549, startPoint y: 367, endPoint x: 515, endPoint y: 393, distance: 42.9
click at [515, 393] on div at bounding box center [699, 260] width 699 height 521
click at [64, 389] on input "text" at bounding box center [174, 389] width 337 height 16
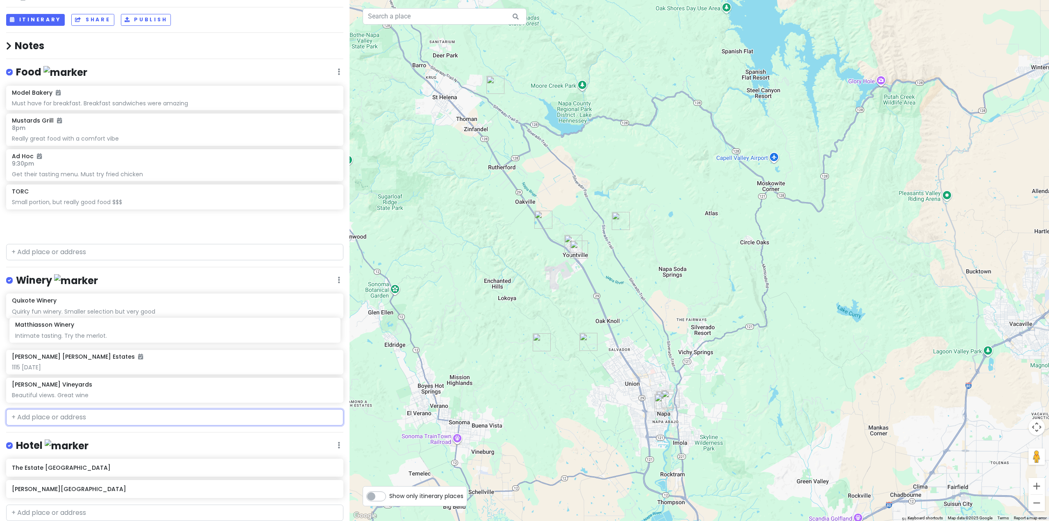
drag, startPoint x: 64, startPoint y: 193, endPoint x: 67, endPoint y: 327, distance: 134.0
click at [67, 327] on div "Sonoma Trip Private Change Dates Make a Copy Delete Trip Go Pro ⚡️ Give Feedbac…" at bounding box center [175, 260] width 350 height 521
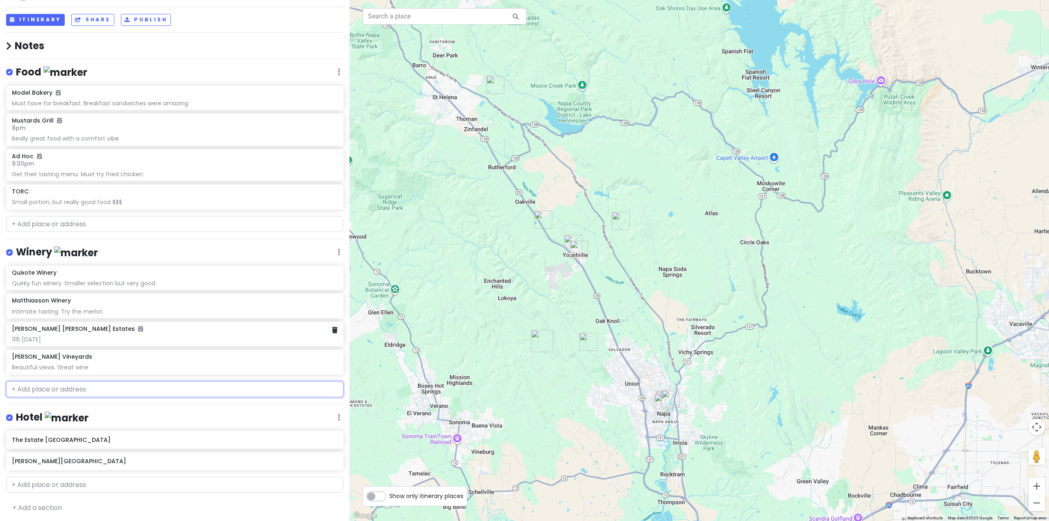
click at [67, 339] on div "1115 [DATE]" at bounding box center [175, 339] width 326 height 7
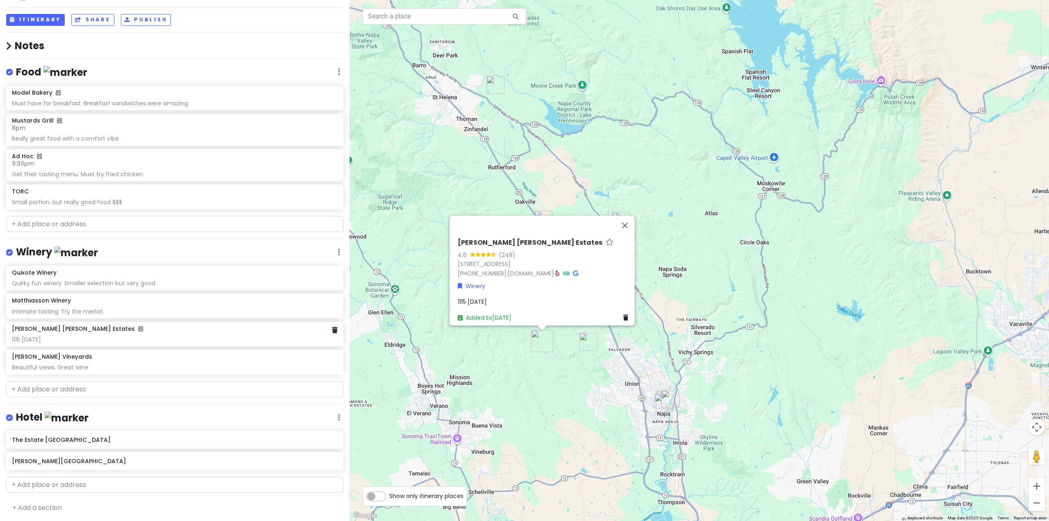
click at [62, 338] on div "1115 [DATE]" at bounding box center [175, 339] width 326 height 7
click at [202, 333] on div "[PERSON_NAME] [PERSON_NAME] Estates 1115 [DATE]" at bounding box center [175, 334] width 326 height 18
click at [32, 334] on div "[PERSON_NAME] [PERSON_NAME] Estates 1115 [DATE]" at bounding box center [175, 334] width 326 height 18
click at [477, 301] on span "1115 [DATE]" at bounding box center [471, 305] width 29 height 8
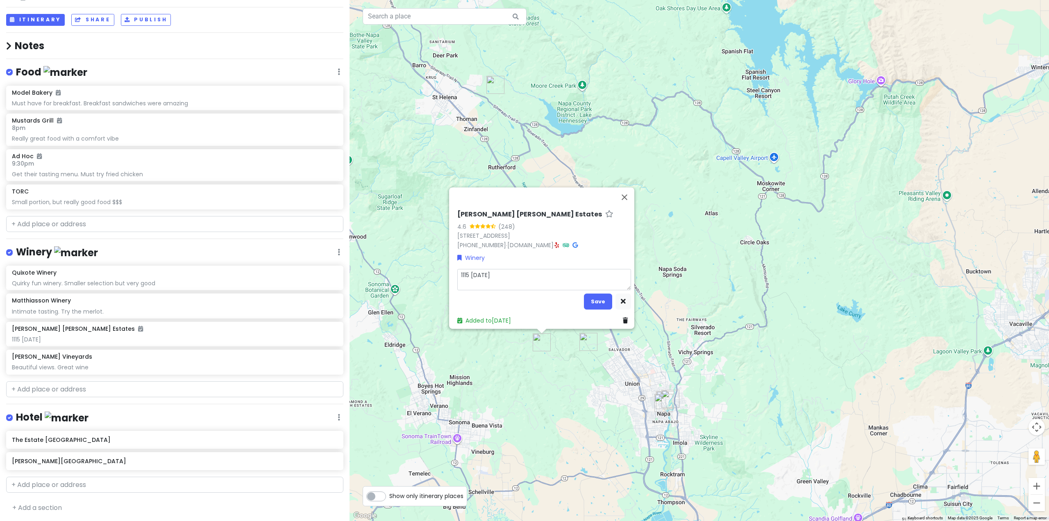
drag, startPoint x: 515, startPoint y: 268, endPoint x: 405, endPoint y: 271, distance: 110.3
click at [406, 270] on div "[PERSON_NAME] [PERSON_NAME] Estates 4.6 (248) [STREET_ADDRESS] [PHONE_NUMBER] ·…" at bounding box center [699, 260] width 699 height 521
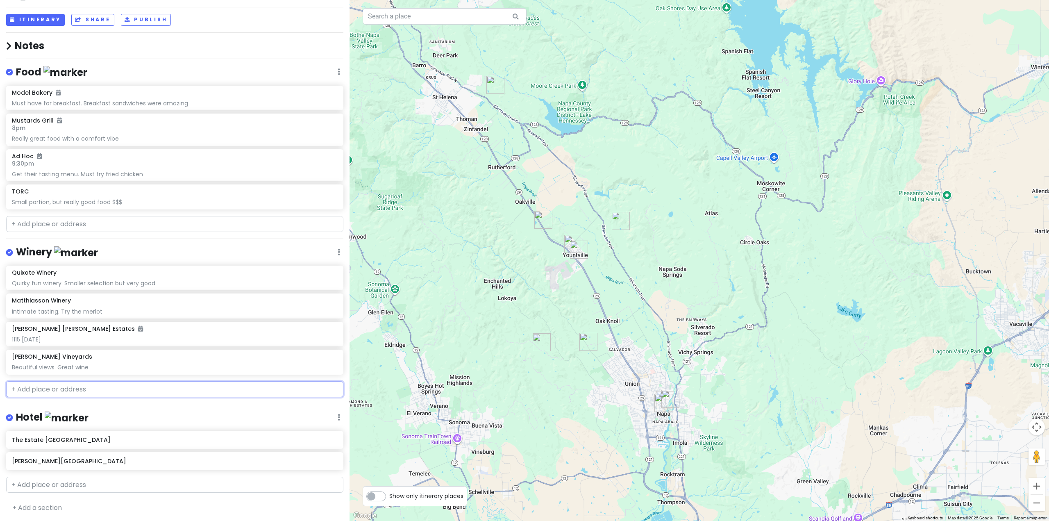
click at [207, 341] on div "1115 [DATE]" at bounding box center [175, 339] width 326 height 7
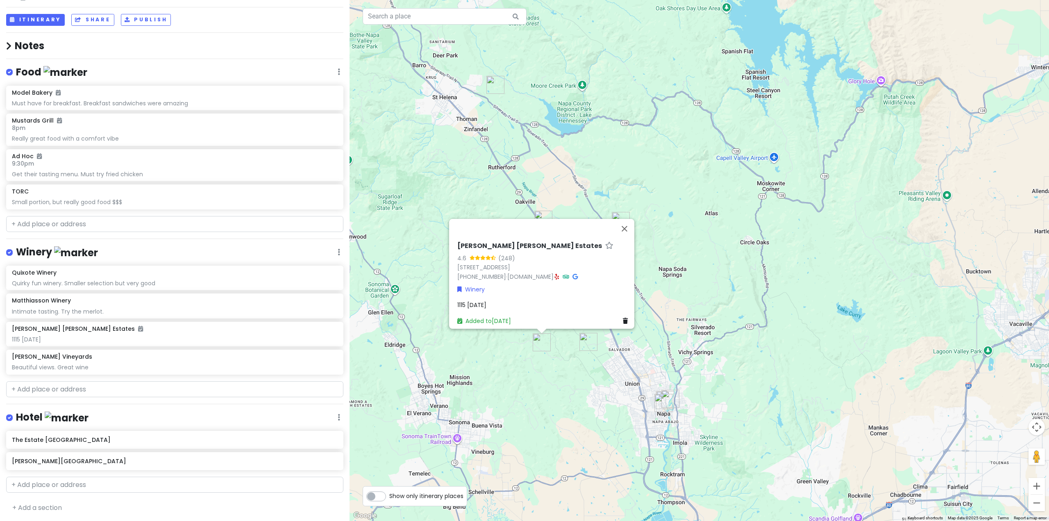
click at [480, 301] on span "1115 [DATE]" at bounding box center [471, 305] width 29 height 8
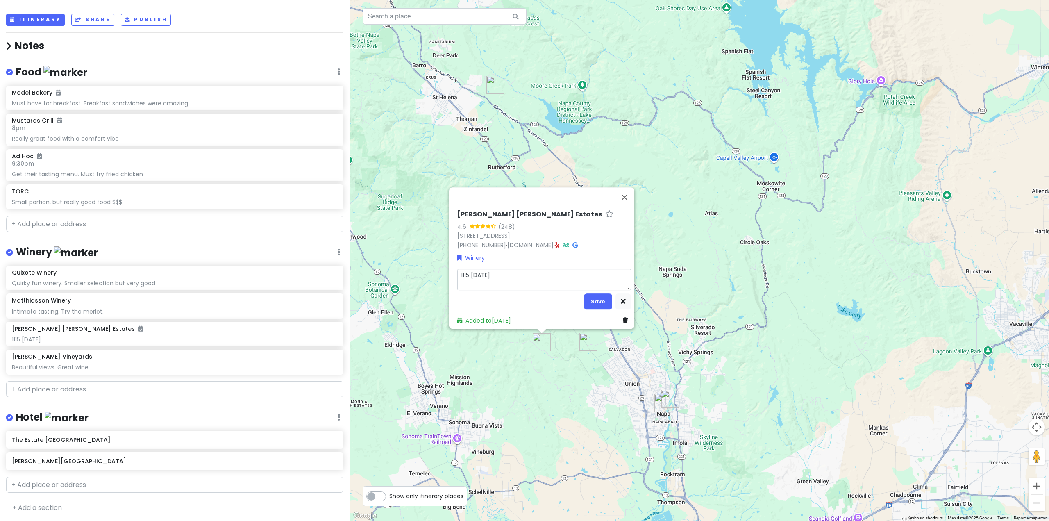
drag, startPoint x: 506, startPoint y: 269, endPoint x: 393, endPoint y: 270, distance: 113.1
click at [394, 270] on div "[PERSON_NAME] [PERSON_NAME] Estates 4.6 (248) [STREET_ADDRESS] [PHONE_NUMBER] ·…" at bounding box center [699, 260] width 699 height 521
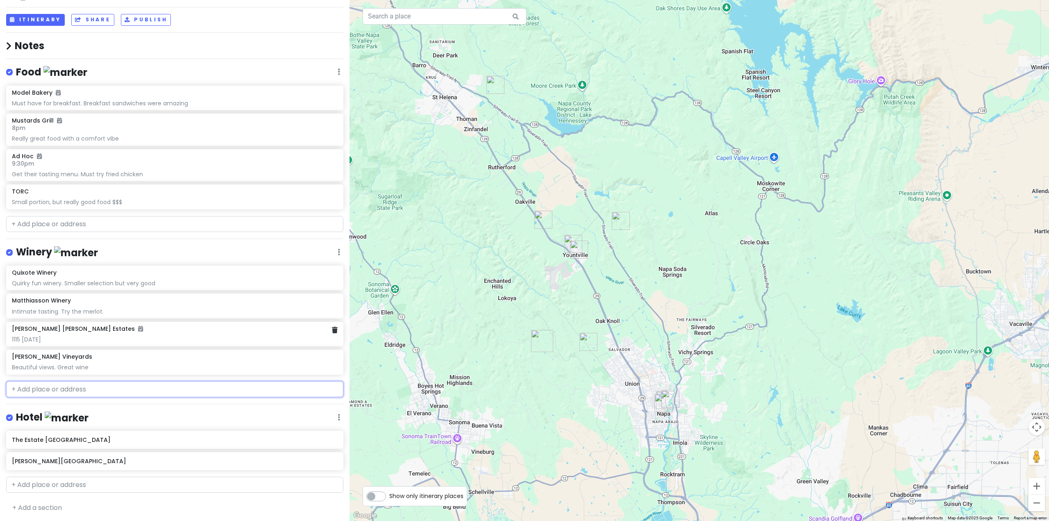
click at [105, 331] on div "[PERSON_NAME] [PERSON_NAME] Estates 1115 [DATE]" at bounding box center [175, 334] width 326 height 18
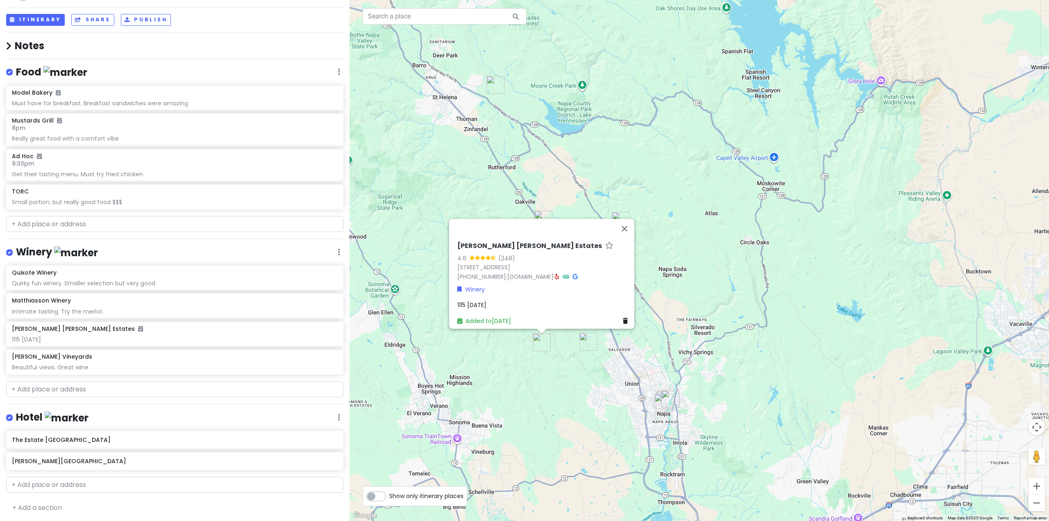
click at [481, 301] on span "1115 [DATE]" at bounding box center [471, 305] width 29 height 8
click at [510, 300] on div "1115 [DATE]" at bounding box center [544, 304] width 174 height 9
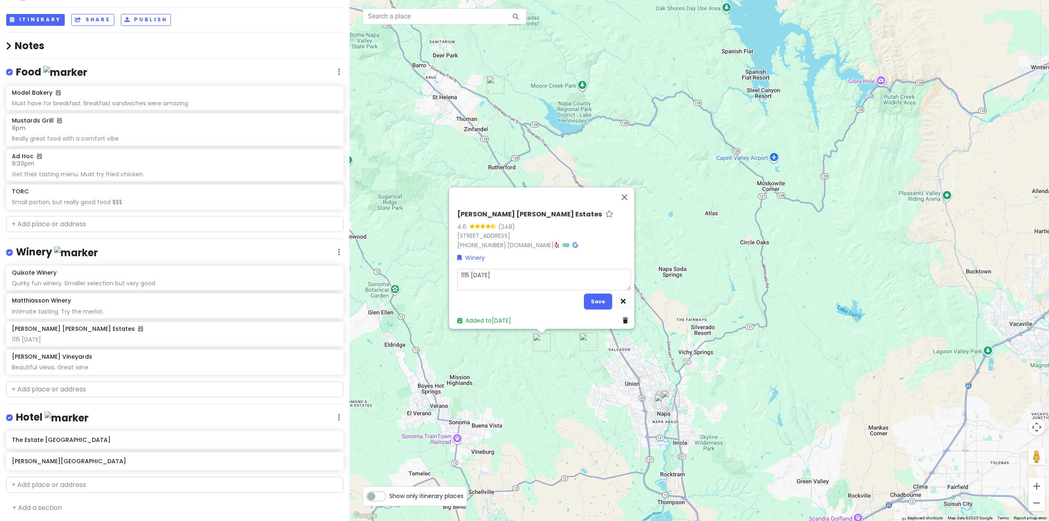
click at [511, 272] on textarea "1115 [DATE]" at bounding box center [544, 279] width 174 height 21
click at [592, 304] on button "Save" at bounding box center [598, 301] width 28 height 16
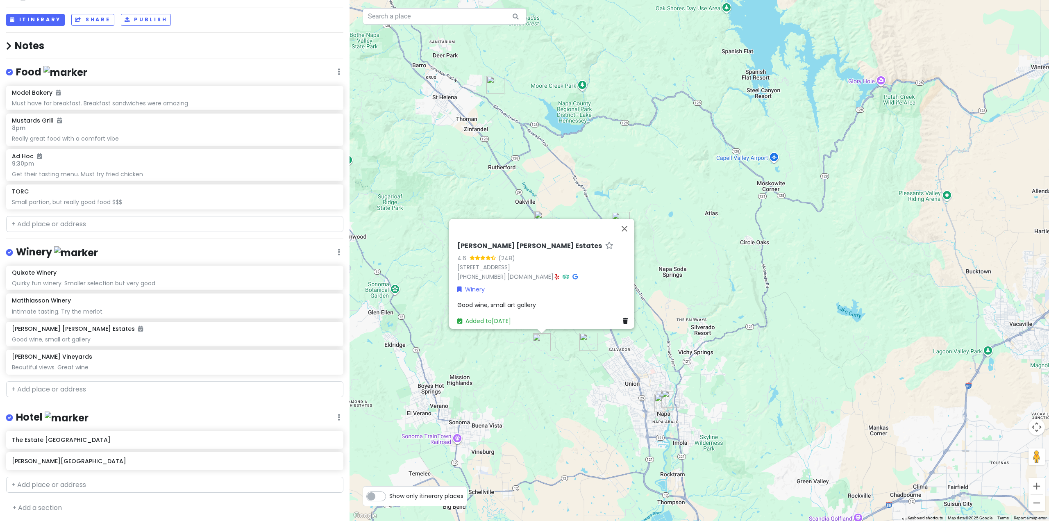
click at [215, 406] on div "Sonoma Trip Private Change Dates Make a Copy Delete Trip Go Pro ⚡️ Give Feedbac…" at bounding box center [175, 260] width 350 height 521
click at [625, 221] on button "Close" at bounding box center [625, 229] width 20 height 20
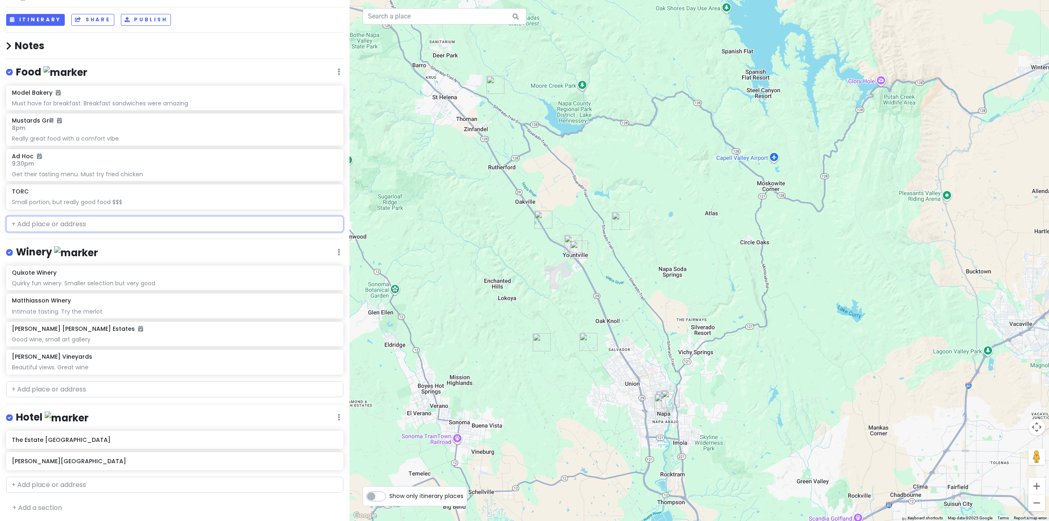
click at [62, 221] on input "text" at bounding box center [174, 224] width 337 height 16
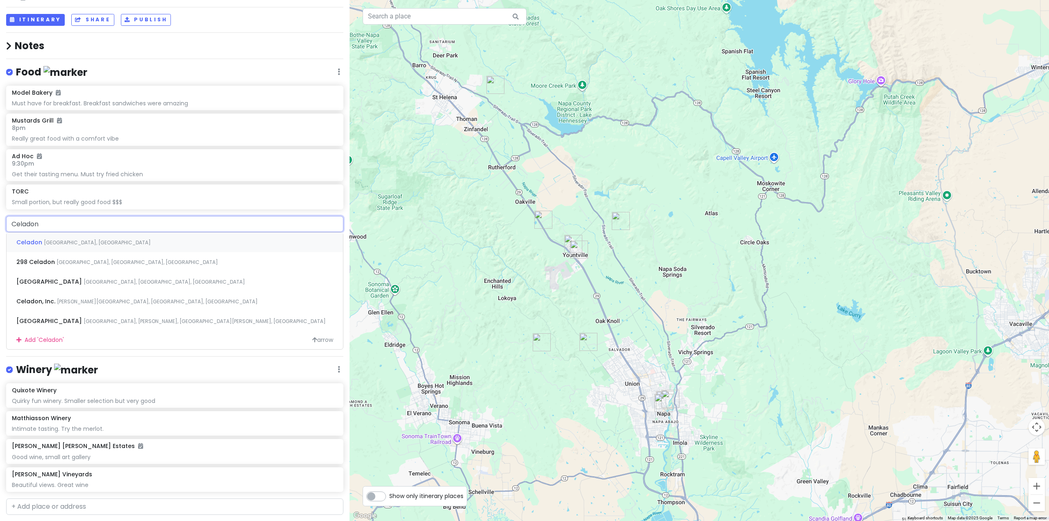
click at [72, 242] on span "[GEOGRAPHIC_DATA], [GEOGRAPHIC_DATA]" at bounding box center [97, 242] width 107 height 7
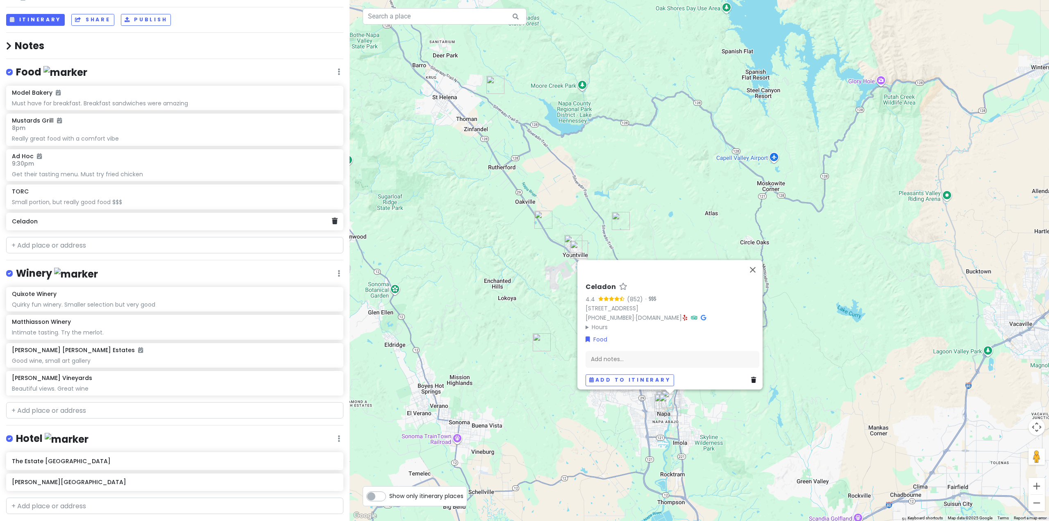
click at [61, 227] on div "Celadon" at bounding box center [174, 222] width 337 height 18
click at [613, 358] on div "Add notes..." at bounding box center [672, 362] width 174 height 17
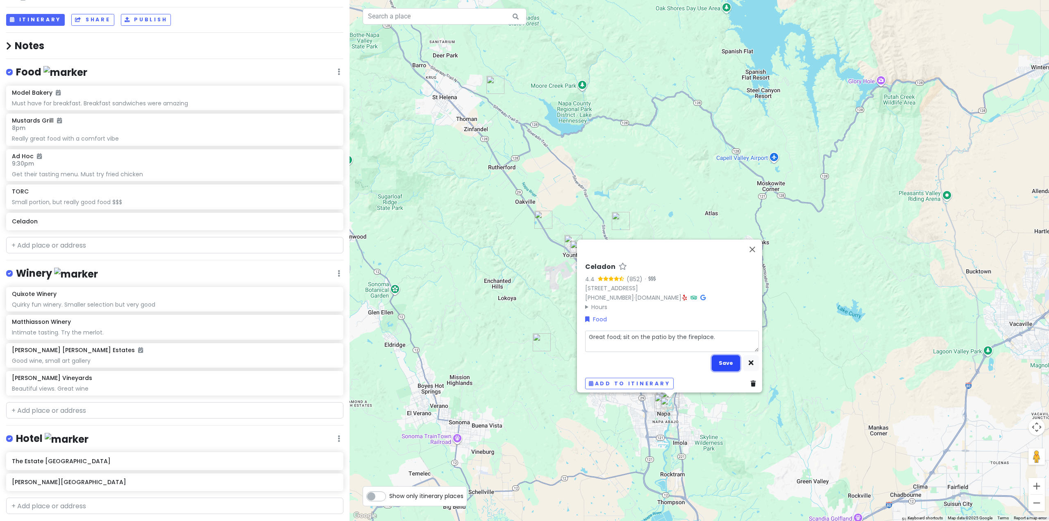
click at [729, 360] on button "Save" at bounding box center [726, 363] width 28 height 16
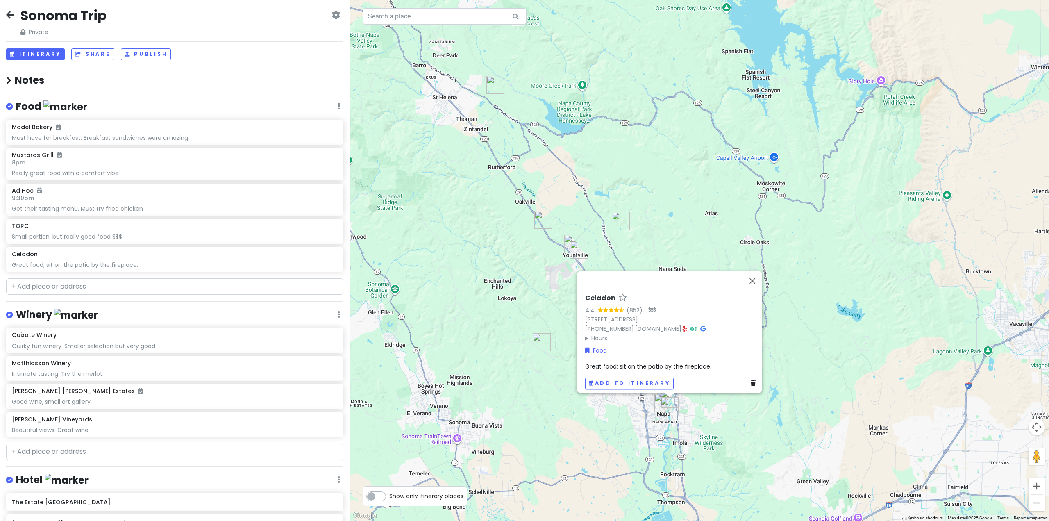
scroll to position [0, 0]
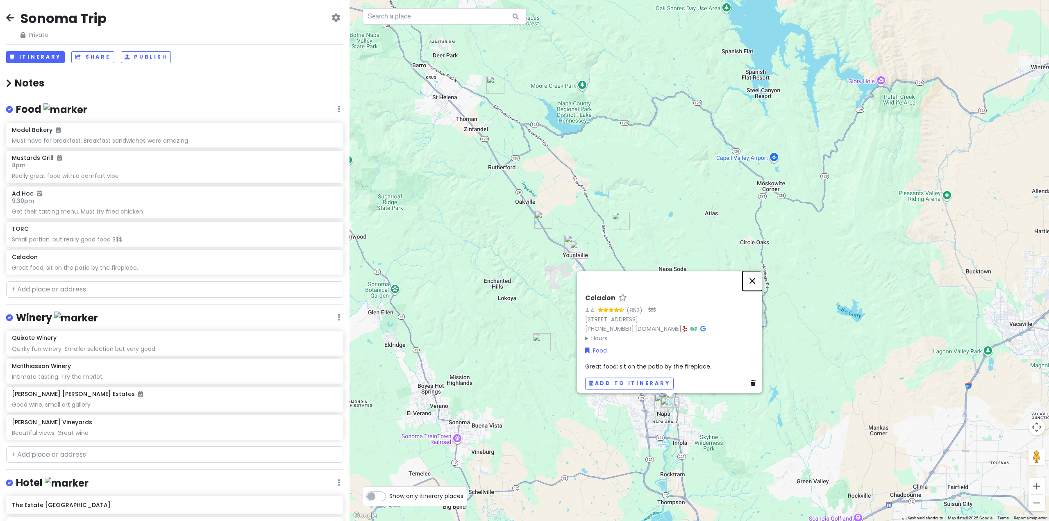
click at [753, 273] on button "Close" at bounding box center [752, 281] width 20 height 20
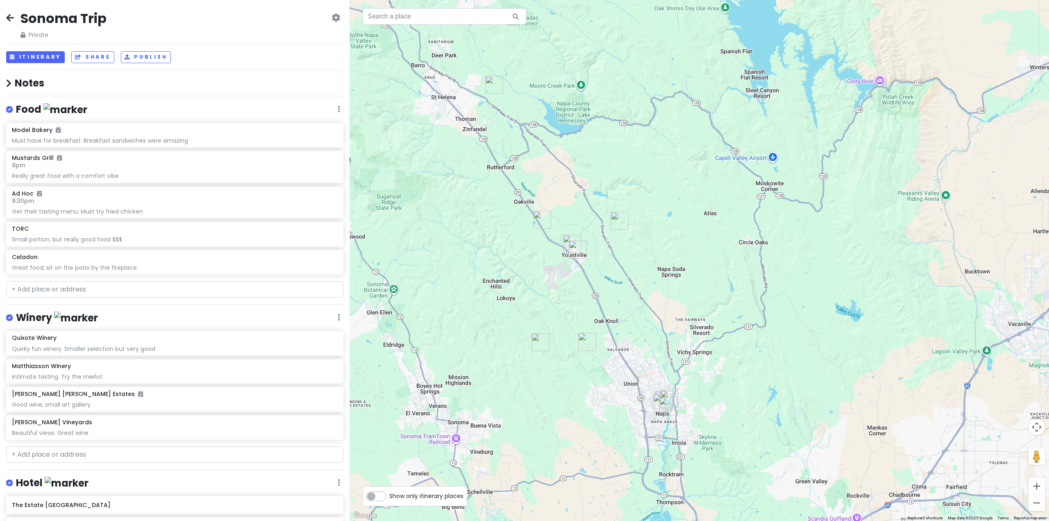
click at [331, 18] on icon at bounding box center [335, 17] width 9 height 7
click at [234, 21] on div "Sonoma Trip Private Change Dates Make a Copy Delete Trip Go Pro ⚡️ Give Feedbac…" at bounding box center [174, 25] width 337 height 30
click at [68, 23] on h2 "Sonoma Trip" at bounding box center [63, 18] width 86 height 17
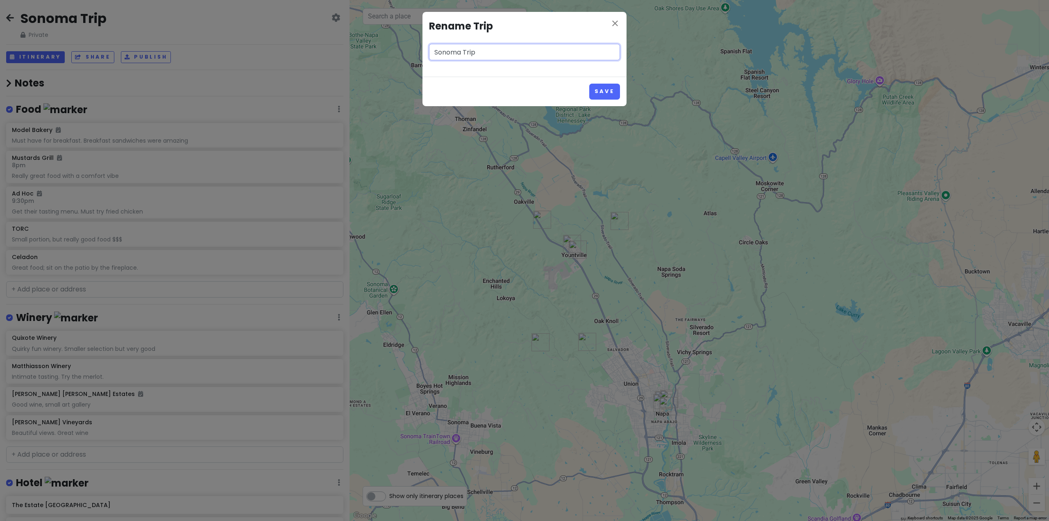
drag, startPoint x: 460, startPoint y: 51, endPoint x: 372, endPoint y: 47, distance: 88.2
click at [372, 47] on div "close Rename Trip Sonoma Trip Save" at bounding box center [524, 260] width 1049 height 521
click at [520, 52] on input "Napa recommendations Trip" at bounding box center [524, 52] width 191 height 16
click at [521, 52] on input "Napa recommendations Trip" at bounding box center [524, 52] width 191 height 16
click at [604, 93] on button "Save" at bounding box center [604, 92] width 31 height 16
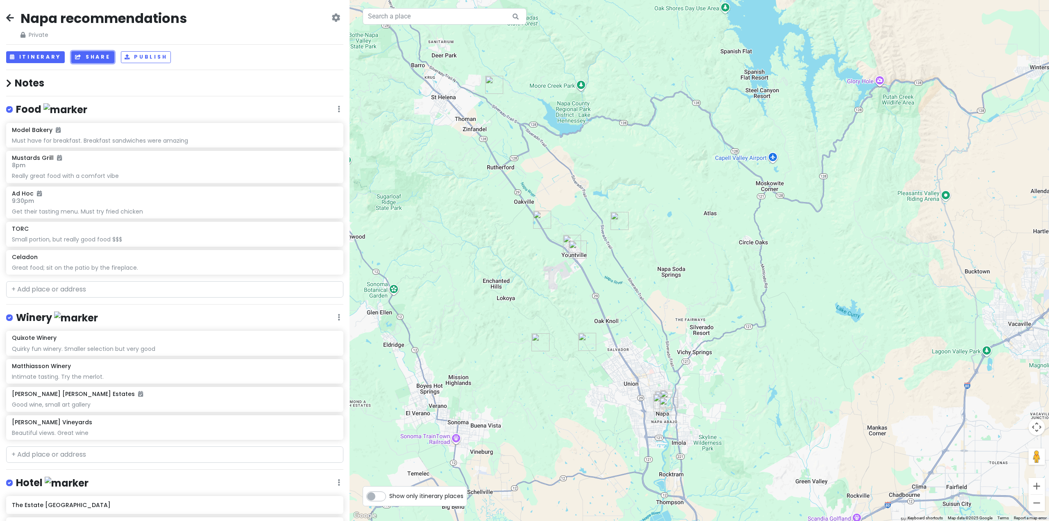
click at [82, 58] on button "Share" at bounding box center [92, 57] width 43 height 12
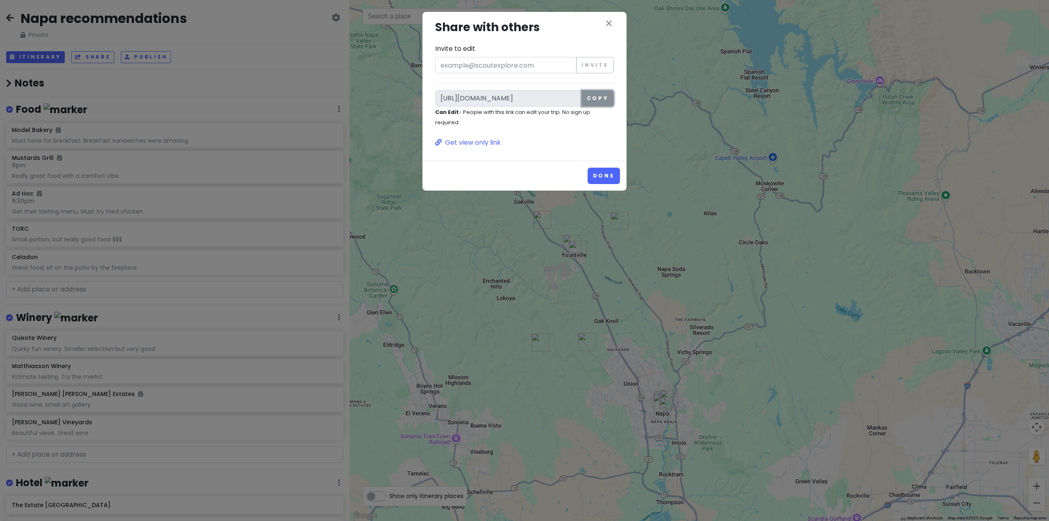
click at [599, 91] on button "Copy" at bounding box center [597, 98] width 32 height 16
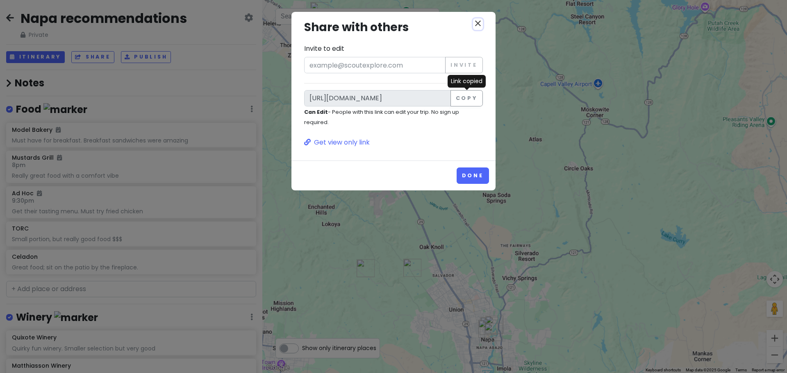
click at [481, 25] on icon "close" at bounding box center [478, 23] width 10 height 10
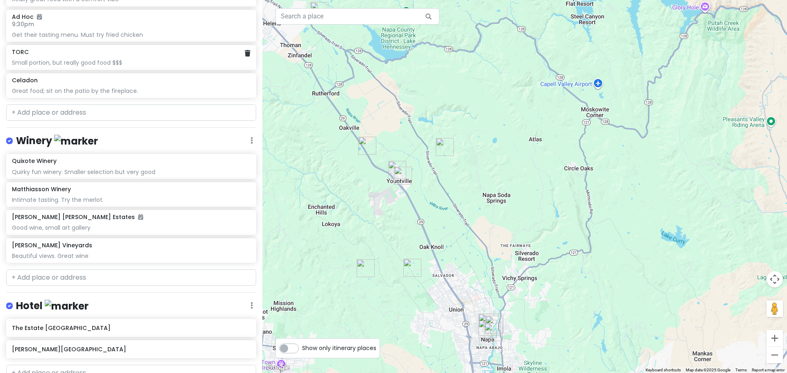
scroll to position [205, 0]
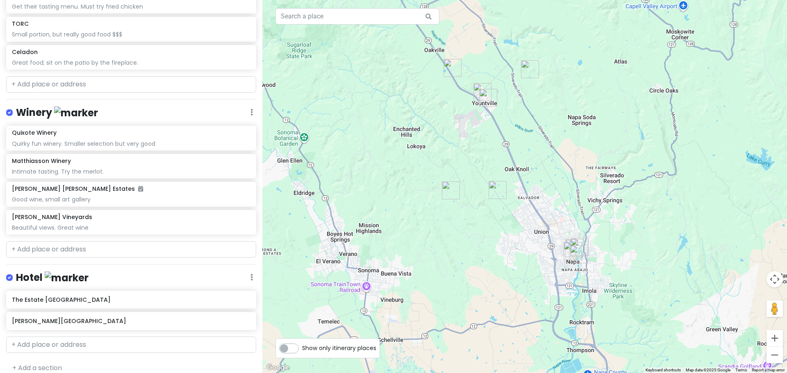
drag, startPoint x: 399, startPoint y: 245, endPoint x: 484, endPoint y: 167, distance: 116.0
click at [484, 167] on div at bounding box center [524, 186] width 524 height 373
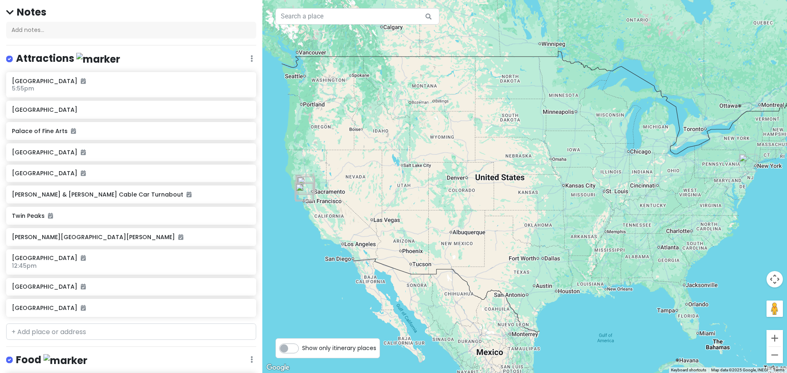
scroll to position [82, 0]
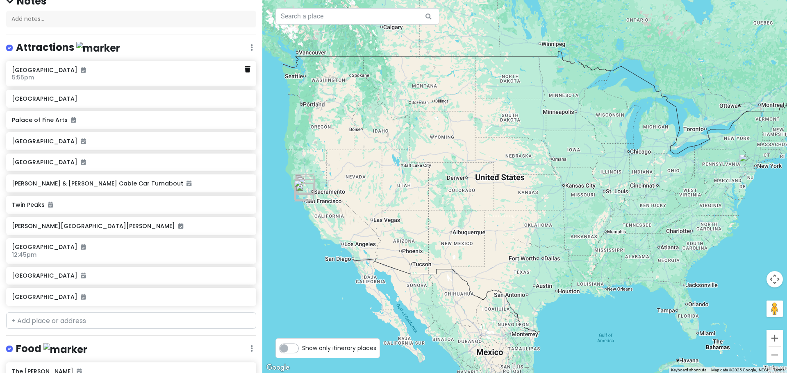
click at [245, 70] on icon at bounding box center [248, 69] width 6 height 7
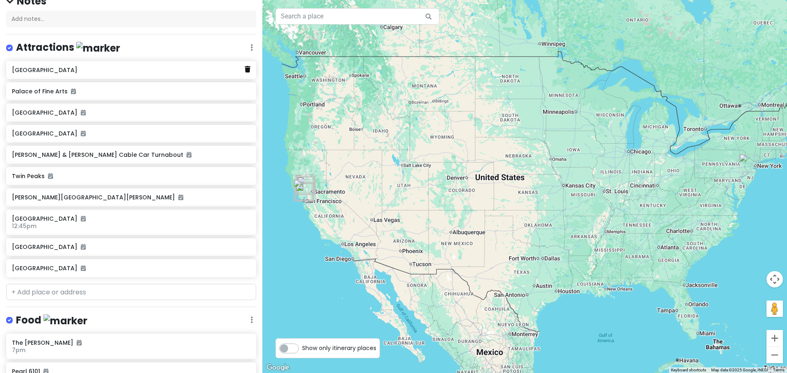
click at [245, 71] on icon at bounding box center [248, 69] width 6 height 7
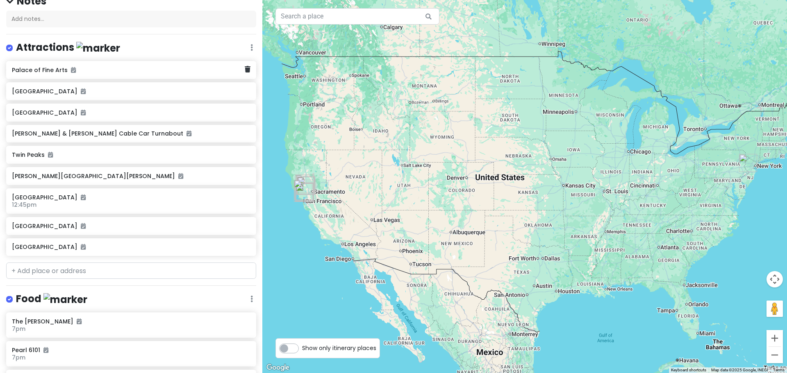
click at [244, 70] on div "Palace of Fine Arts" at bounding box center [131, 70] width 250 height 18
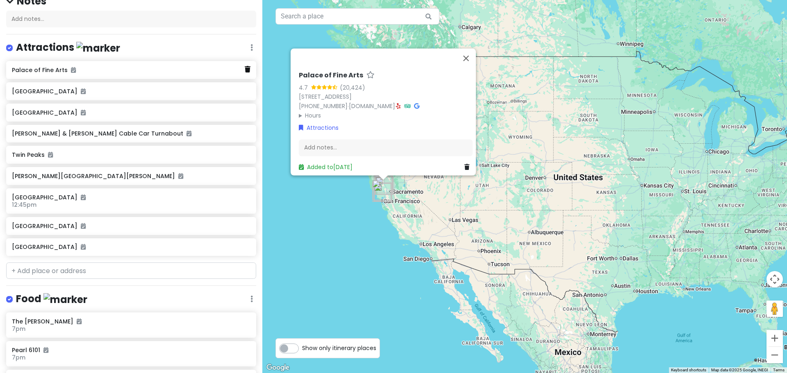
click at [245, 71] on icon at bounding box center [248, 69] width 6 height 7
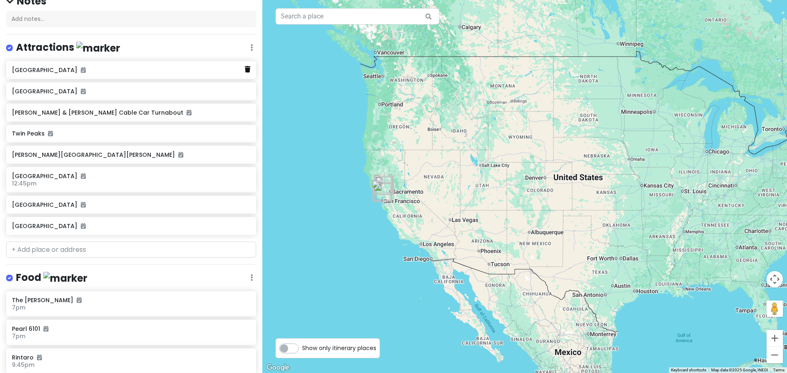
click at [245, 70] on icon at bounding box center [248, 69] width 6 height 7
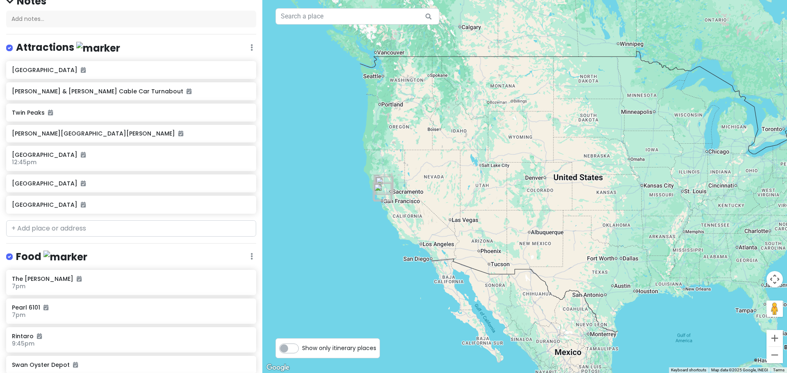
click at [240, 70] on h6 "[GEOGRAPHIC_DATA]" at bounding box center [131, 69] width 238 height 7
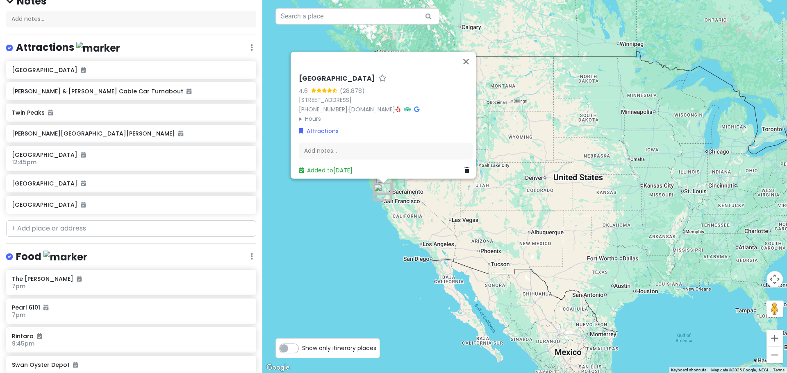
click at [250, 50] on icon at bounding box center [251, 47] width 2 height 7
click at [224, 109] on link "Delete List" at bounding box center [228, 112] width 66 height 20
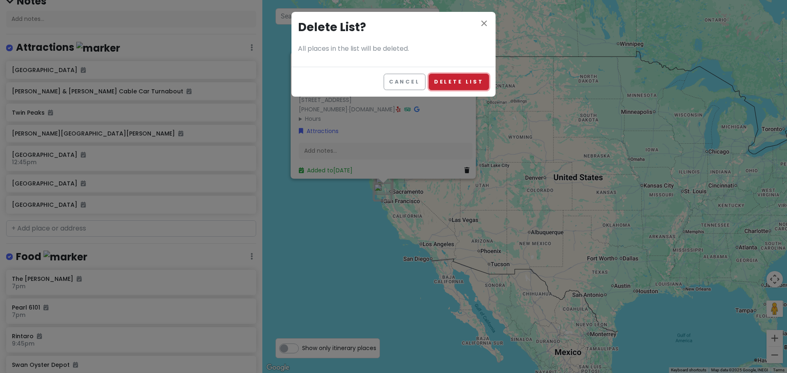
click at [470, 84] on button "Delete List" at bounding box center [459, 82] width 60 height 16
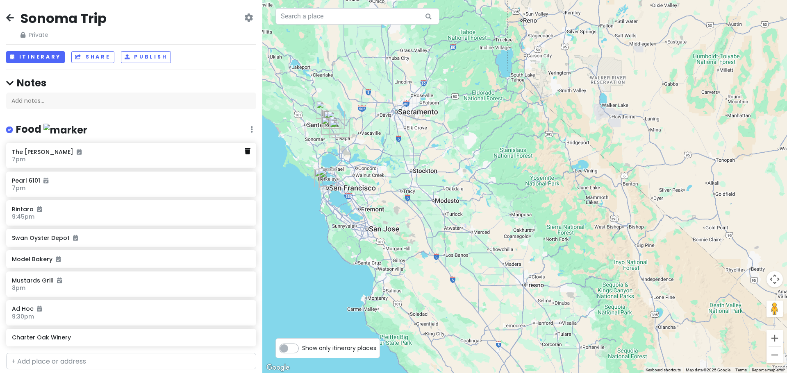
click at [245, 154] on icon at bounding box center [248, 151] width 6 height 7
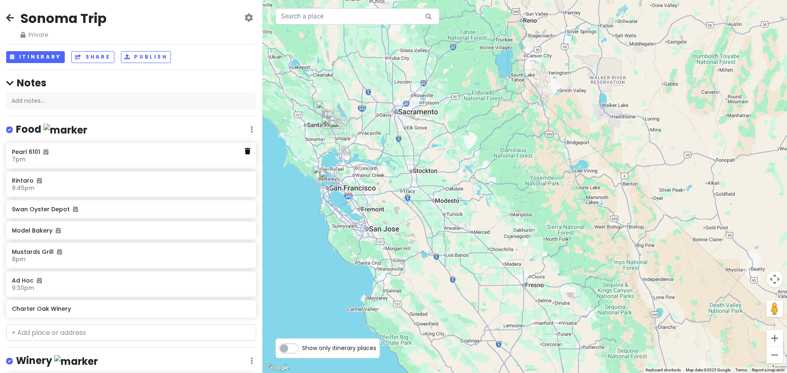
click at [245, 154] on icon at bounding box center [248, 151] width 6 height 7
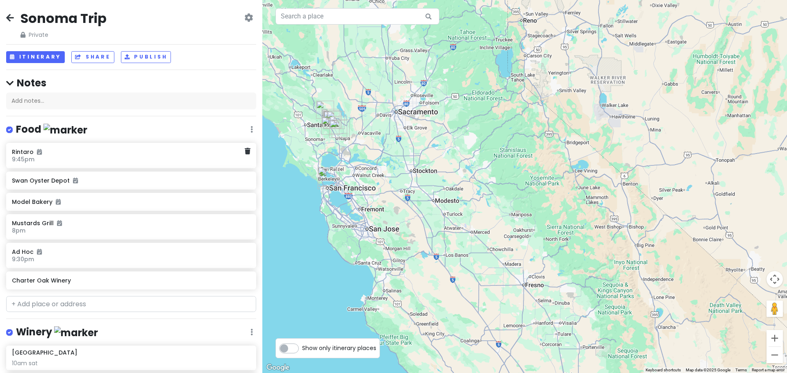
click at [245, 152] on icon at bounding box center [248, 151] width 6 height 7
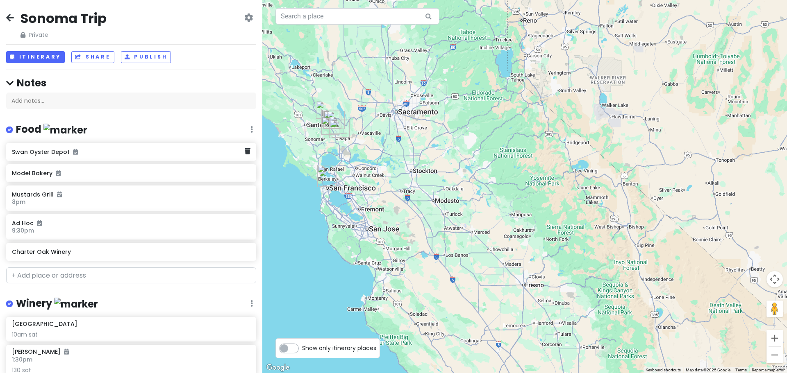
click at [245, 152] on icon at bounding box center [248, 151] width 6 height 7
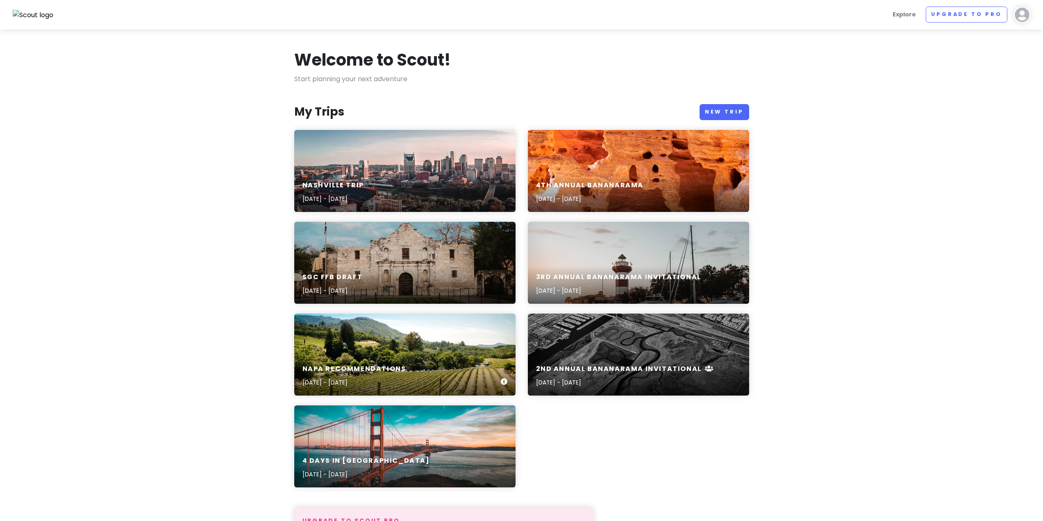
click at [403, 367] on h6 "Napa recommendations" at bounding box center [354, 369] width 104 height 9
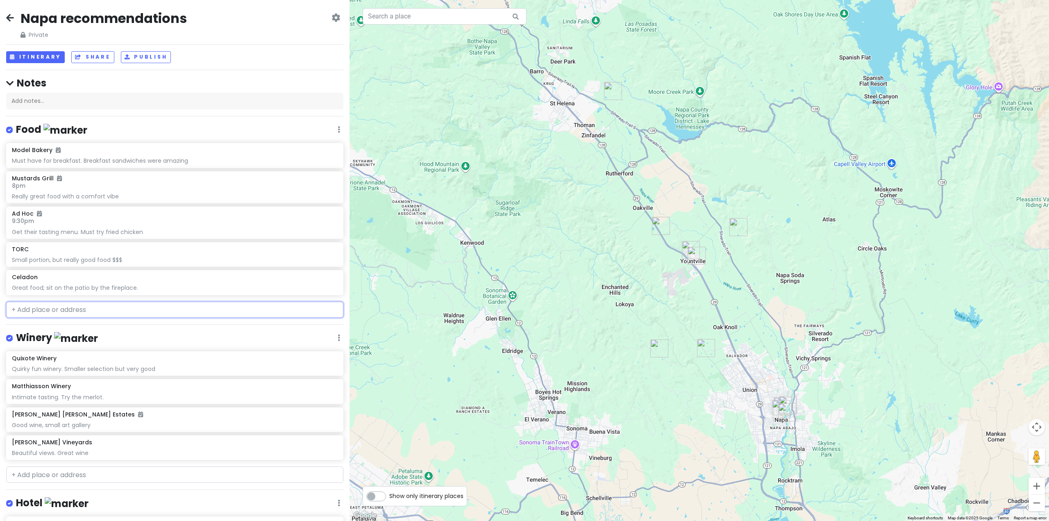
click at [64, 309] on input "text" at bounding box center [174, 310] width 337 height 16
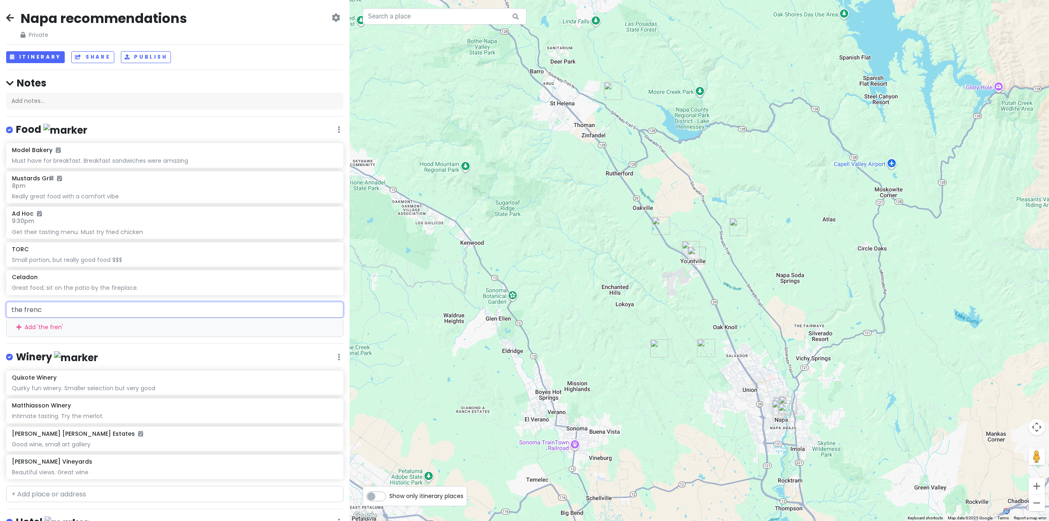
type input "the french"
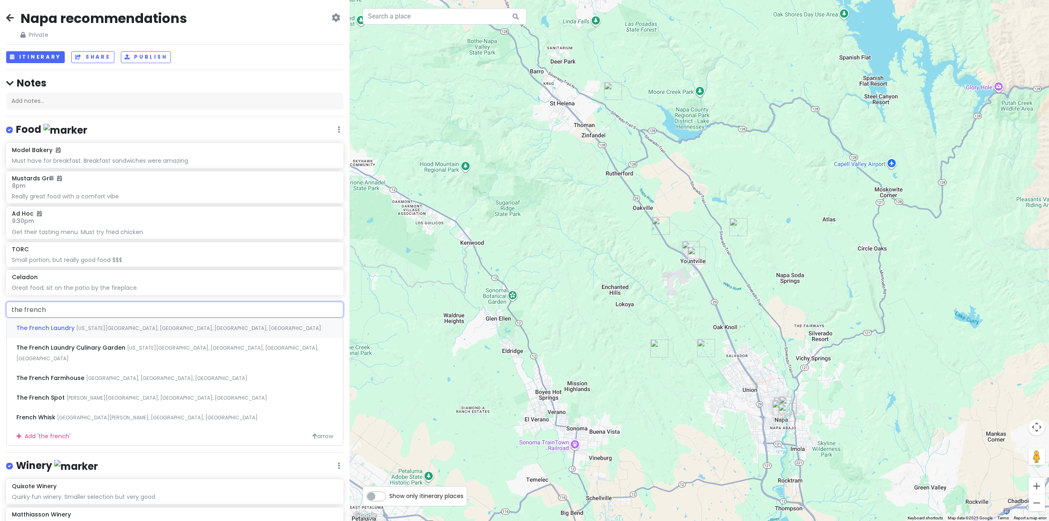
click at [62, 327] on span "The French Laundry" at bounding box center [46, 328] width 60 height 8
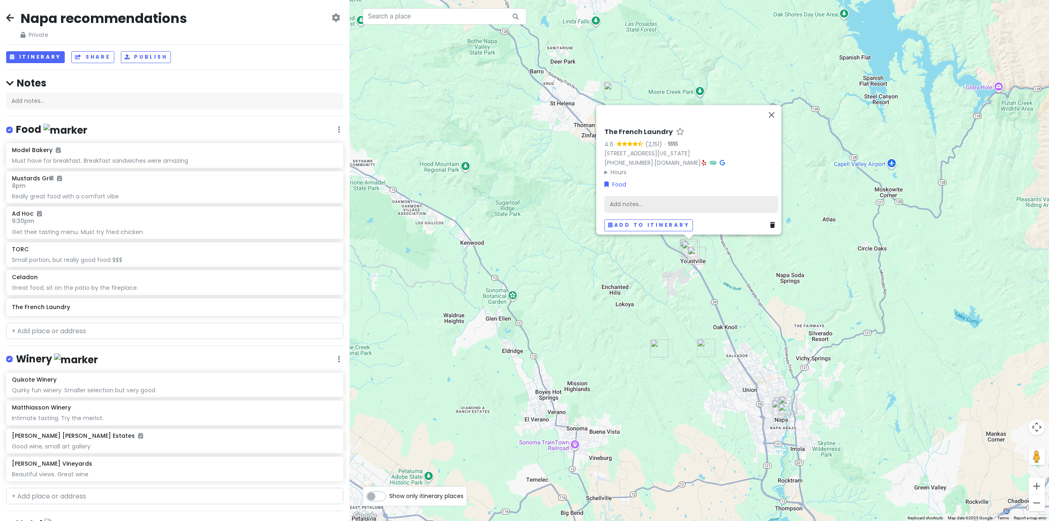
click at [625, 195] on div "Add notes..." at bounding box center [691, 203] width 174 height 17
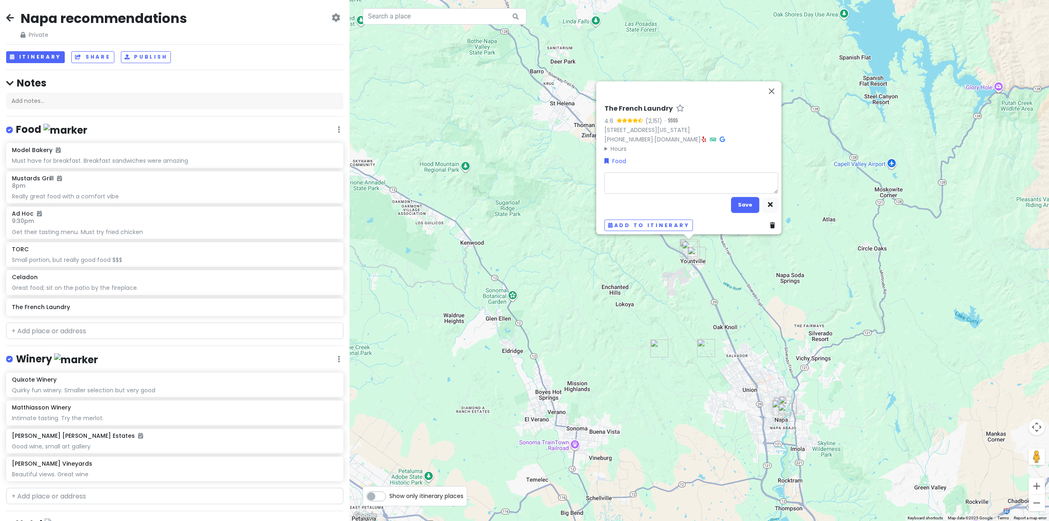
type textarea "x"
type textarea "F"
type textarea "x"
type textarea "Fa"
type textarea "x"
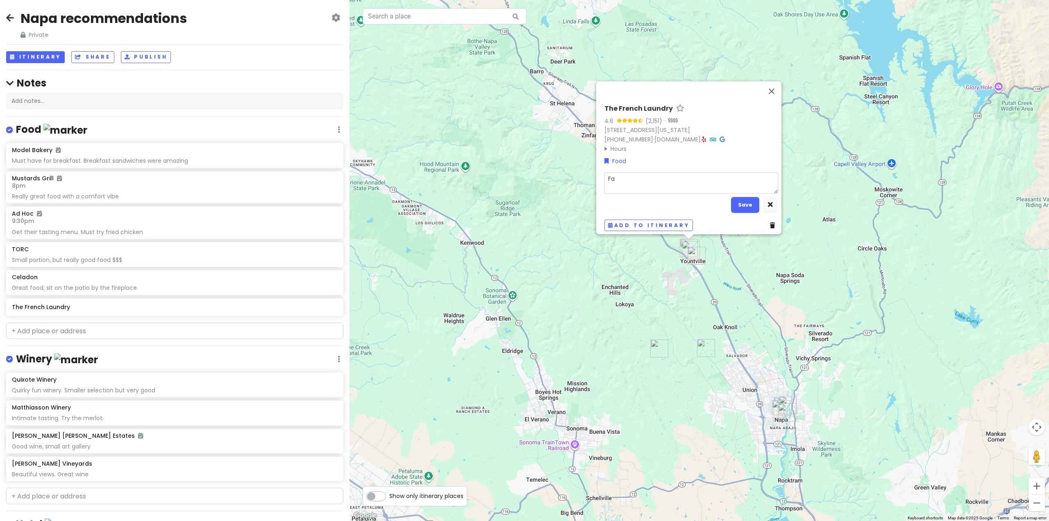
type textarea "Fam"
type textarea "x"
type textarea "Famo"
type textarea "x"
type textarea "Famou"
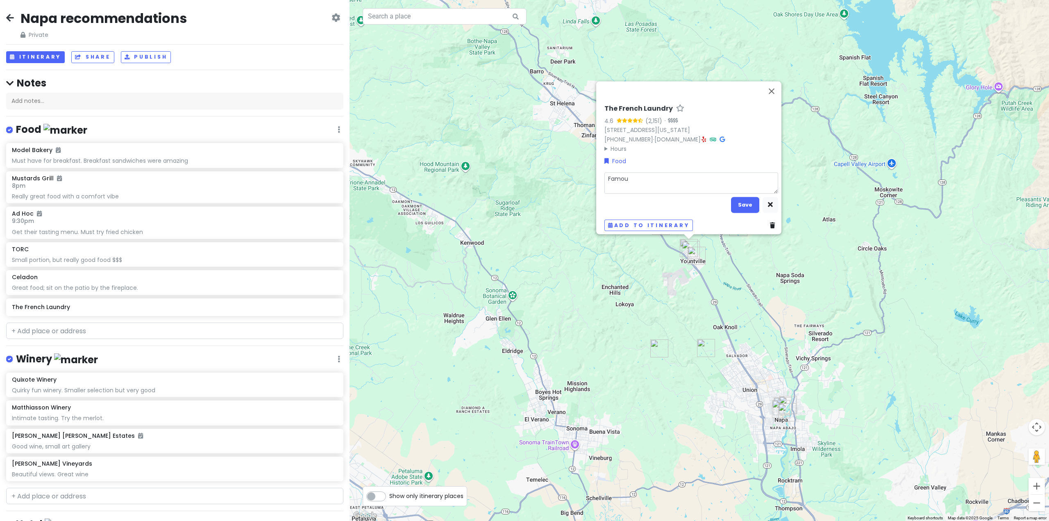
type textarea "x"
type textarea "Famous"
type textarea "x"
type textarea "Famous"
type textarea "x"
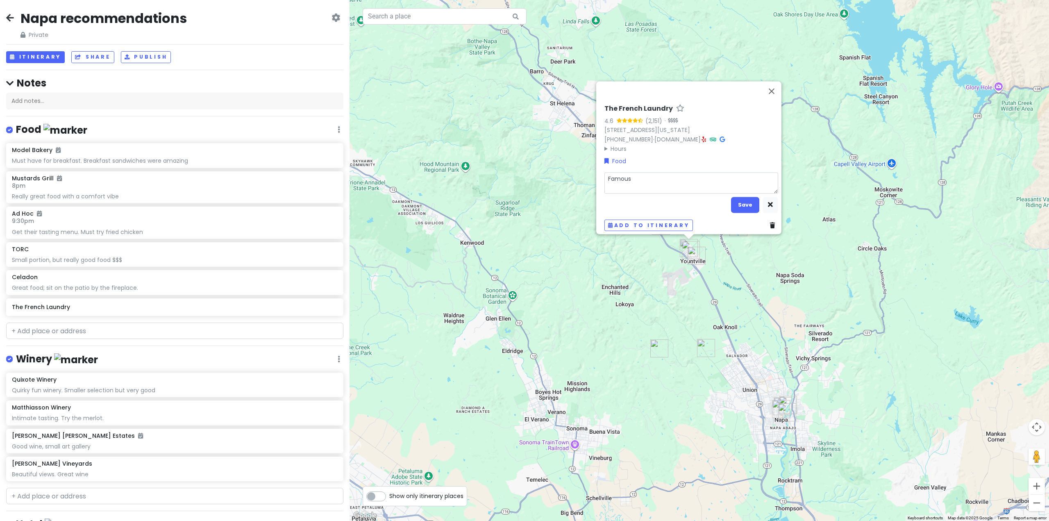
type textarea "Famous r"
type textarea "x"
type textarea "Famous re"
type textarea "x"
type textarea "Famous res"
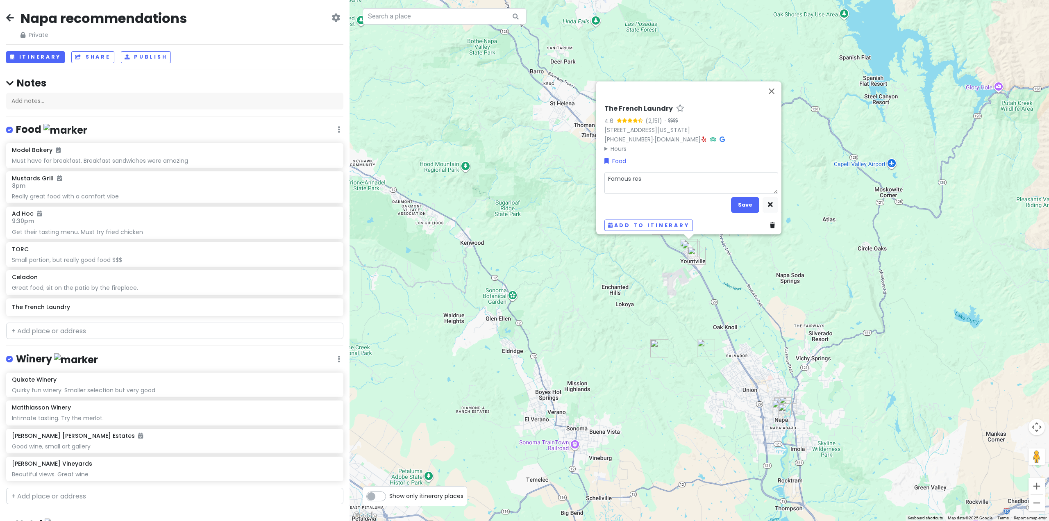
type textarea "x"
type textarea "Famous rest"
type textarea "x"
type textarea "Famous resta"
type textarea "x"
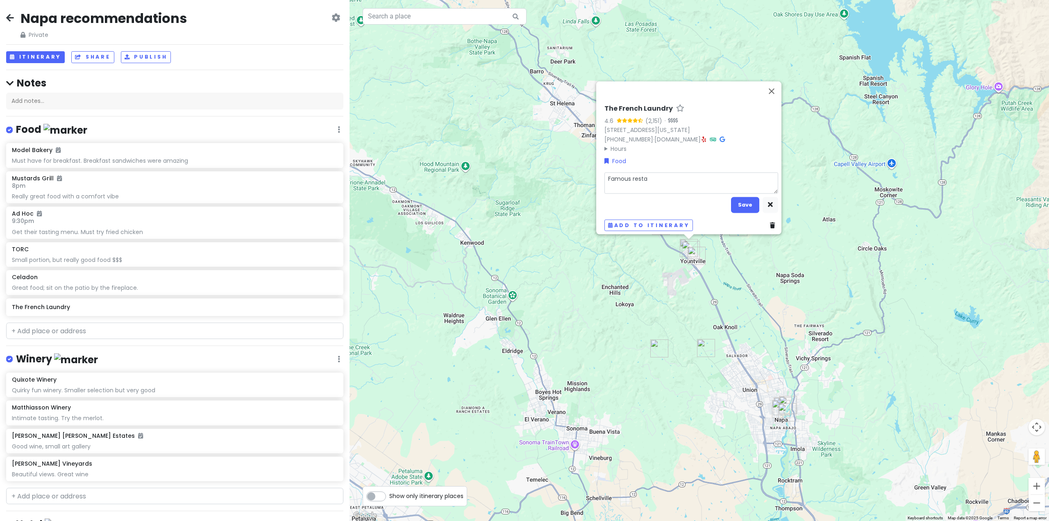
type textarea "Famous restau"
type textarea "x"
type textarea "Famous restaur"
type textarea "x"
type textarea "Famous restaura"
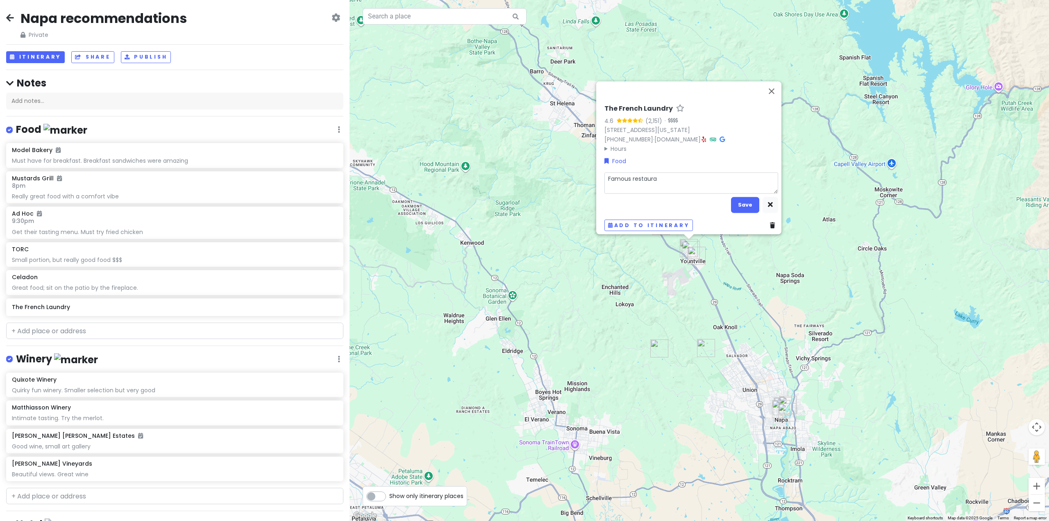
type textarea "x"
type textarea "Famous restauran"
type textarea "x"
type textarea "Famous restaurana"
type textarea "x"
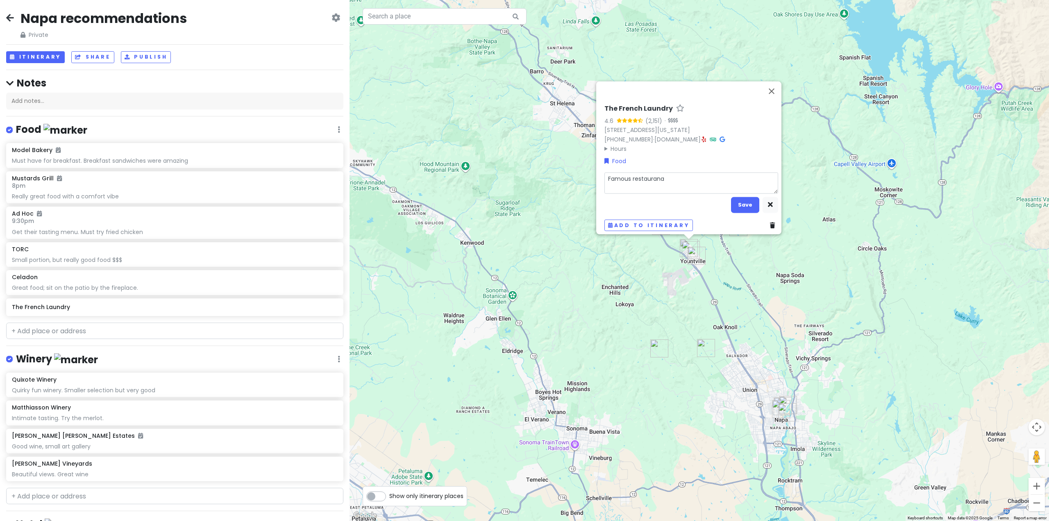
type textarea "Famous restauranat"
type textarea "x"
type textarea "Famous restaurana"
type textarea "x"
type textarea "Famous restauran"
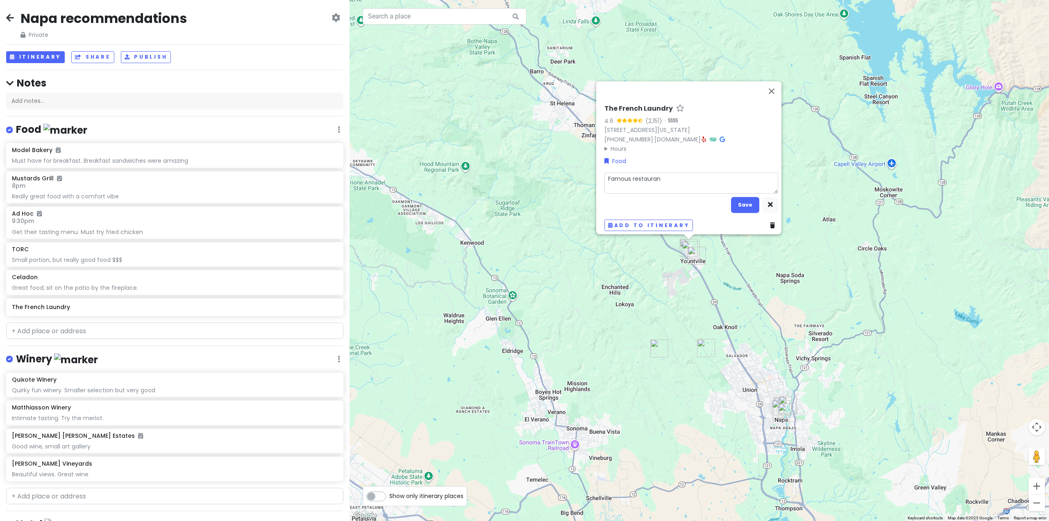
type textarea "x"
type textarea "Famous restaurant"
type textarea "x"
type textarea "Famous restaurant,"
type textarea "x"
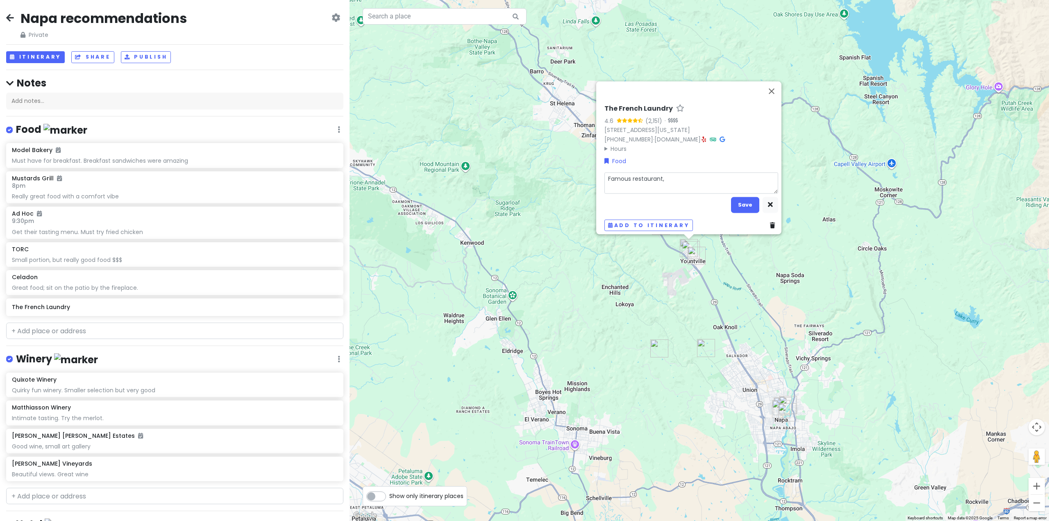
type textarea "Famous restaurant,"
type textarea "x"
type textarea "Famous restaurant, d"
type textarea "x"
type textarea "Famous restaurant, di"
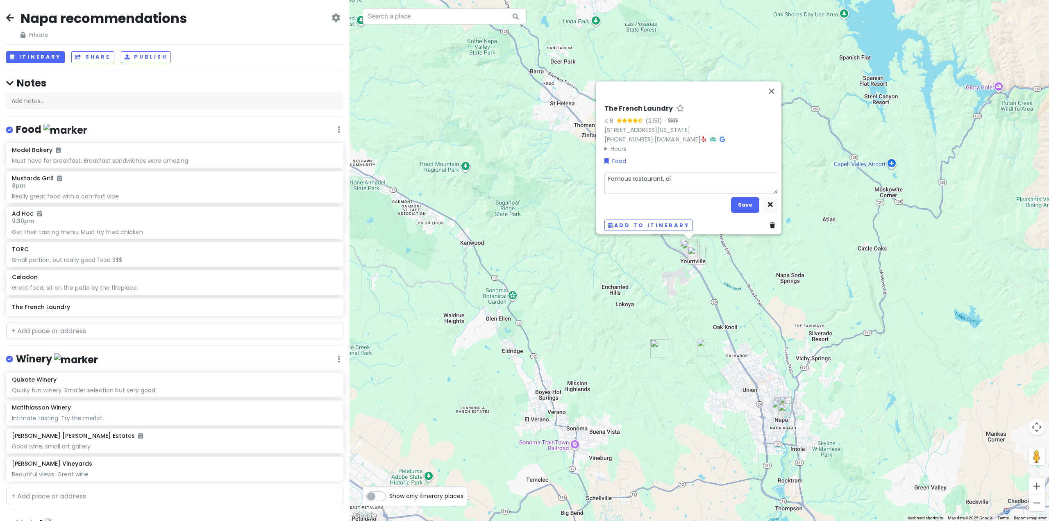
type textarea "x"
type textarea "Famous restaurant, did"
type textarea "x"
type textarea "Famous restaurant, didn"
type textarea "x"
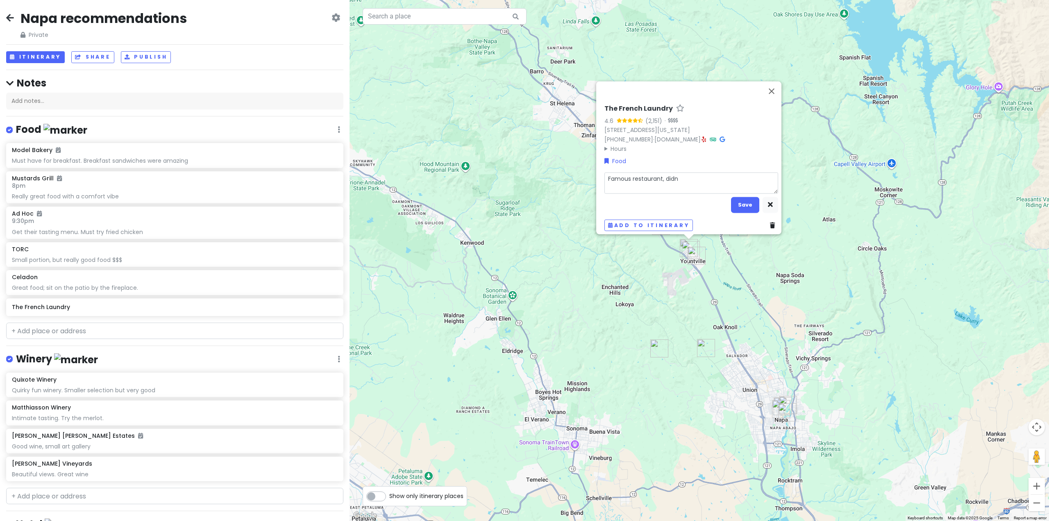
type textarea "Famous restaurant, didn'"
type textarea "x"
type textarea "Famous restaurant, didn't"
type textarea "x"
type textarea "Famous restaurant, didn't"
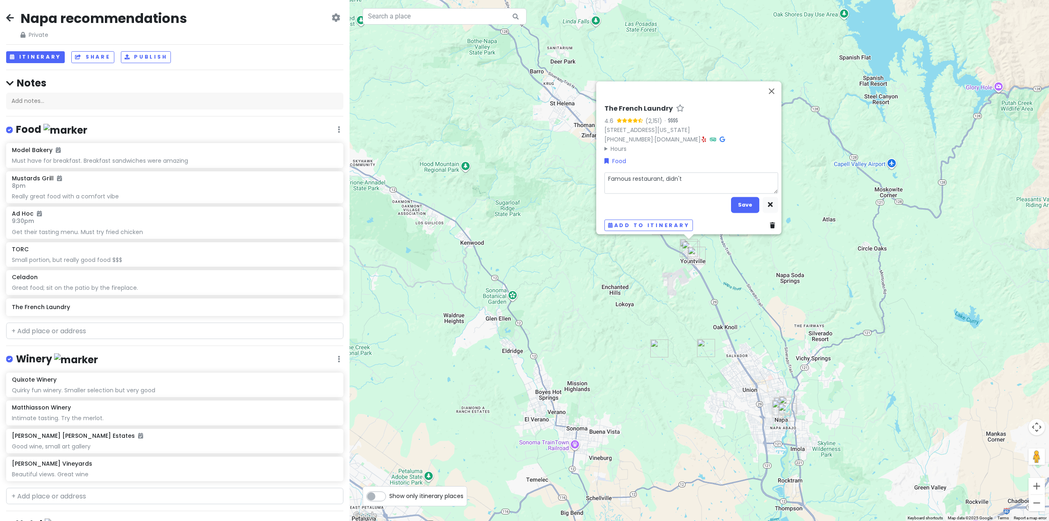
type textarea "x"
type textarea "Famous restaurant, didn't p"
type textarea "x"
type textarea "Famous restaurant, didn't pe"
type textarea "x"
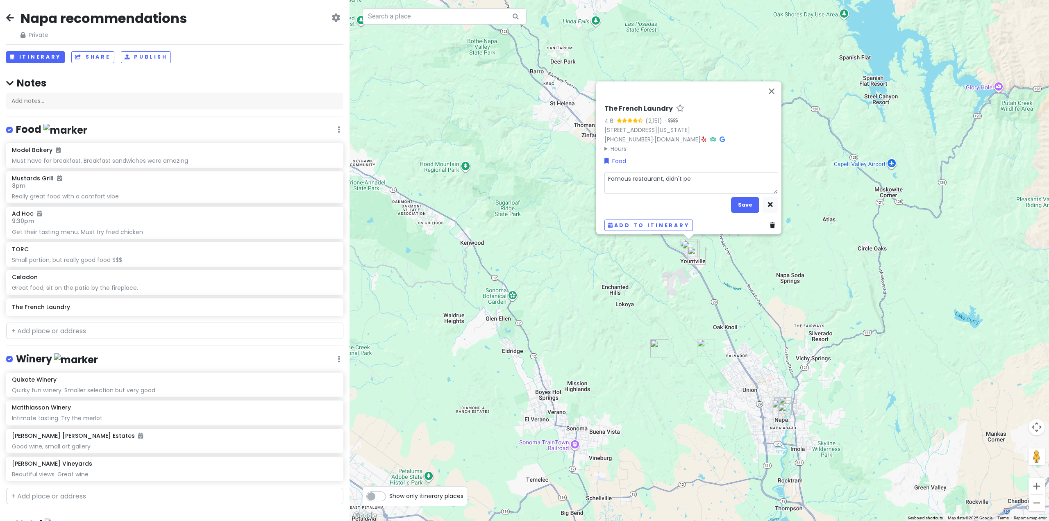
type textarea "Famous restaurant, didn't per"
type textarea "x"
type textarea "Famous restaurant, didn't pers"
type textarea "x"
type textarea "Famous restaurant, didn't perso"
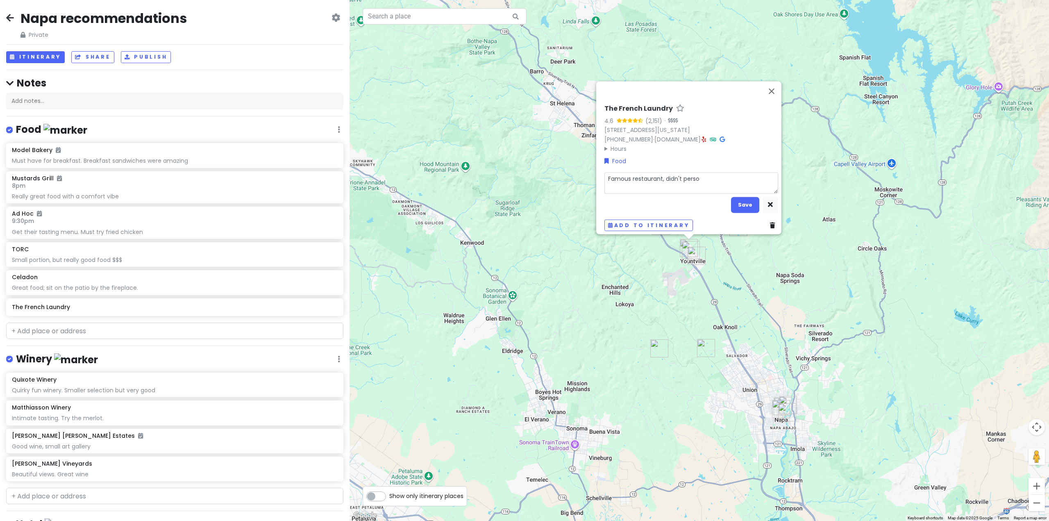
type textarea "x"
type textarea "Famous restaurant, didn't person"
type textarea "x"
type textarea "Famous restaurant, didn't persona"
type textarea "x"
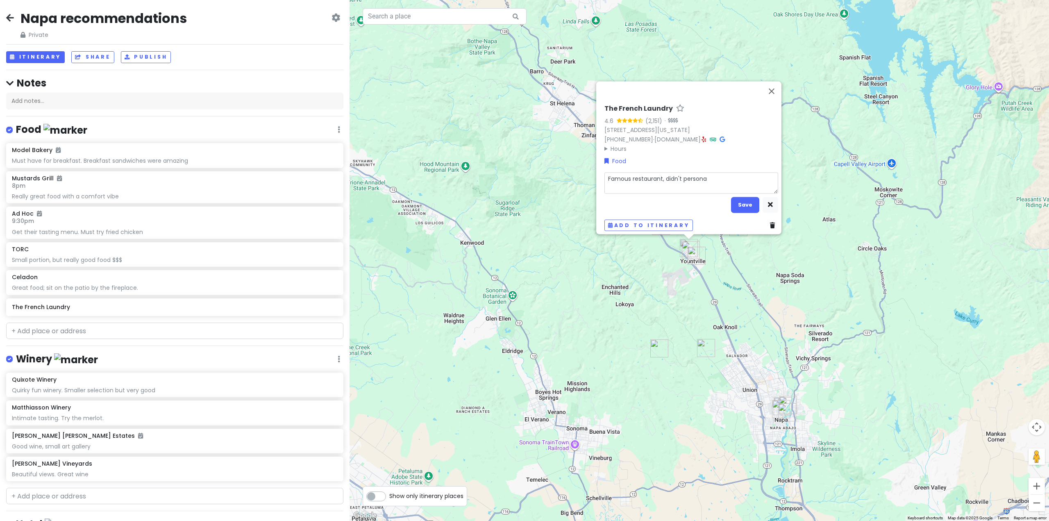
type textarea "Famous restaurant, didn't personal"
type textarea "x"
type textarea "Famous restaurant, didn't personally"
type textarea "x"
type textarea "Famous restaurant, didn't personally"
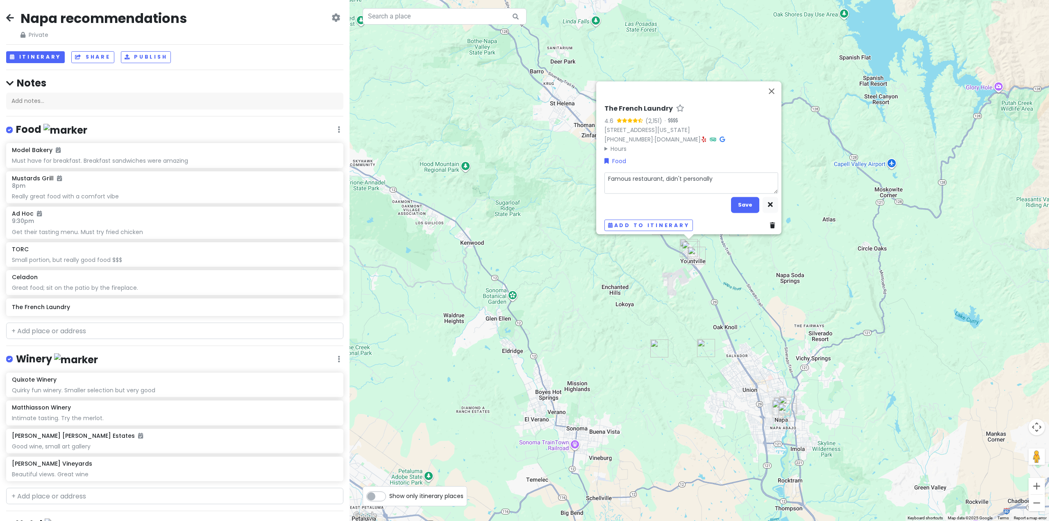
type textarea "x"
type textarea "Famous restaurant, didn't personally e"
type textarea "x"
type textarea "Famous restaurant, didn't personally ea"
type textarea "x"
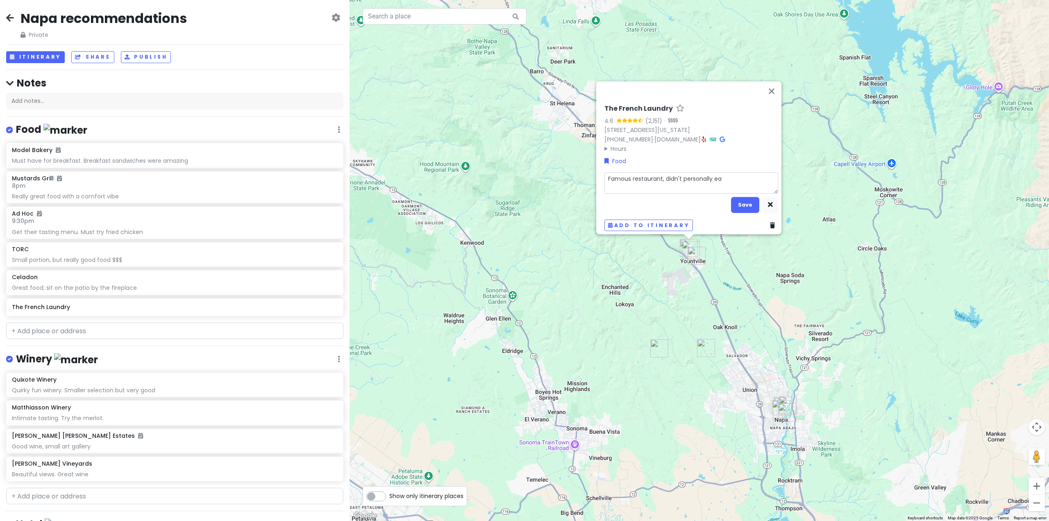
type textarea "Famous restaurant, didn't personally eat"
type textarea "x"
type textarea "Famous restaurant, didn't personally eat"
type textarea "x"
type textarea "Famous restaurant, didn't personally eat t"
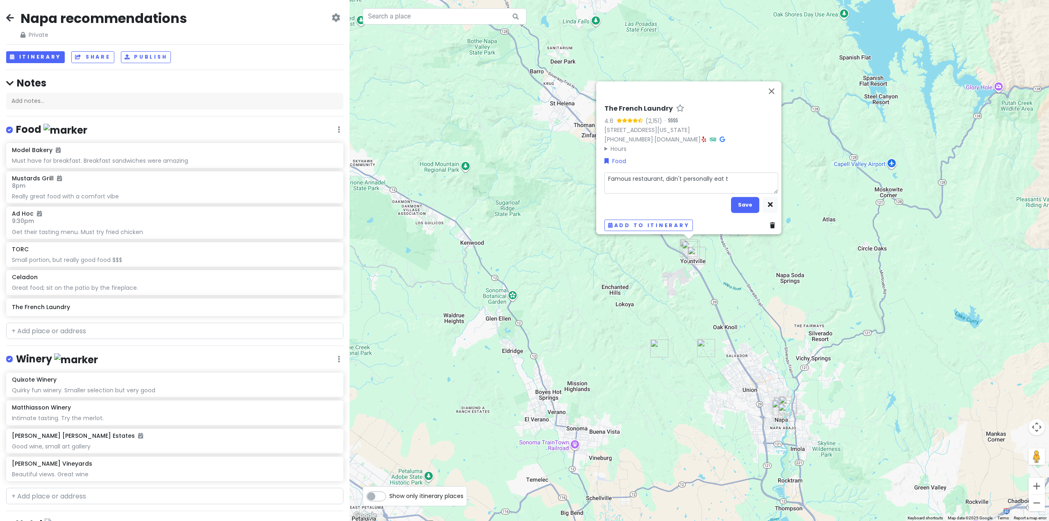
type textarea "x"
type textarea "Famous restaurant, didn't personally eat th"
type textarea "x"
type textarea "Famous restaurant, didn't personally eat the"
type textarea "x"
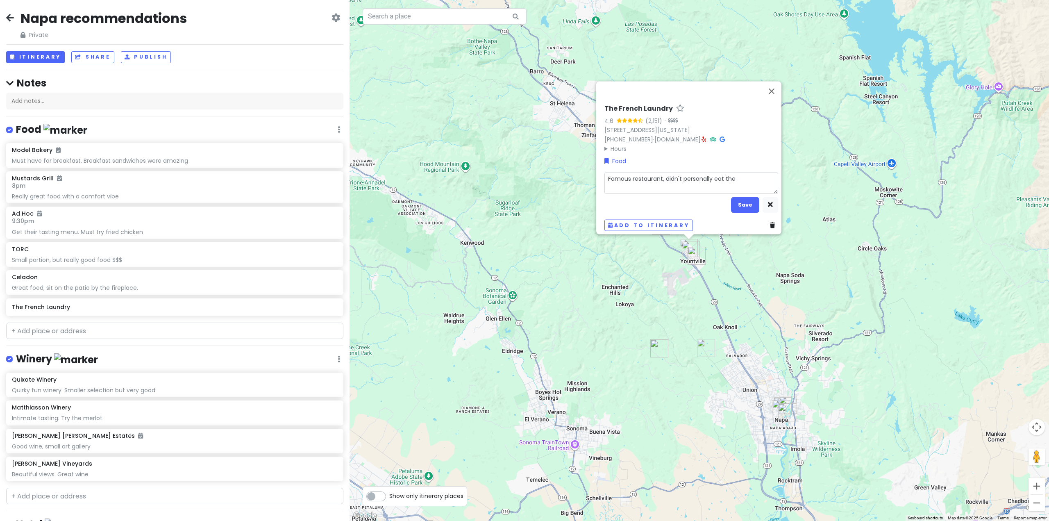
type textarea "Famous restaurant, didn't personally eat ther"
type textarea "x"
type textarea "Famous restaurant, didn't personally eat there"
type textarea "x"
type textarea "Famous restaurant, didn't personally eat there"
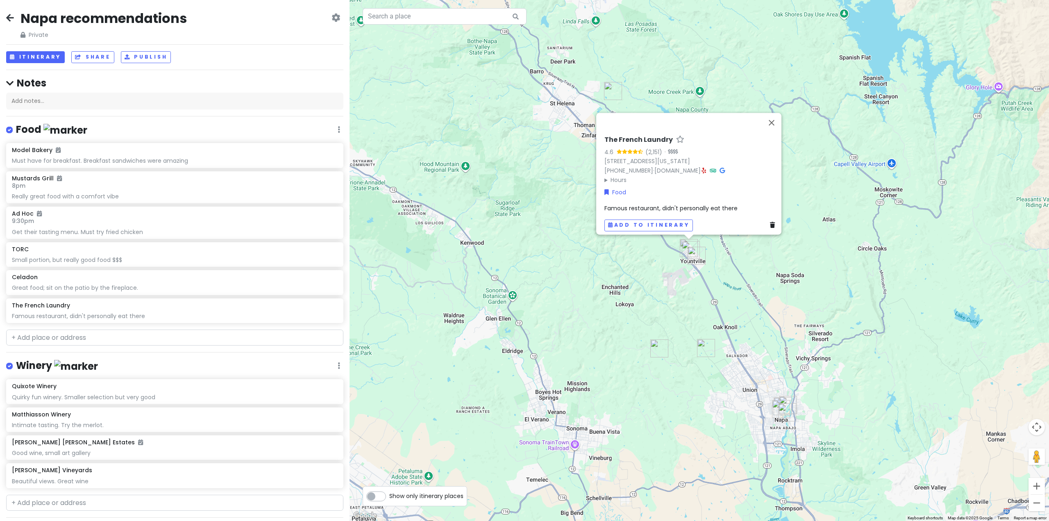
click at [753, 191] on div "The French Laundry 4.6 (2,151) · 6640 Washington St, Yountville, CA 94599, USA …" at bounding box center [691, 183] width 180 height 102
click at [851, 166] on div "The French Laundry 4.6 (2,151) · 6640 Washington St, Yountville, CA 94599, USA …" at bounding box center [699, 260] width 699 height 521
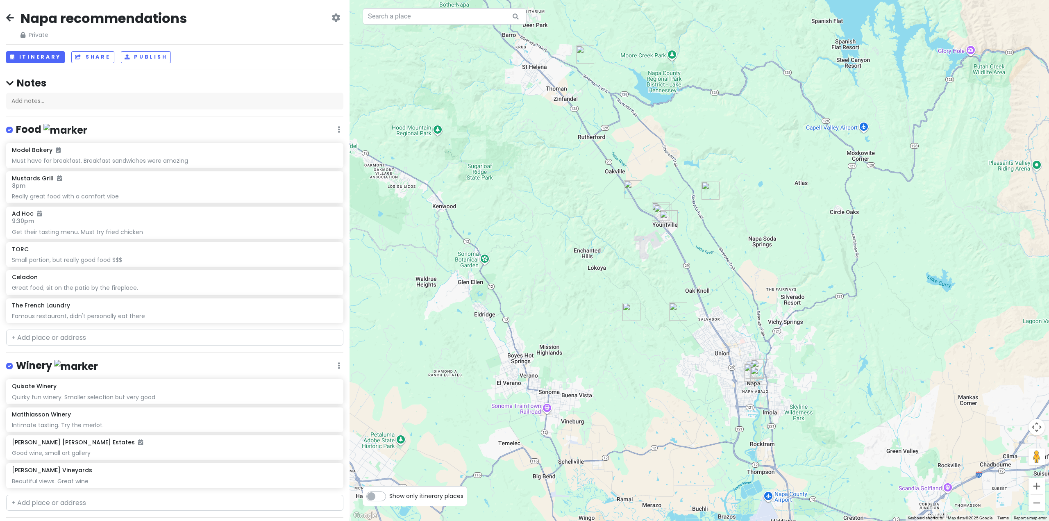
drag, startPoint x: 750, startPoint y: 334, endPoint x: 683, endPoint y: 232, distance: 121.6
click at [683, 232] on div at bounding box center [699, 260] width 699 height 521
